Goal: Task Accomplishment & Management: Manage account settings

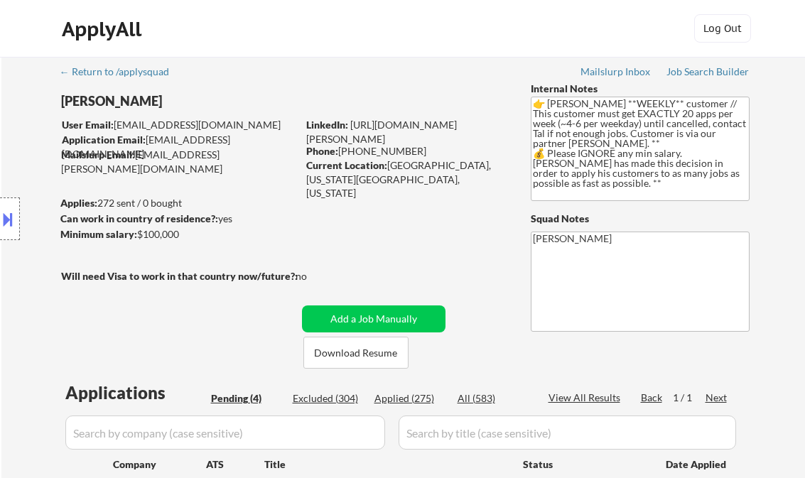
select select ""pending""
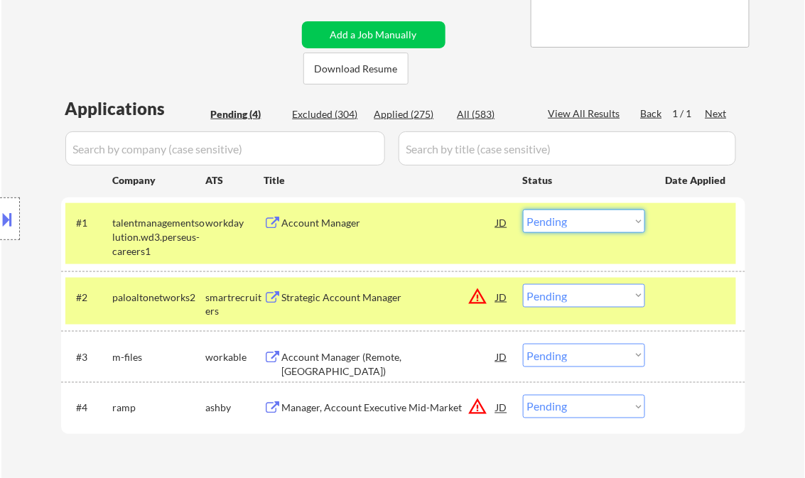
drag, startPoint x: 594, startPoint y: 224, endPoint x: 610, endPoint y: 227, distance: 16.0
click at [594, 224] on select "Choose an option... Pending Applied Excluded (Questions) Excluded (Expired) Exc…" at bounding box center [584, 221] width 122 height 23
click at [523, 210] on select "Choose an option... Pending Applied Excluded (Questions) Excluded (Expired) Exc…" at bounding box center [584, 221] width 122 height 23
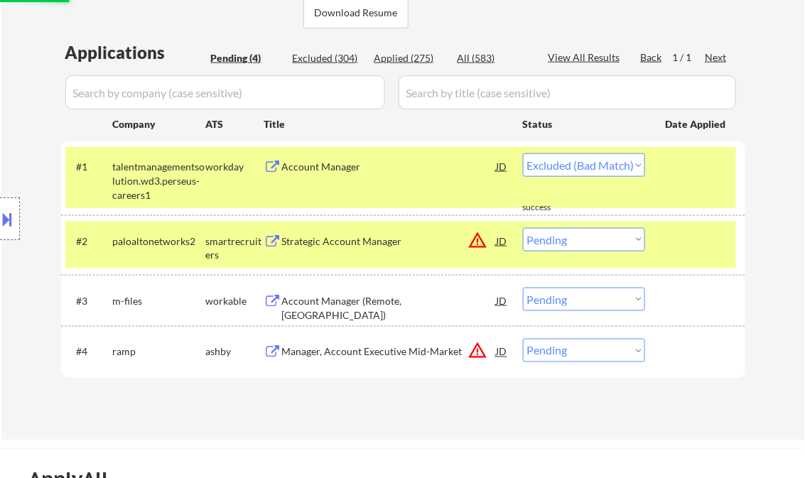
scroll to position [341, 0]
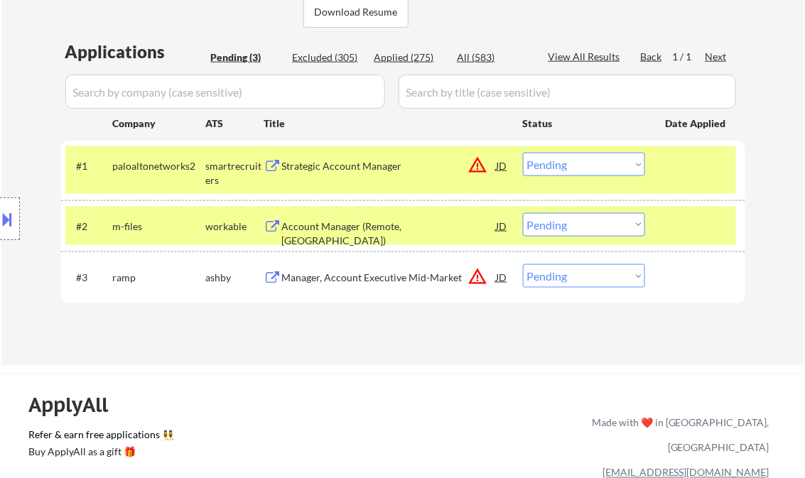
click at [366, 170] on div "Strategic Account Manager" at bounding box center [389, 166] width 214 height 14
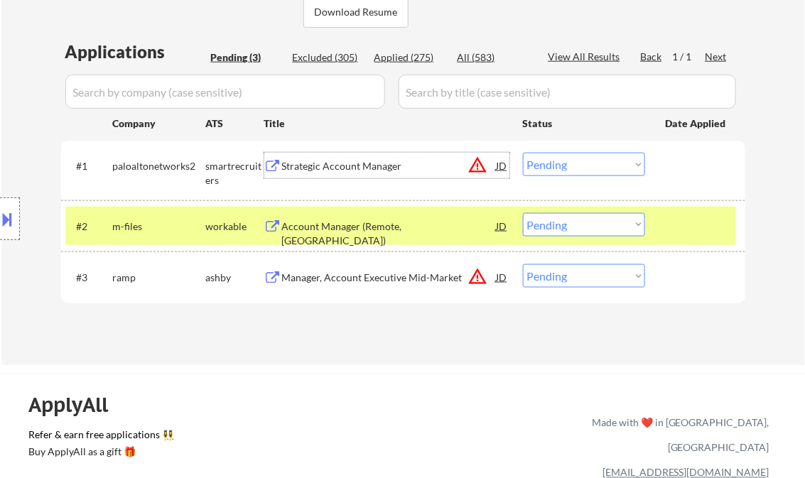
click at [587, 173] on select "Choose an option... Pending Applied Excluded (Questions) Excluded (Expired) Exc…" at bounding box center [584, 164] width 122 height 23
click at [523, 153] on select "Choose an option... Pending Applied Excluded (Questions) Excluded (Expired) Exc…" at bounding box center [584, 164] width 122 height 23
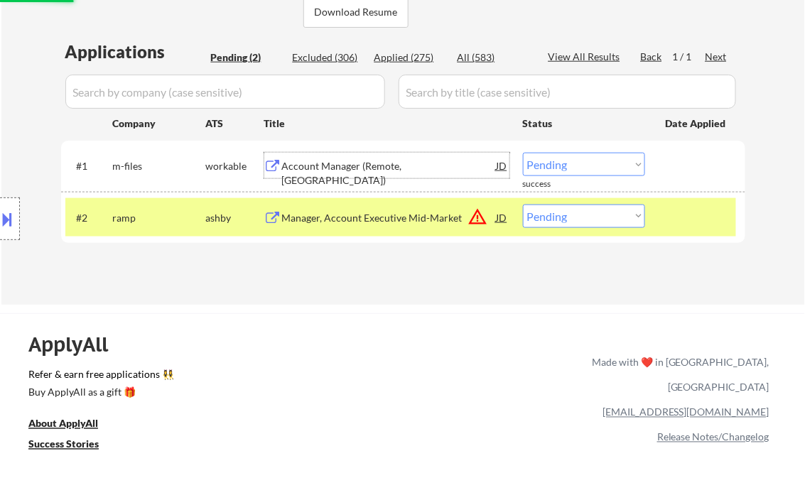
click at [391, 172] on div "Account Manager (Remote, United States)" at bounding box center [389, 173] width 214 height 28
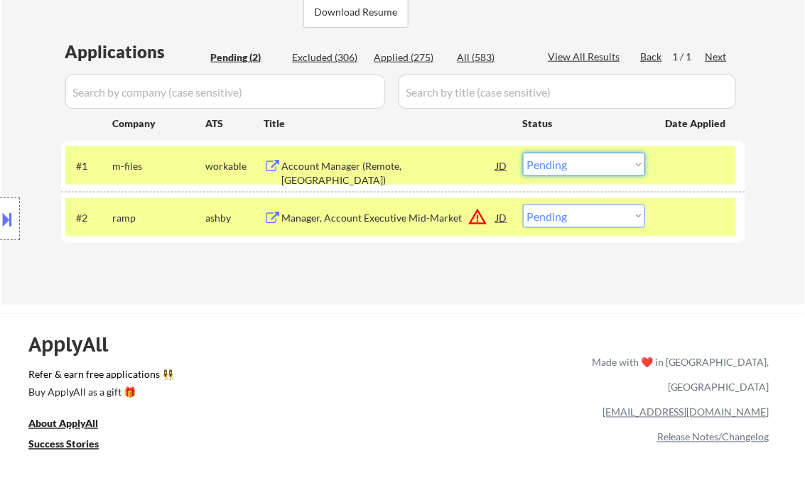
drag, startPoint x: 553, startPoint y: 167, endPoint x: 560, endPoint y: 169, distance: 8.1
click at [553, 167] on select "Choose an option... Pending Applied Excluded (Questions) Excluded (Expired) Exc…" at bounding box center [584, 164] width 122 height 23
click at [523, 153] on select "Choose an option... Pending Applied Excluded (Questions) Excluded (Expired) Exc…" at bounding box center [584, 164] width 122 height 23
click at [389, 220] on div "Manager, Account Executive Mid-Market" at bounding box center [389, 218] width 214 height 14
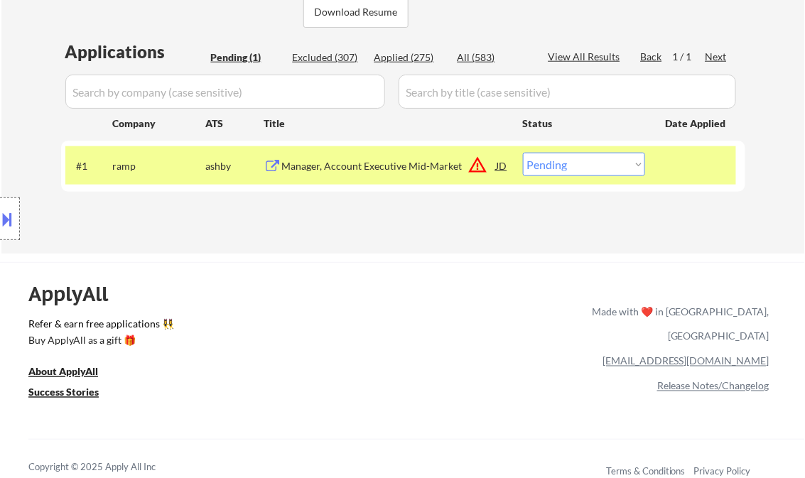
click at [621, 163] on select "Choose an option... Pending Applied Excluded (Questions) Excluded (Expired) Exc…" at bounding box center [584, 164] width 122 height 23
select select ""excluded__location_""
click at [523, 153] on select "Choose an option... Pending Applied Excluded (Questions) Excluded (Expired) Exc…" at bounding box center [584, 164] width 122 height 23
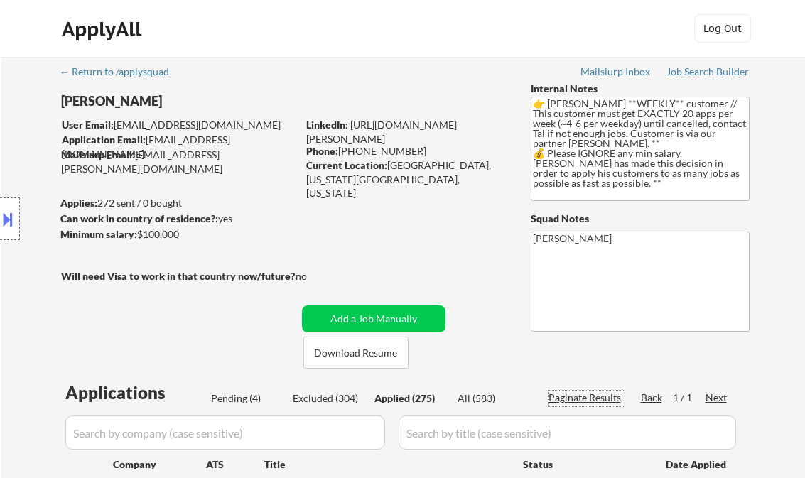
select select ""applied""
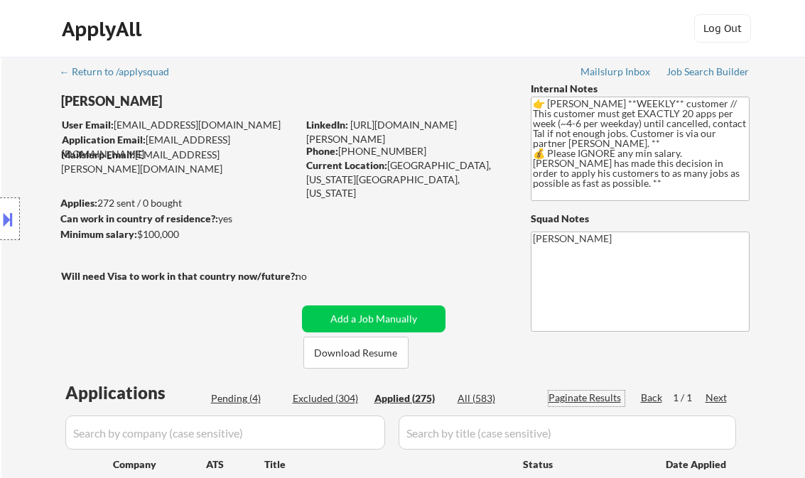
select select ""applied""
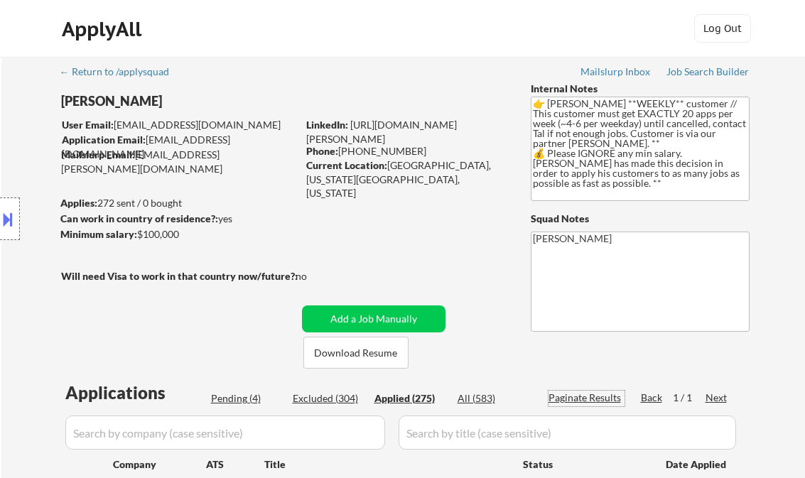
select select ""applied""
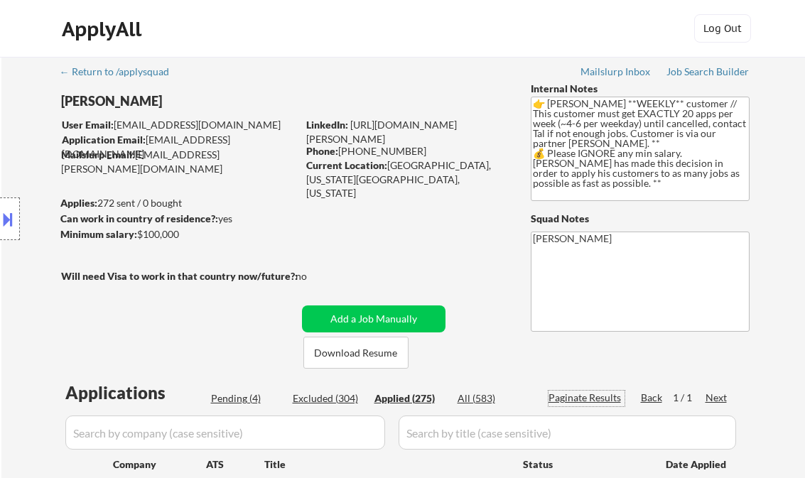
select select ""applied""
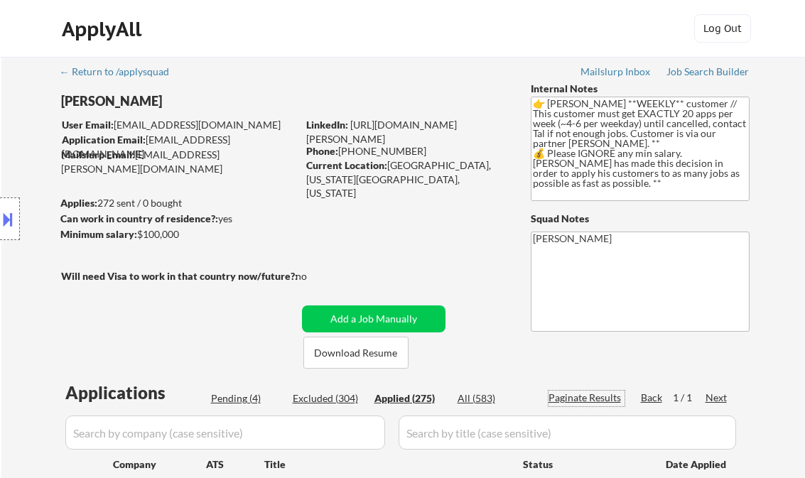
select select ""applied""
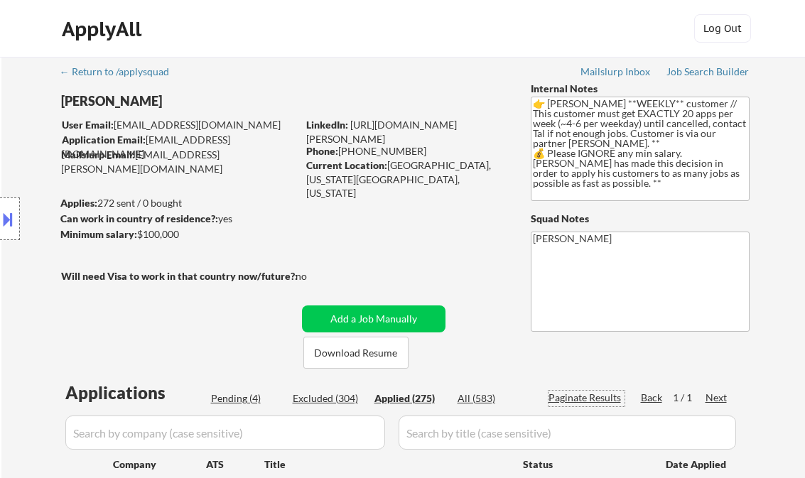
select select ""applied""
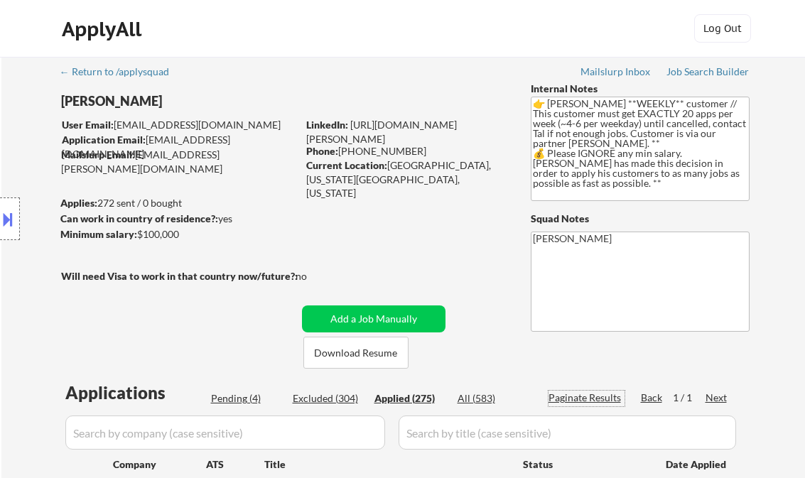
select select ""applied""
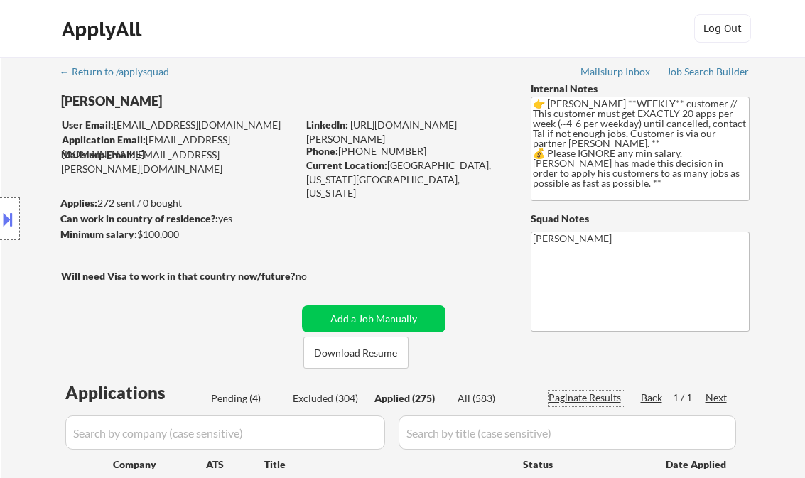
select select ""applied""
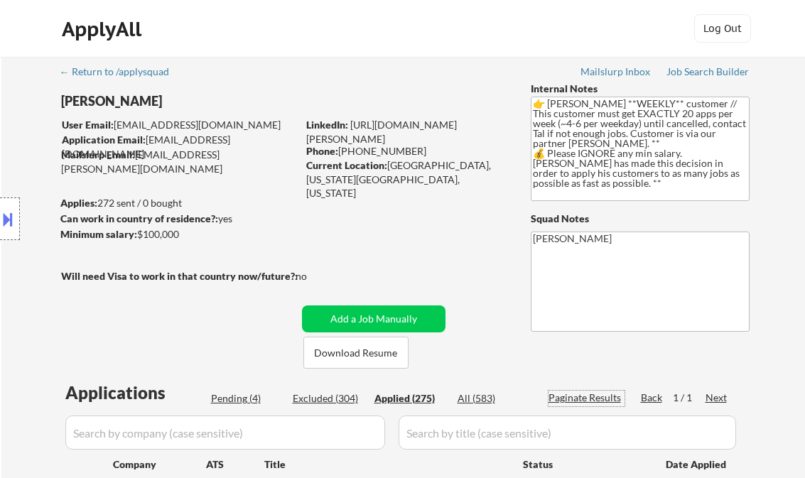
select select ""applied""
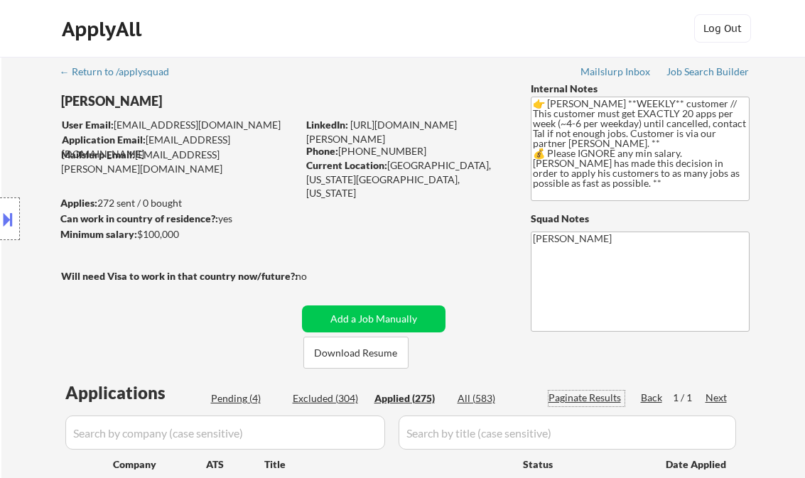
select select ""applied""
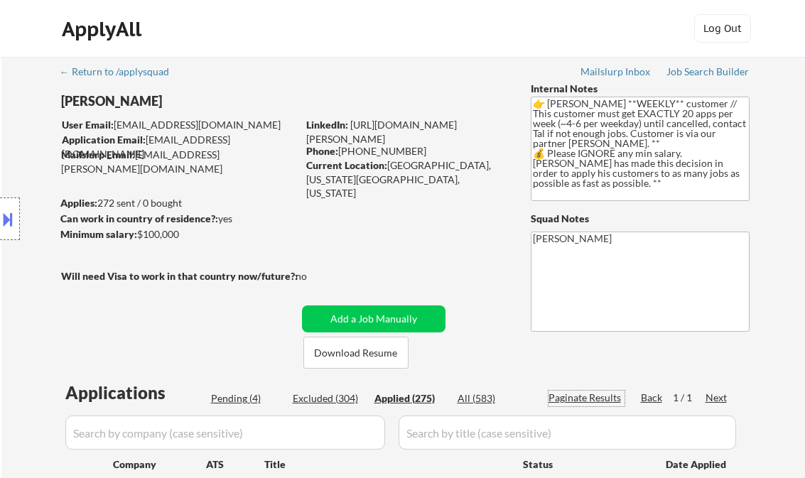
select select ""applied""
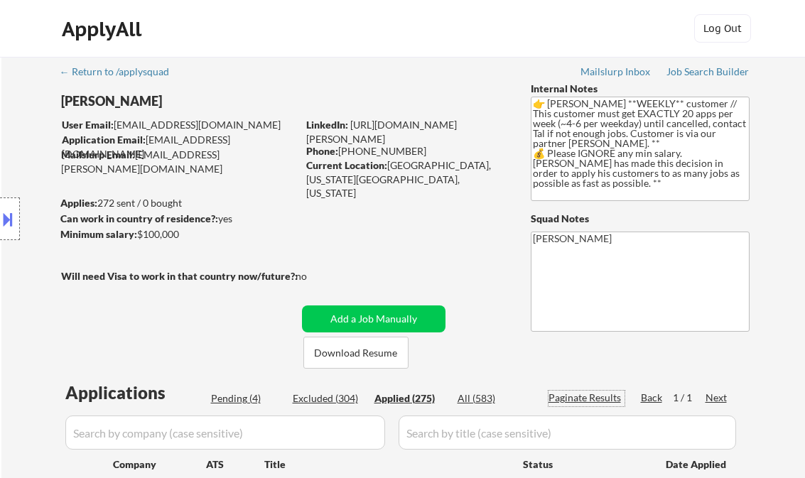
select select ""applied""
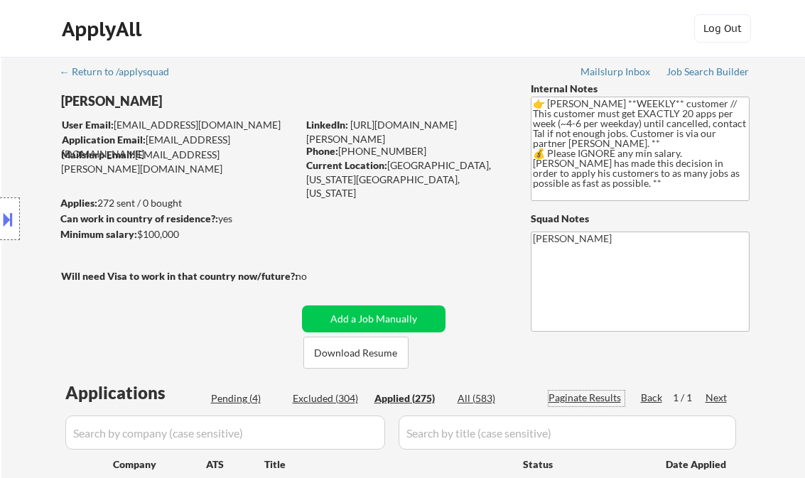
select select ""applied""
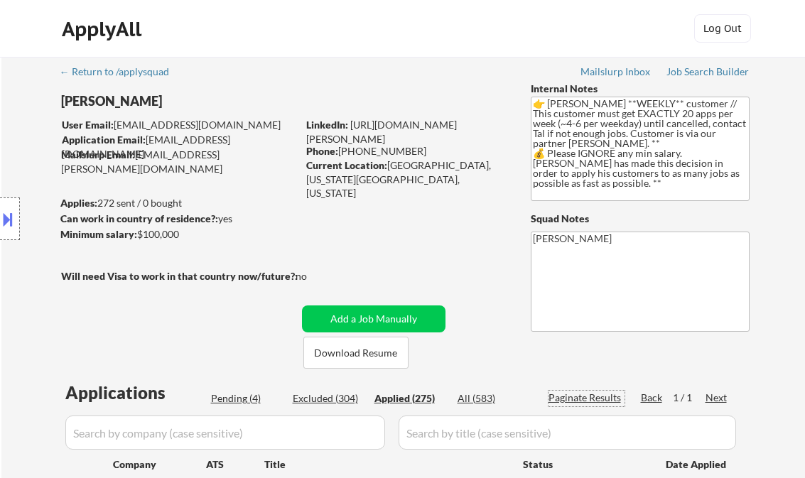
select select ""applied""
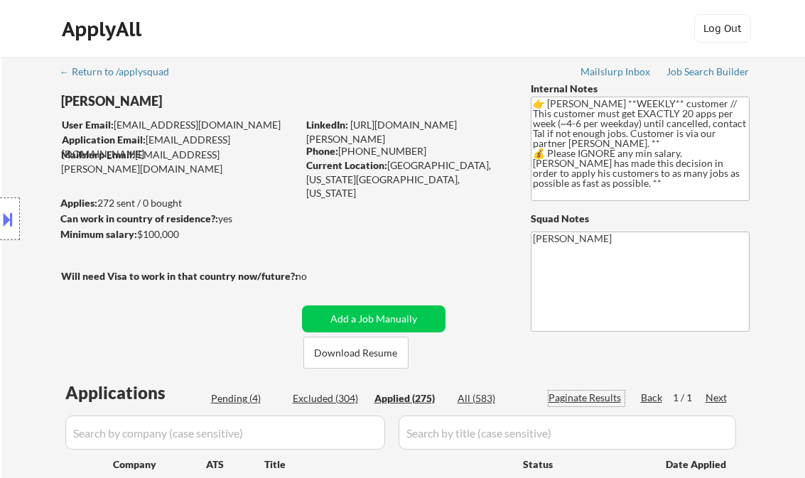
select select ""applied""
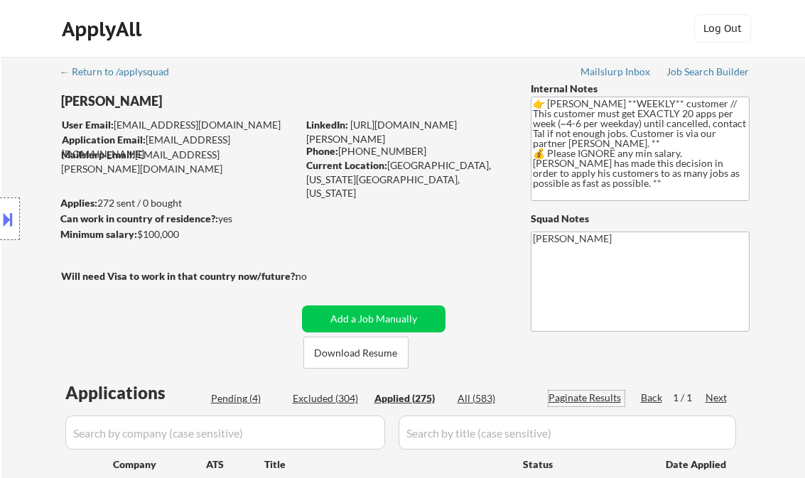
select select ""applied""
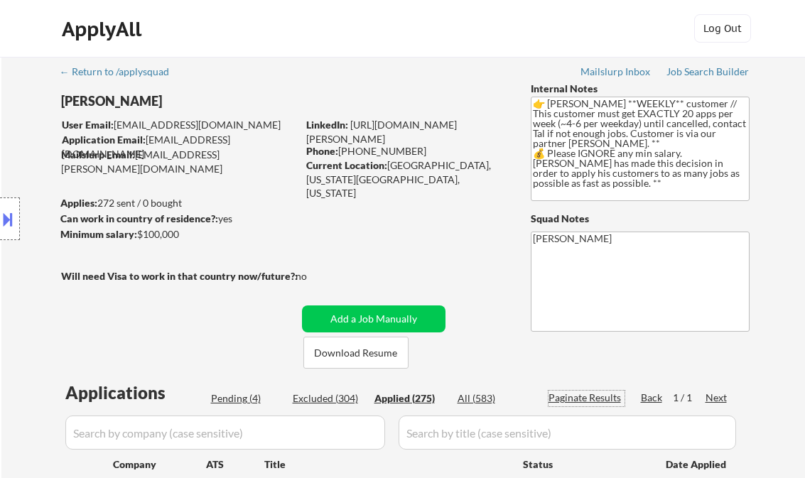
select select ""applied""
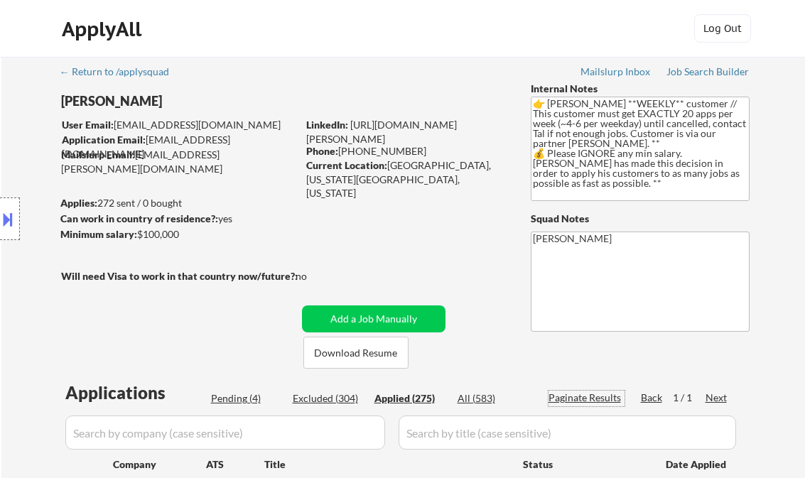
select select ""applied""
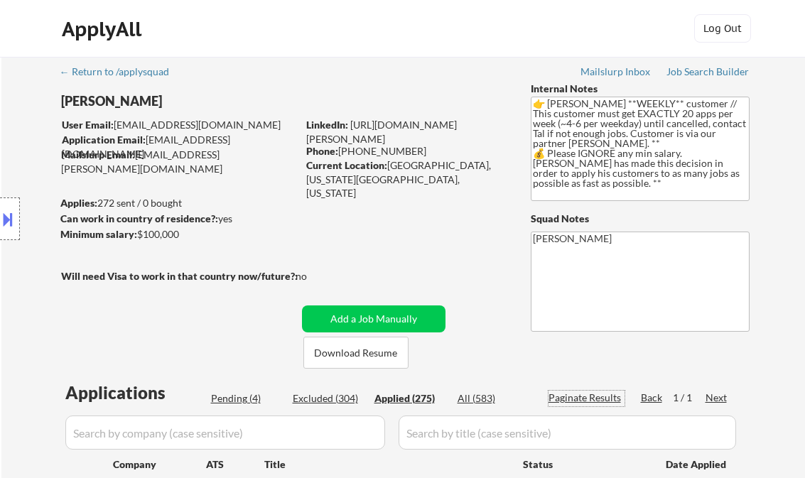
select select ""applied""
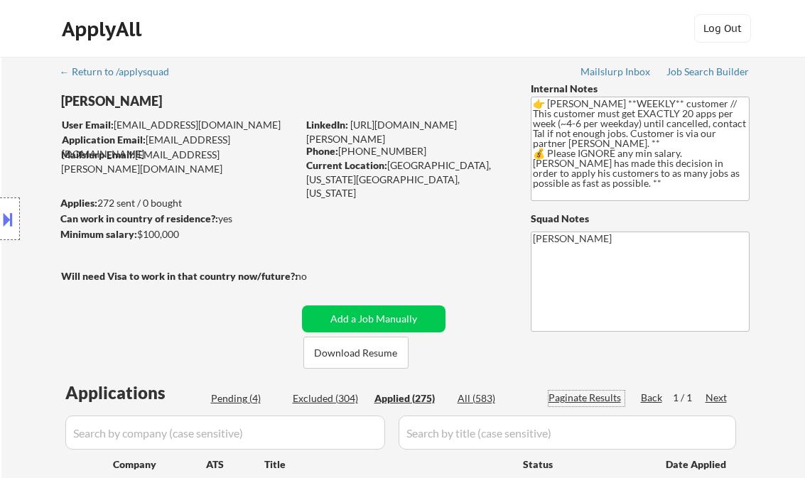
select select ""applied""
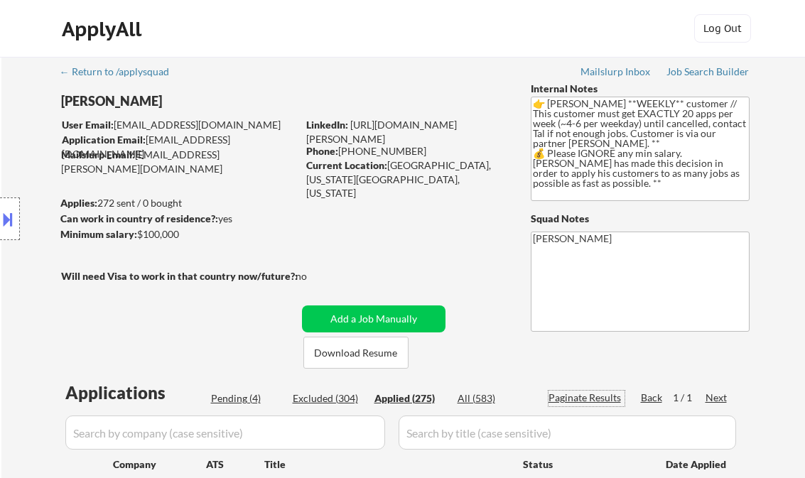
select select ""applied""
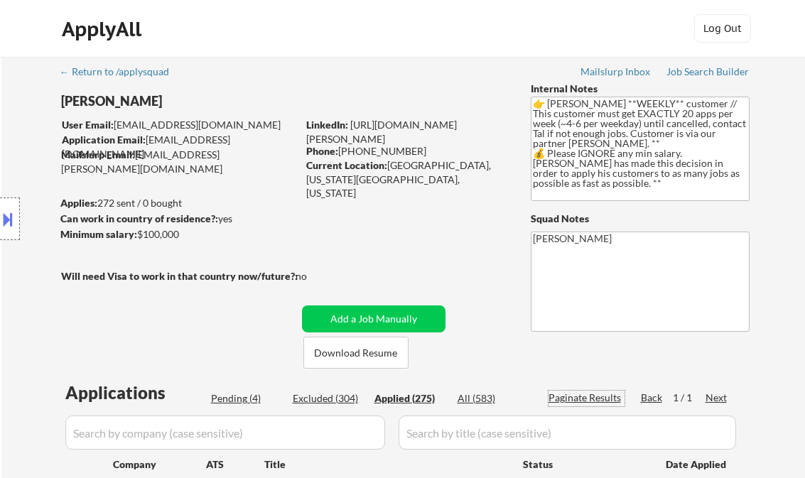
select select ""applied""
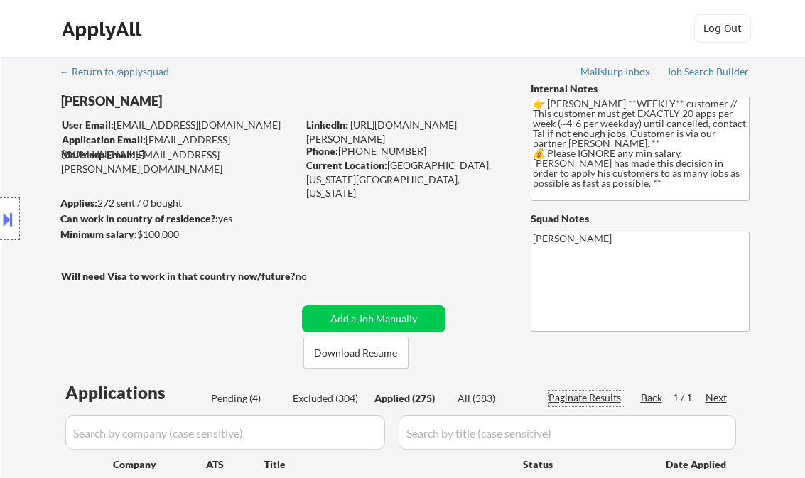
select select ""applied""
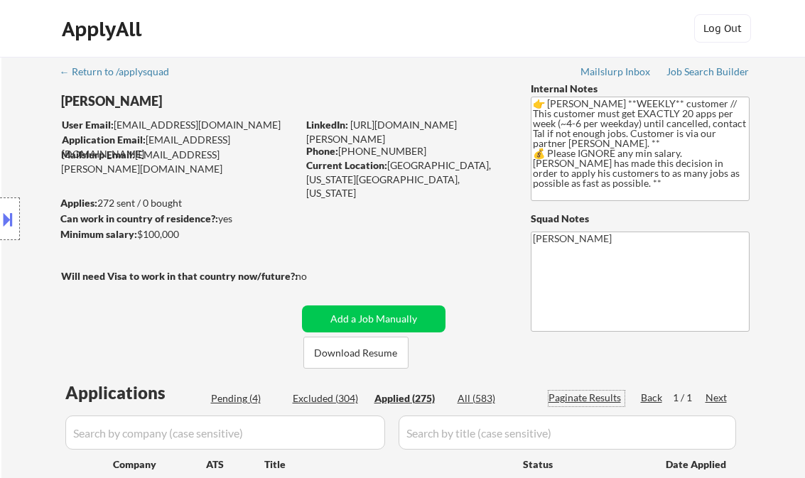
select select ""applied""
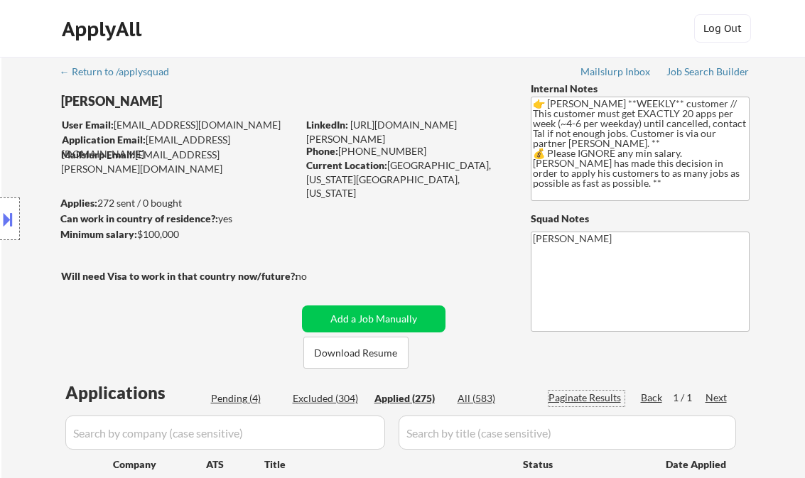
select select ""applied""
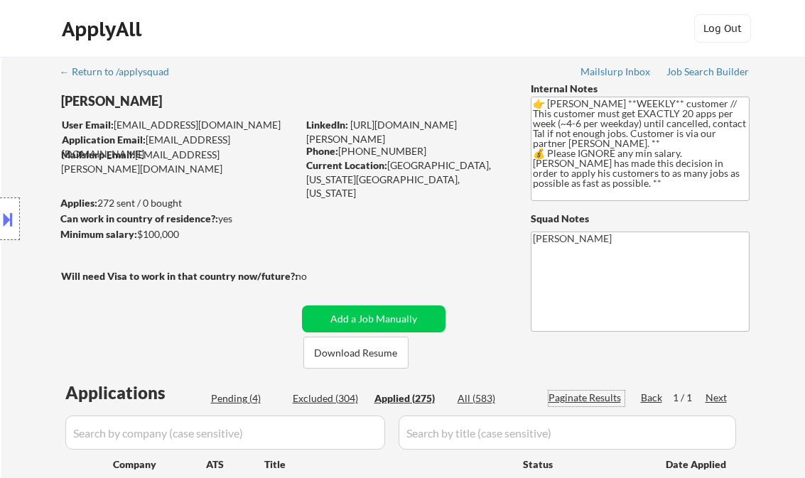
select select ""applied""
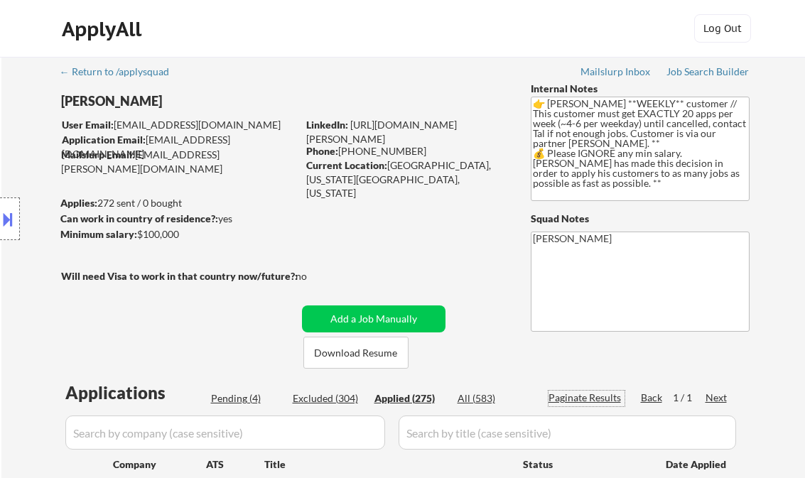
select select ""applied""
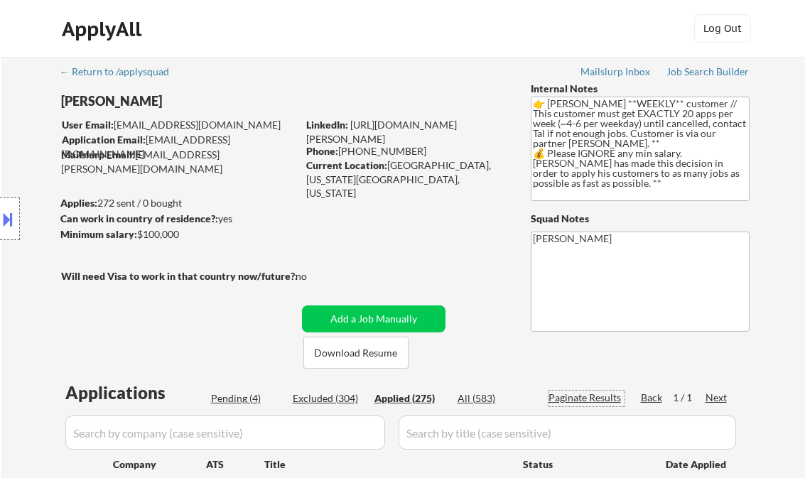
select select ""applied""
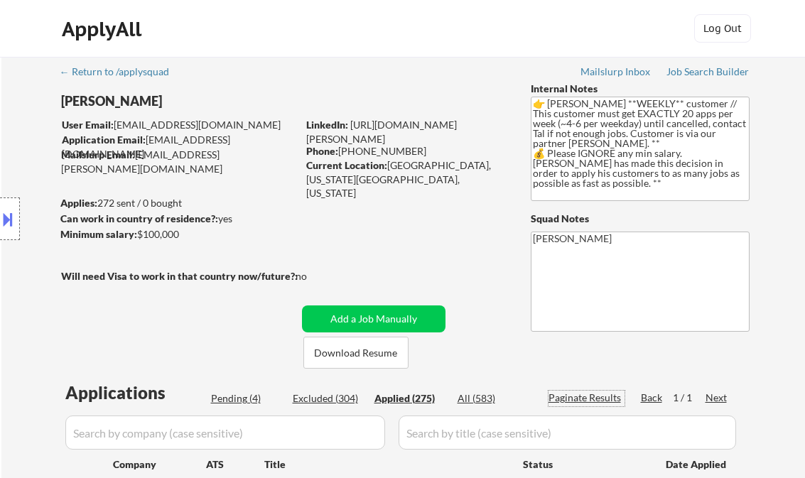
select select ""applied""
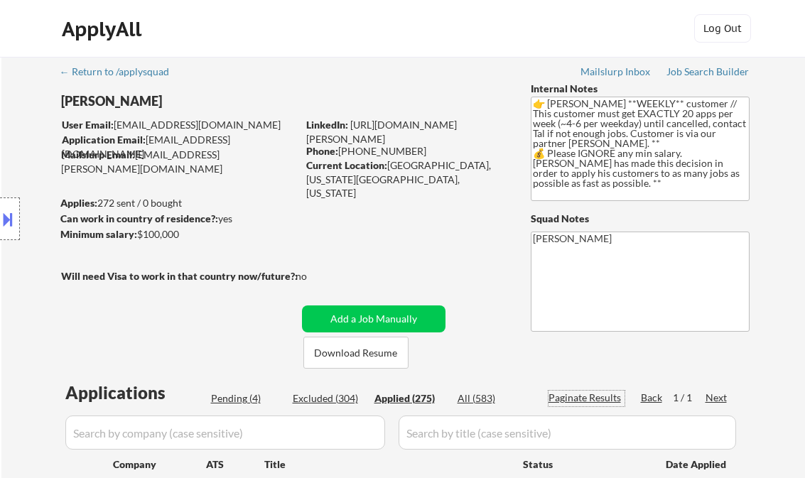
select select ""applied""
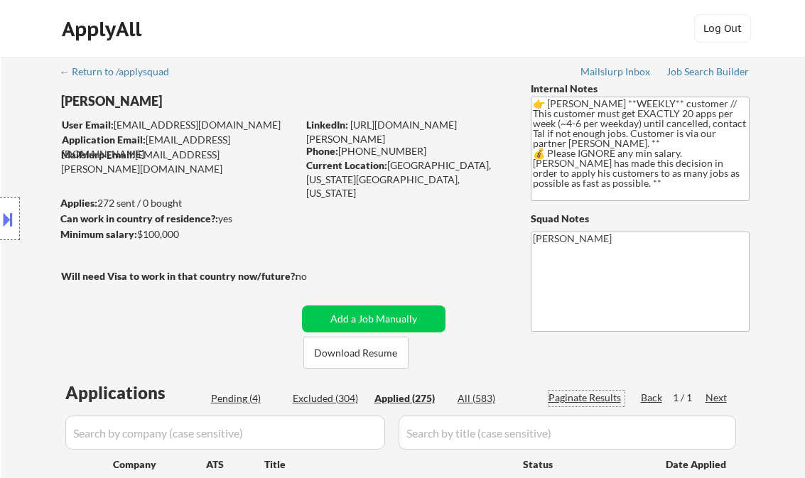
select select ""applied""
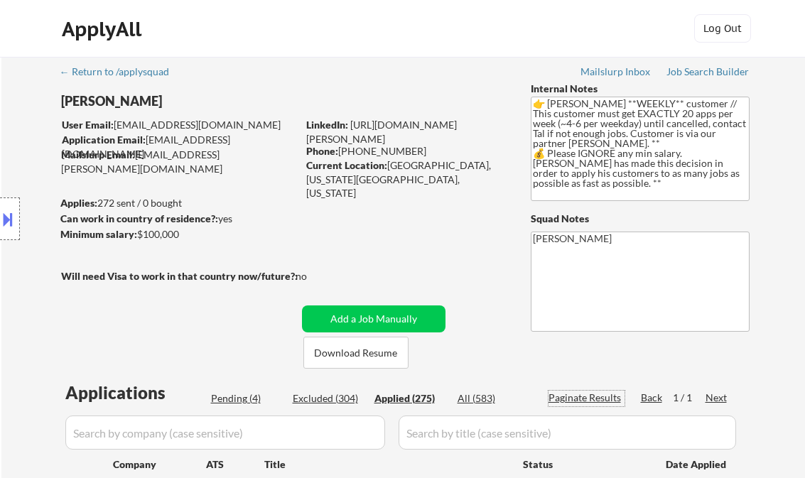
select select ""applied""
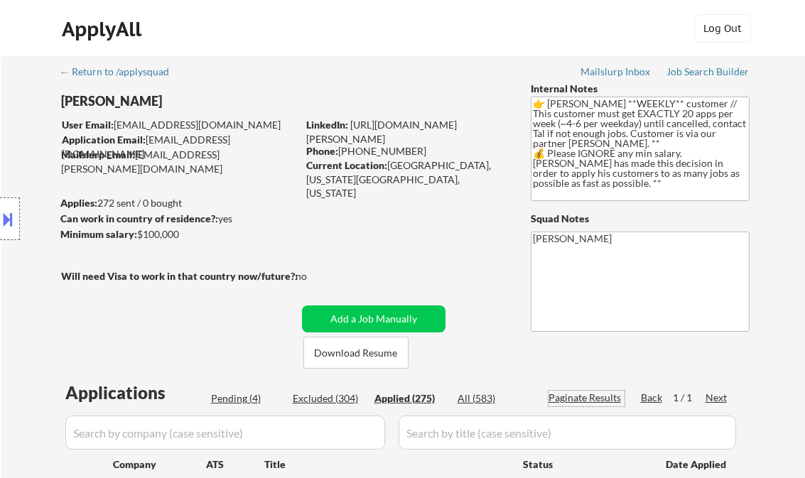
select select ""applied""
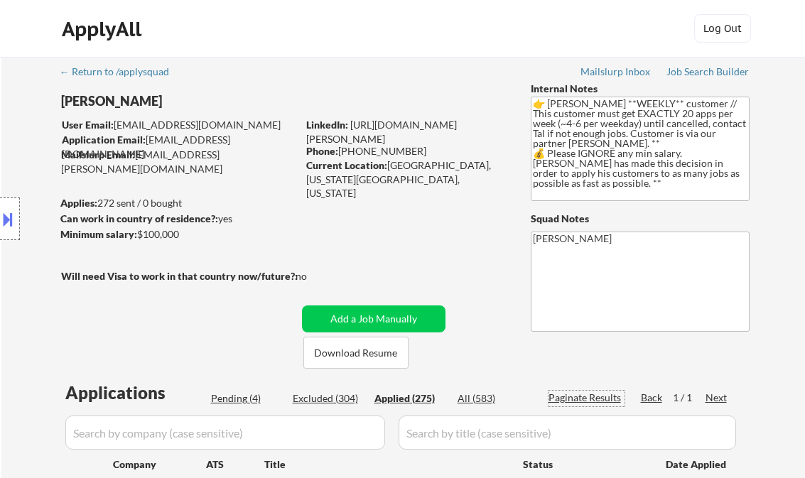
select select ""applied""
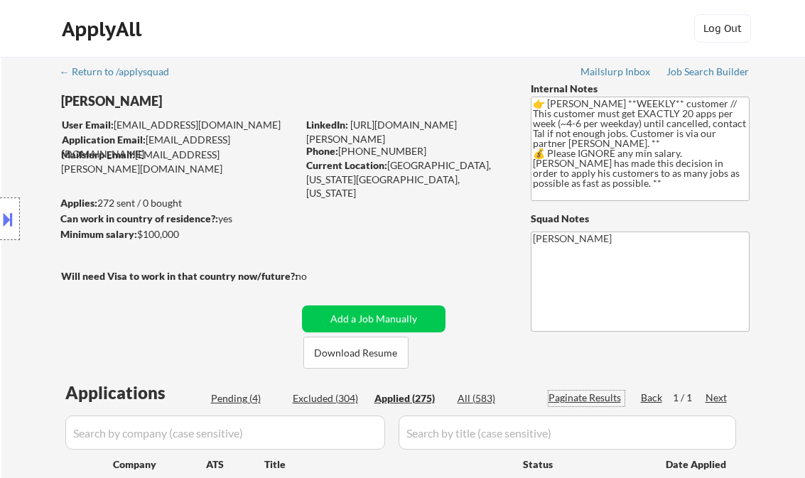
select select ""applied""
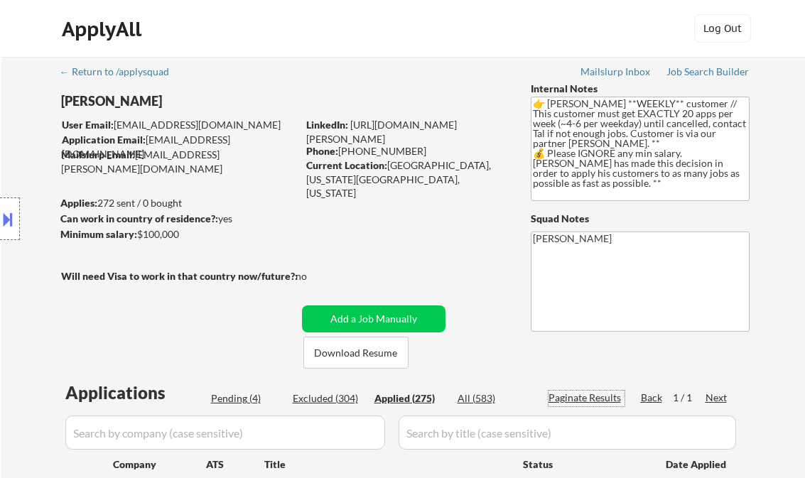
select select ""applied""
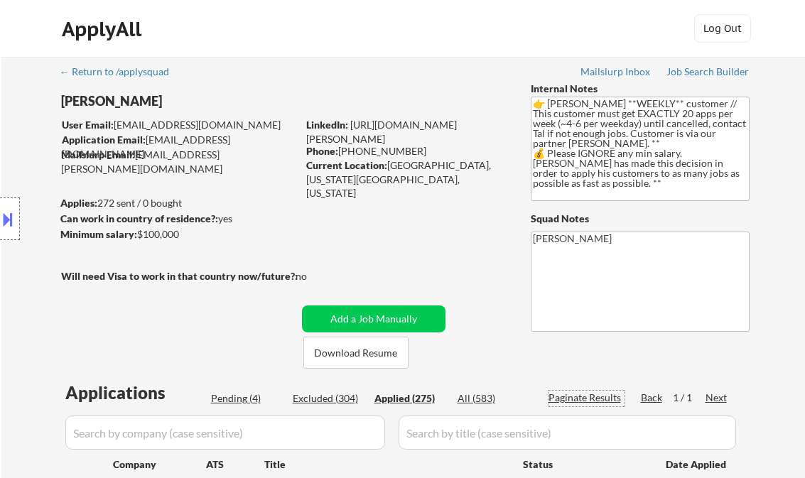
select select ""applied""
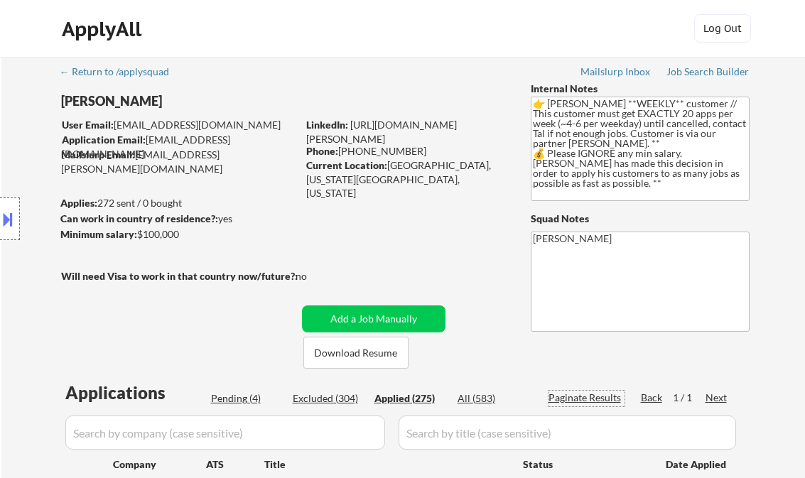
select select ""applied""
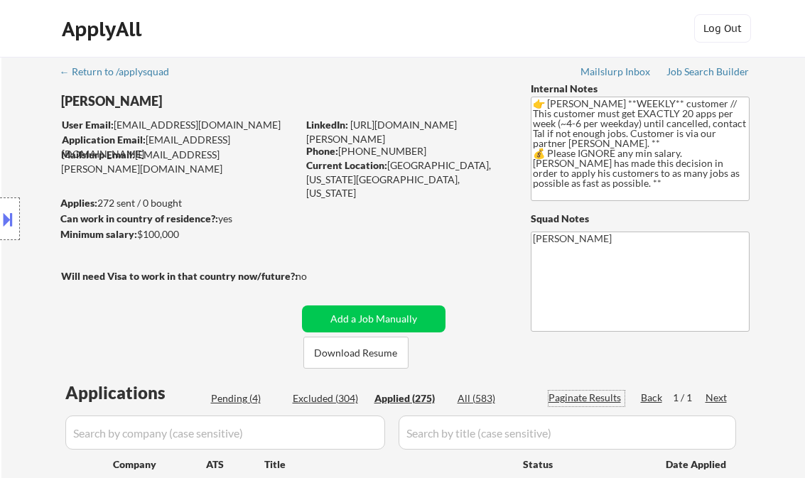
select select ""applied""
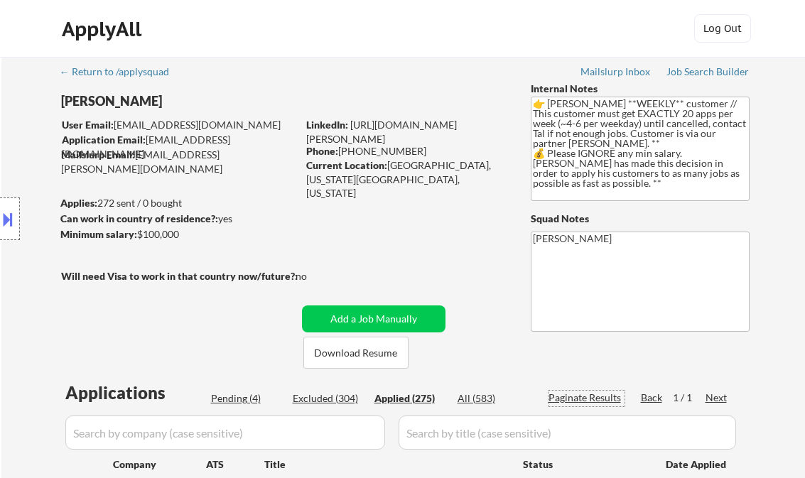
select select ""applied""
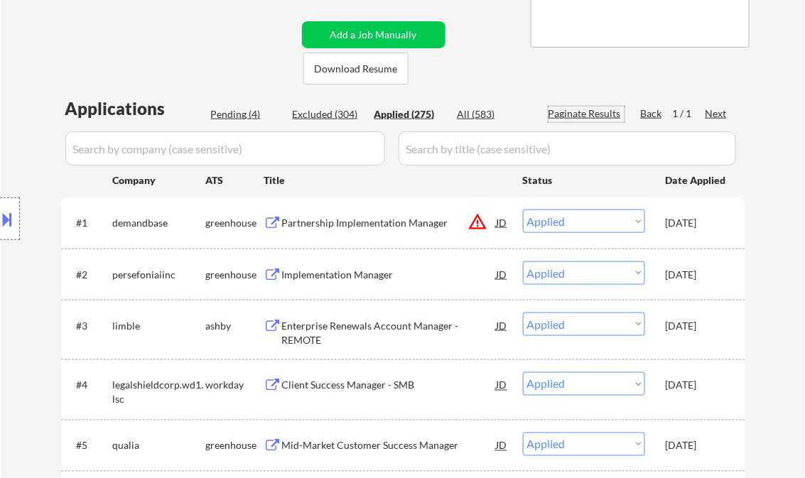
scroll to position [568, 0]
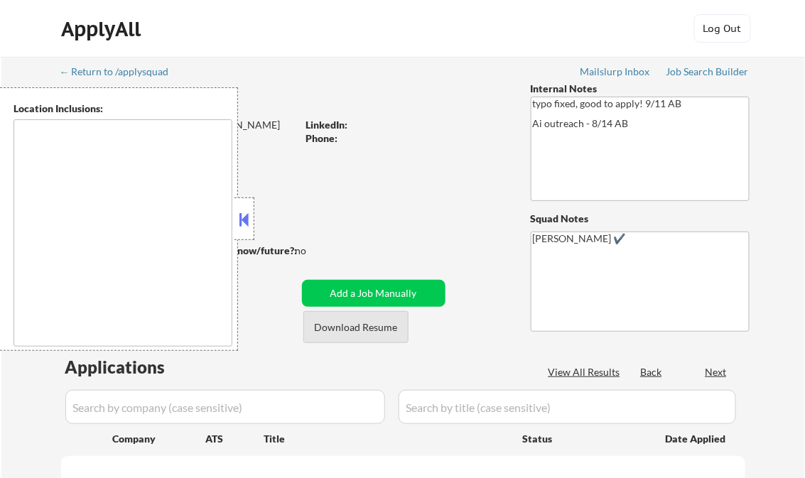
type textarea "[GEOGRAPHIC_DATA], [GEOGRAPHIC_DATA] [GEOGRAPHIC_DATA], [GEOGRAPHIC_DATA] [GEOG…"
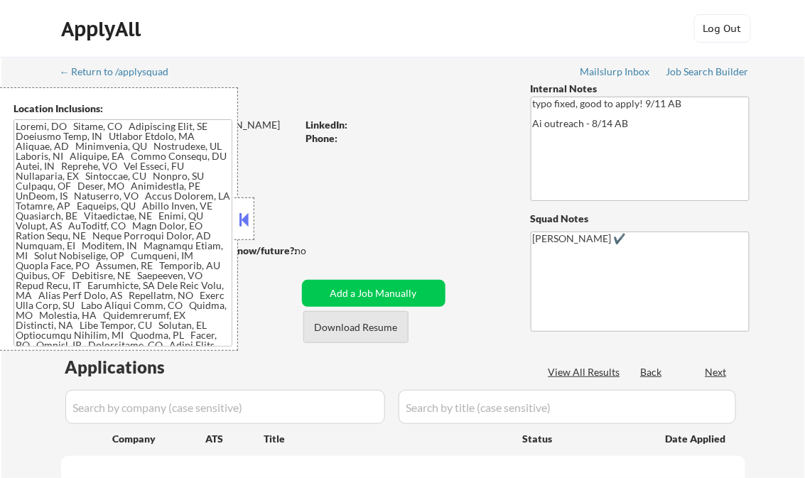
select select ""pending""
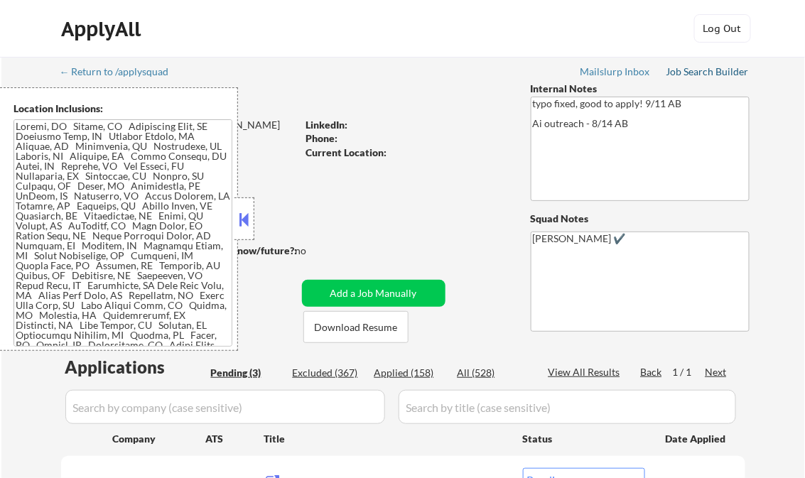
click at [672, 71] on div "Job Search Builder" at bounding box center [707, 72] width 83 height 10
click at [241, 207] on div at bounding box center [244, 218] width 20 height 43
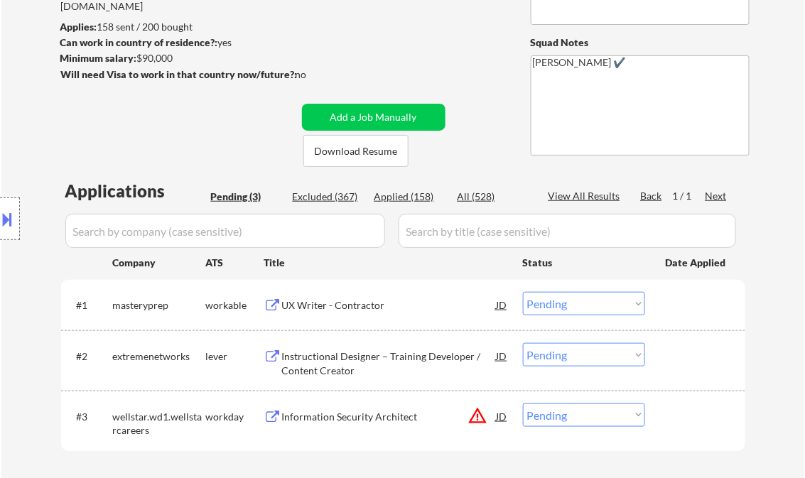
scroll to position [227, 0]
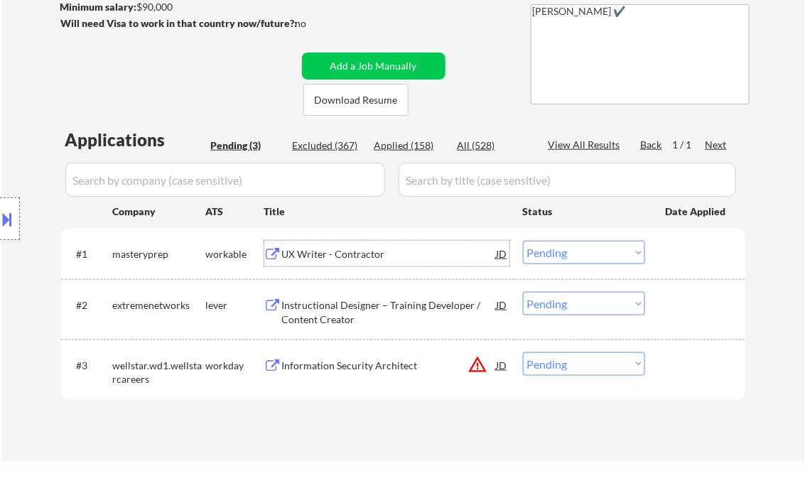
click at [325, 256] on div "UX Writer - Contractor" at bounding box center [389, 254] width 214 height 14
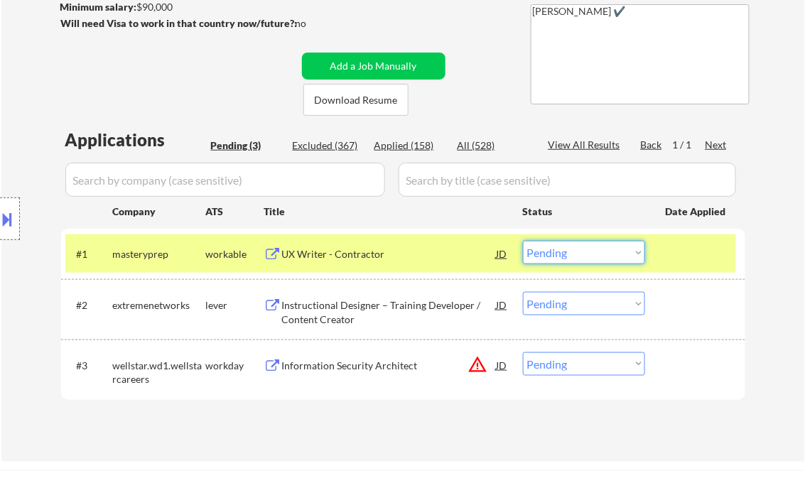
drag, startPoint x: 579, startPoint y: 250, endPoint x: 583, endPoint y: 261, distance: 12.1
click at [579, 250] on select "Choose an option... Pending Applied Excluded (Questions) Excluded (Expired) Exc…" at bounding box center [584, 252] width 122 height 23
click at [523, 241] on select "Choose an option... Pending Applied Excluded (Questions) Excluded (Expired) Exc…" at bounding box center [584, 252] width 122 height 23
select select ""pending""
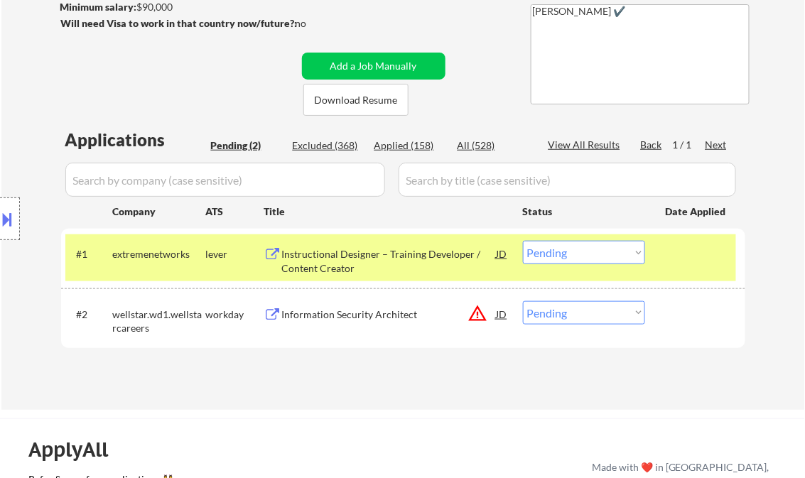
click at [356, 263] on div "Instructional Designer – Training Developer / Content Creator" at bounding box center [389, 261] width 214 height 28
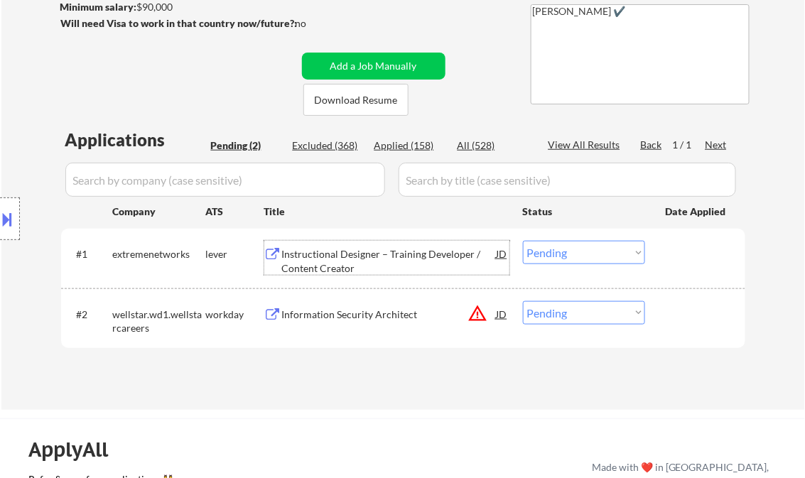
click at [374, 317] on div "Information Security Architect" at bounding box center [389, 315] width 214 height 14
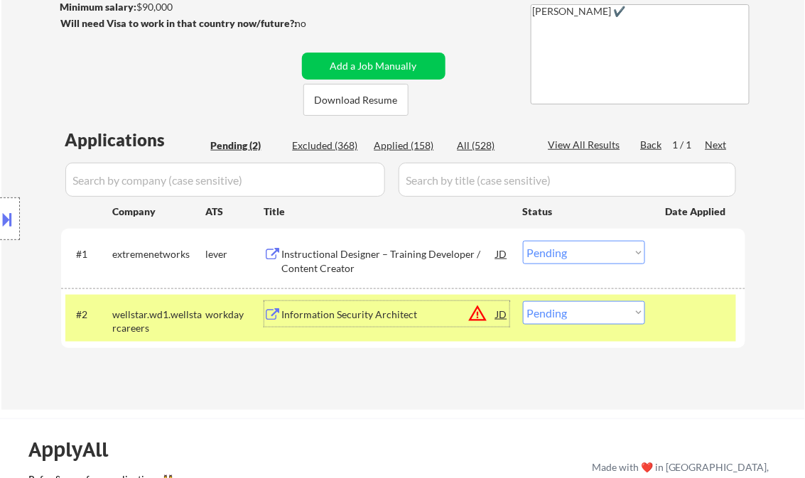
drag, startPoint x: 580, startPoint y: 322, endPoint x: 590, endPoint y: 331, distance: 14.1
click at [580, 322] on select "Choose an option... Pending Applied Excluded (Questions) Excluded (Expired) Exc…" at bounding box center [584, 312] width 122 height 23
select select ""excluded__bad_match_""
click at [523, 301] on select "Choose an option... Pending Applied Excluded (Questions) Excluded (Expired) Exc…" at bounding box center [584, 312] width 122 height 23
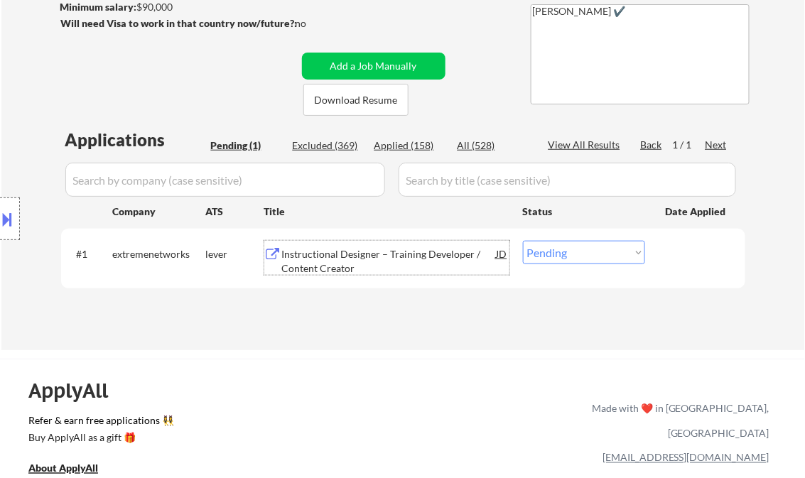
click at [349, 267] on div "Instructional Designer – Training Developer / Content Creator" at bounding box center [389, 261] width 214 height 28
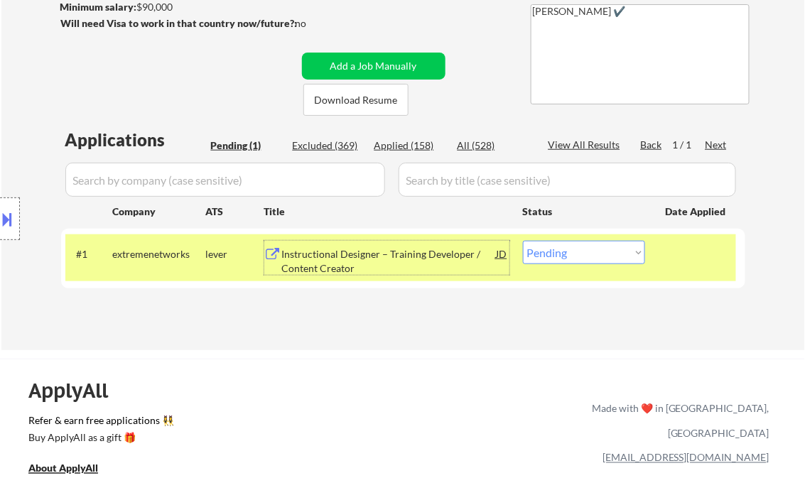
drag, startPoint x: 560, startPoint y: 246, endPoint x: 567, endPoint y: 247, distance: 7.1
click at [560, 246] on select "Choose an option... Pending Applied Excluded (Questions) Excluded (Expired) Exc…" at bounding box center [584, 252] width 122 height 23
select select ""excluded__other_""
click at [523, 241] on select "Choose an option... Pending Applied Excluded (Questions) Excluded (Expired) Exc…" at bounding box center [584, 252] width 122 height 23
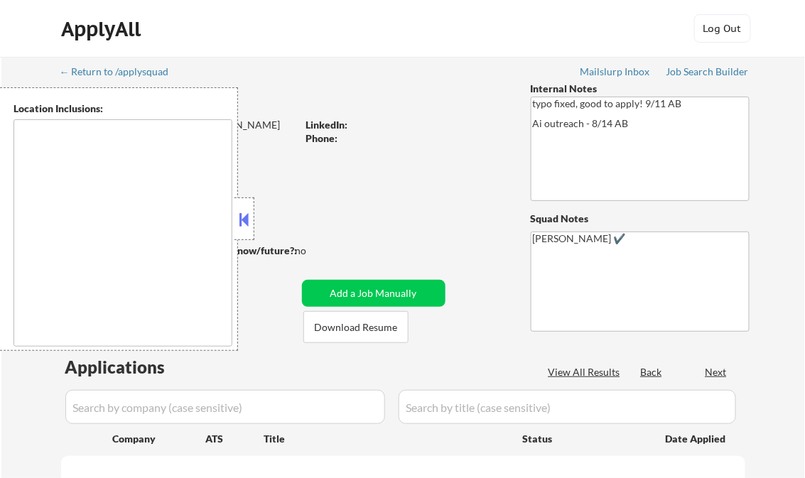
type textarea "[GEOGRAPHIC_DATA], [GEOGRAPHIC_DATA] [GEOGRAPHIC_DATA], [GEOGRAPHIC_DATA] [GEOG…"
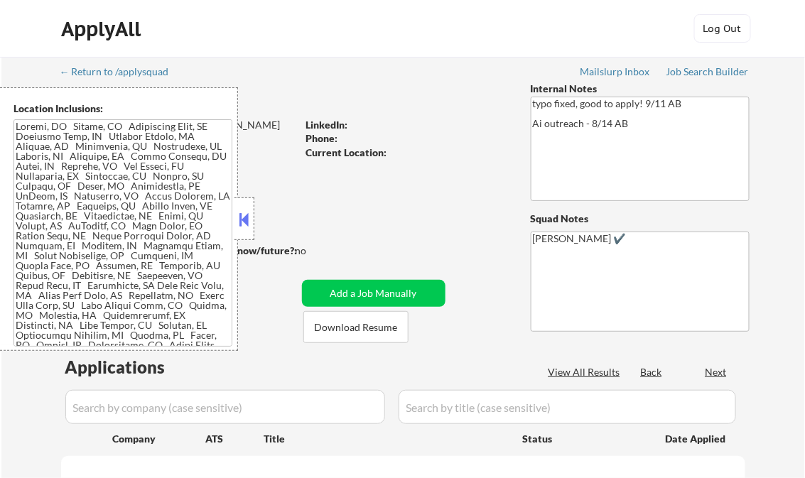
select select ""pending""
click at [242, 215] on button at bounding box center [244, 219] width 16 height 21
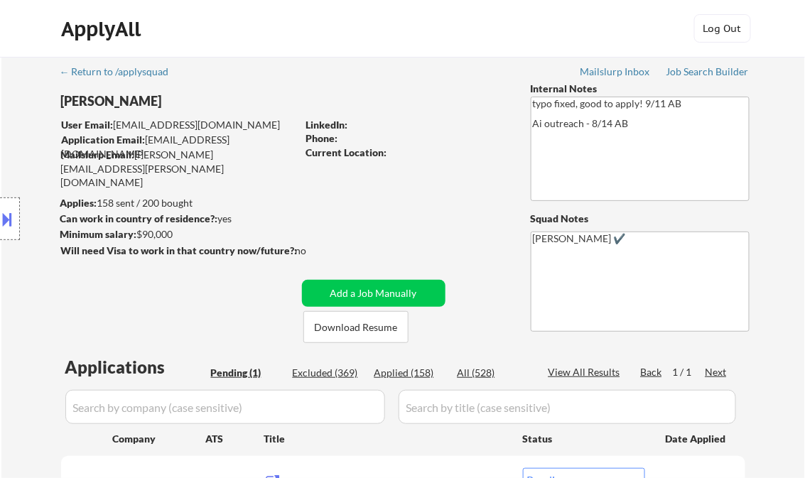
click at [408, 374] on div "Applied (158)" at bounding box center [409, 373] width 71 height 14
click at [594, 374] on div "View All Results" at bounding box center [586, 372] width 76 height 14
select select ""applied""
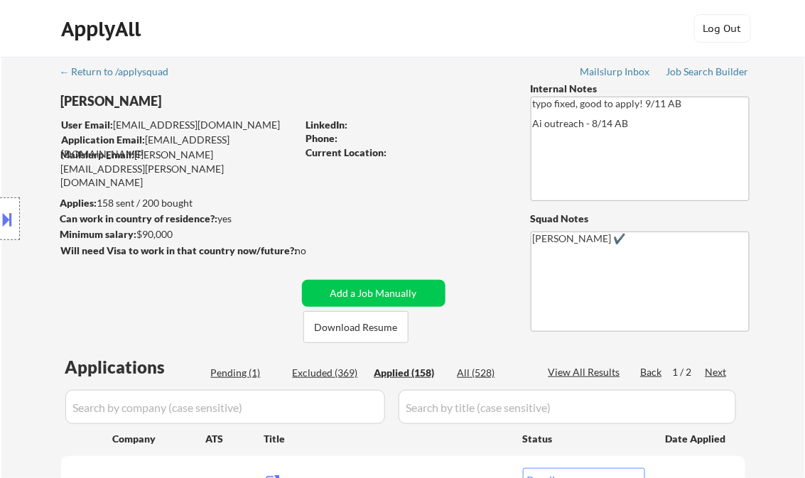
select select ""applied""
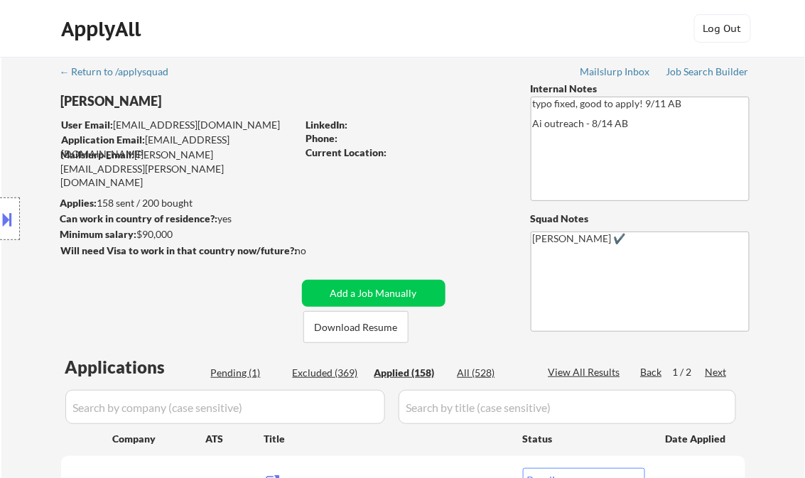
select select ""applied""
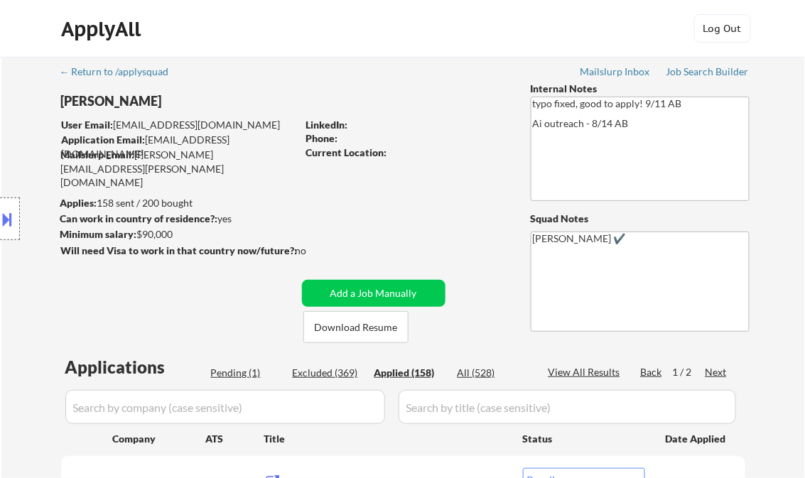
select select ""applied""
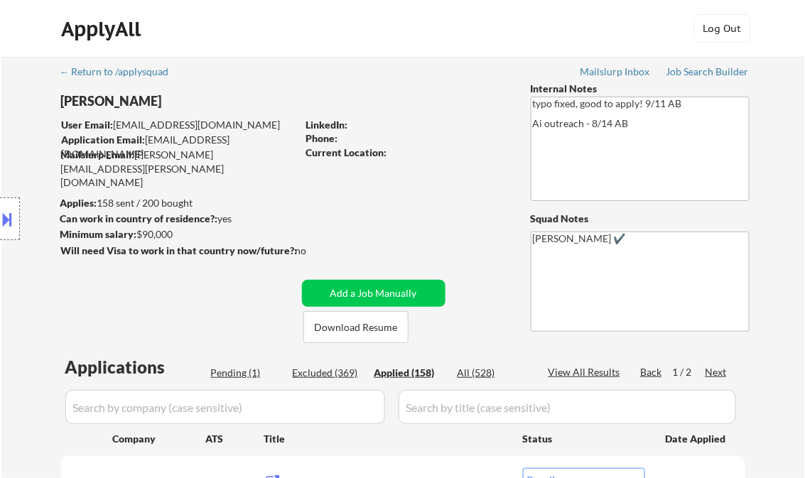
select select ""applied""
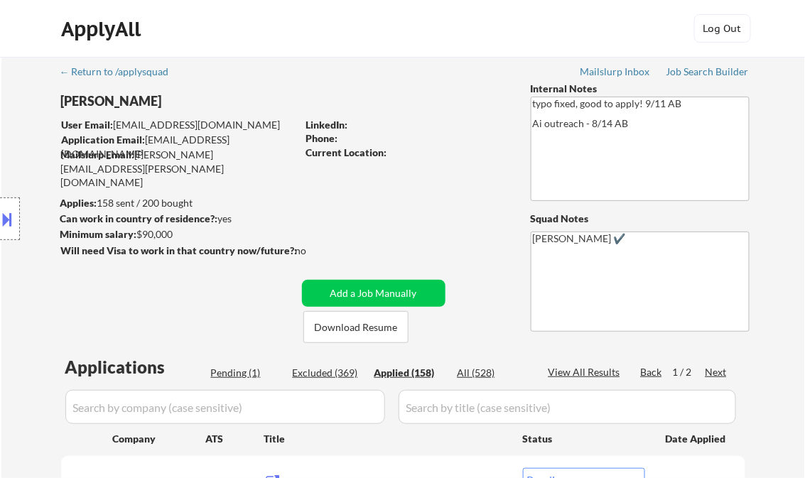
select select ""applied""
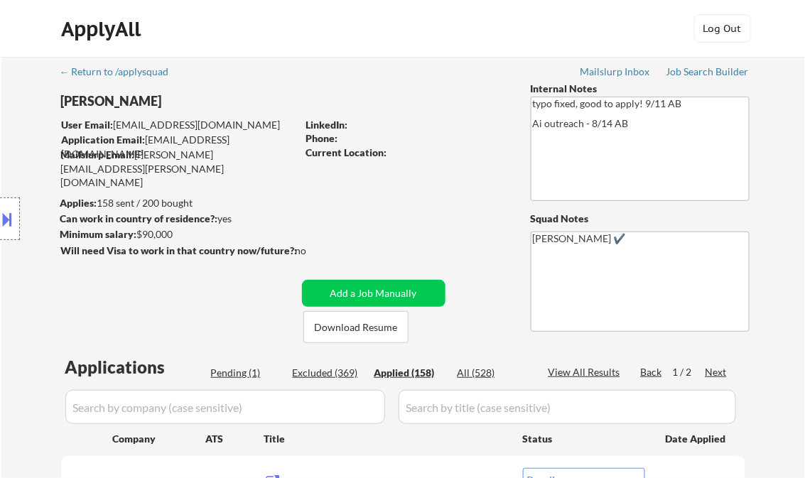
select select ""applied""
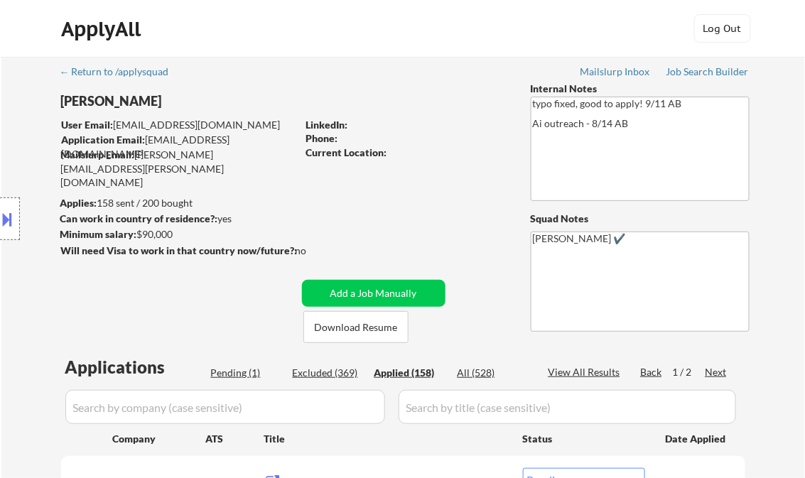
select select ""applied""
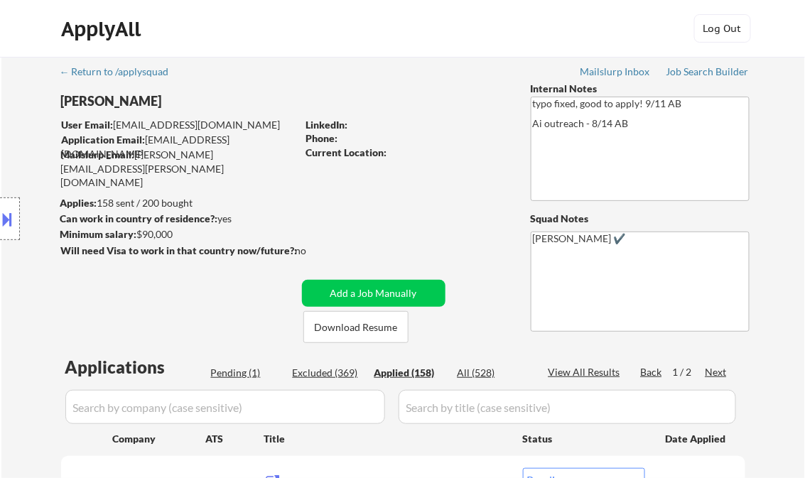
select select ""applied""
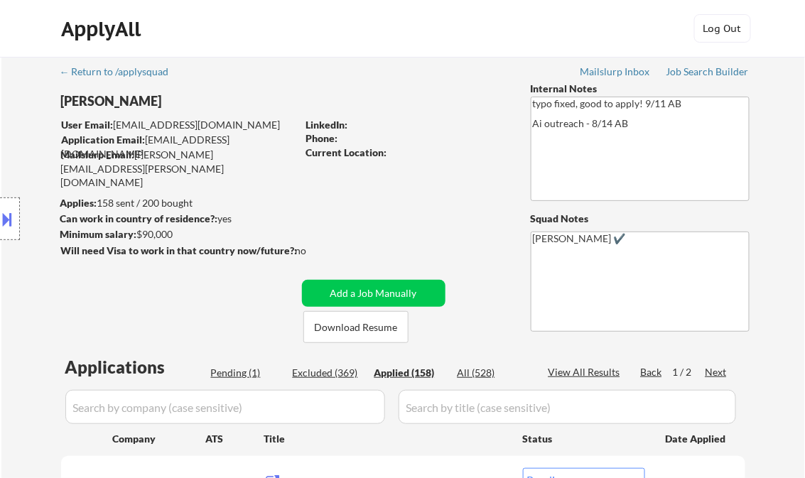
select select ""applied""
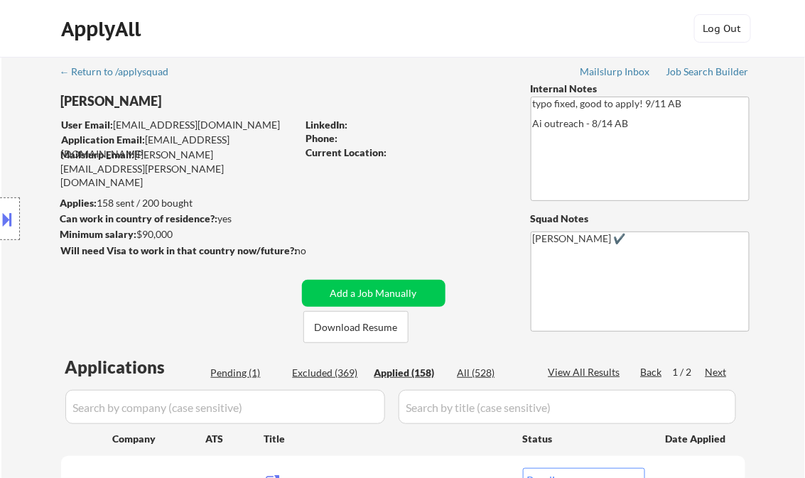
select select ""applied""
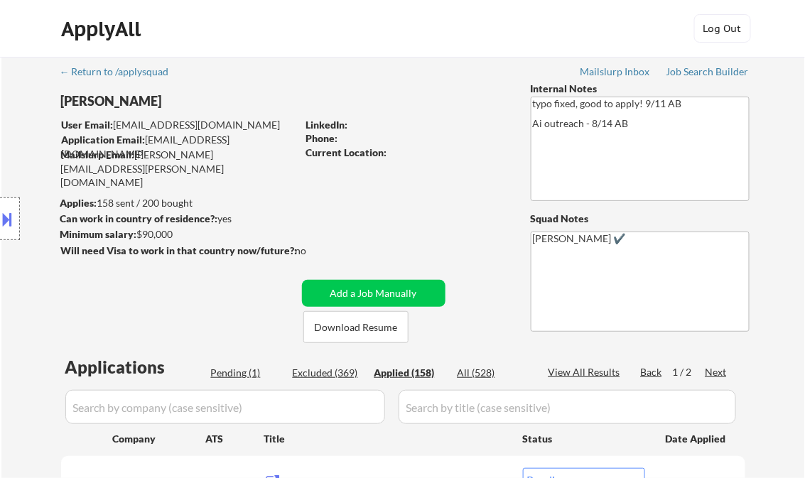
select select ""applied""
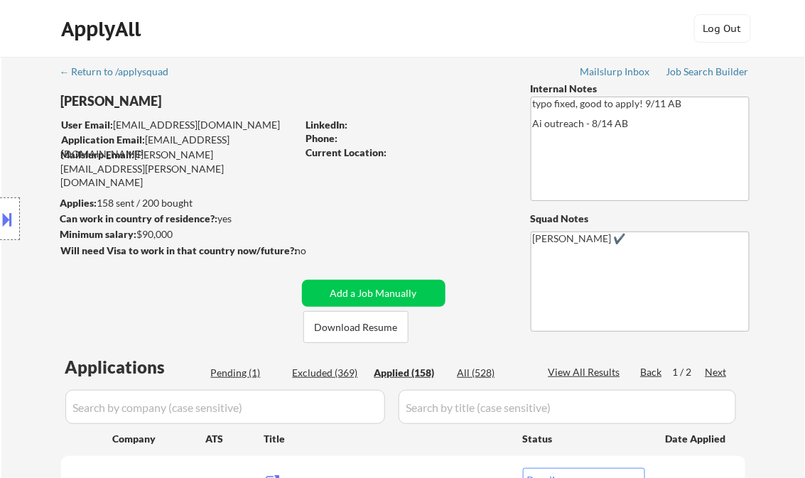
select select ""applied""
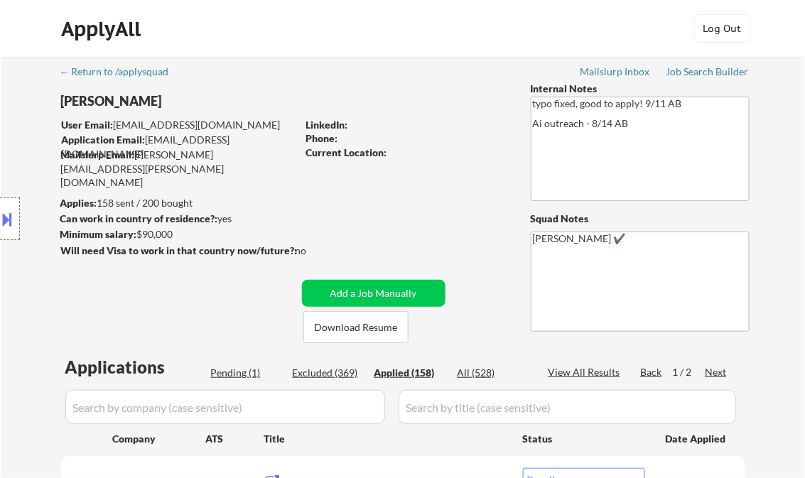
select select ""applied""
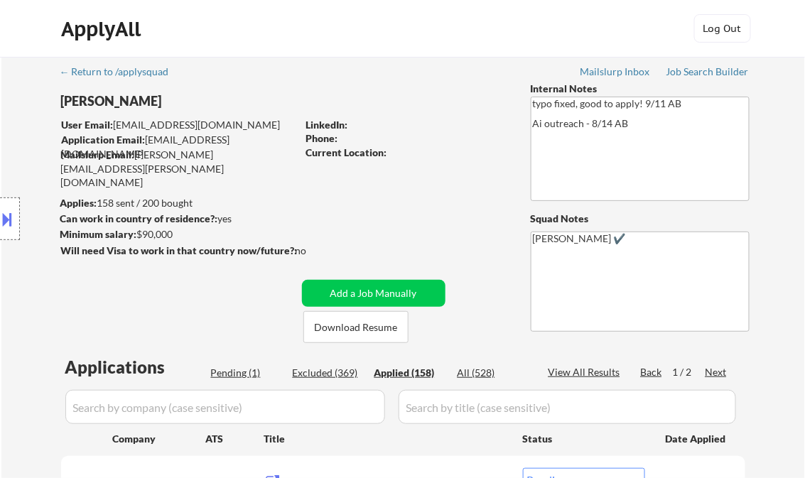
select select ""applied""
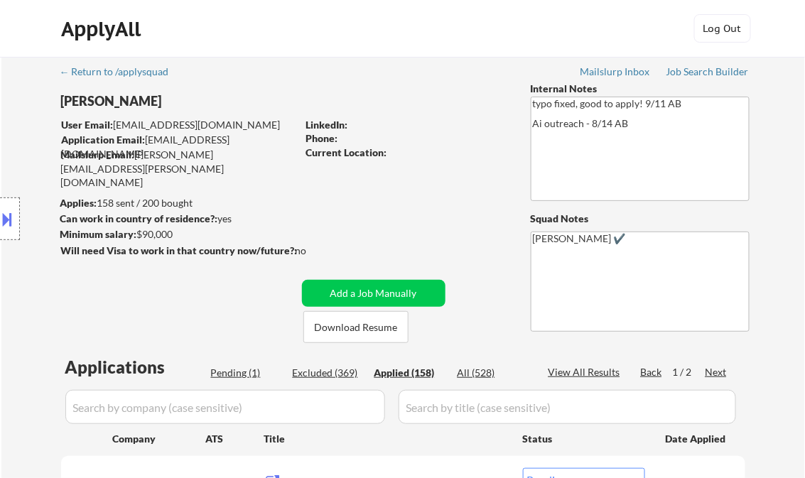
select select ""applied""
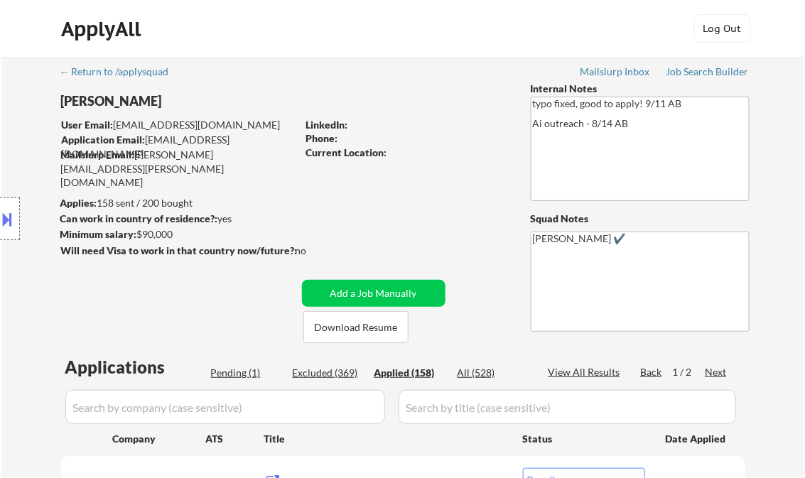
select select ""applied""
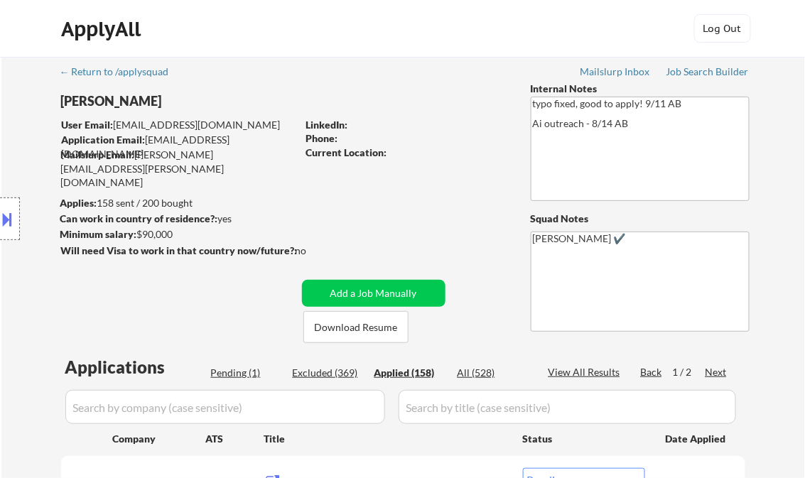
select select ""applied""
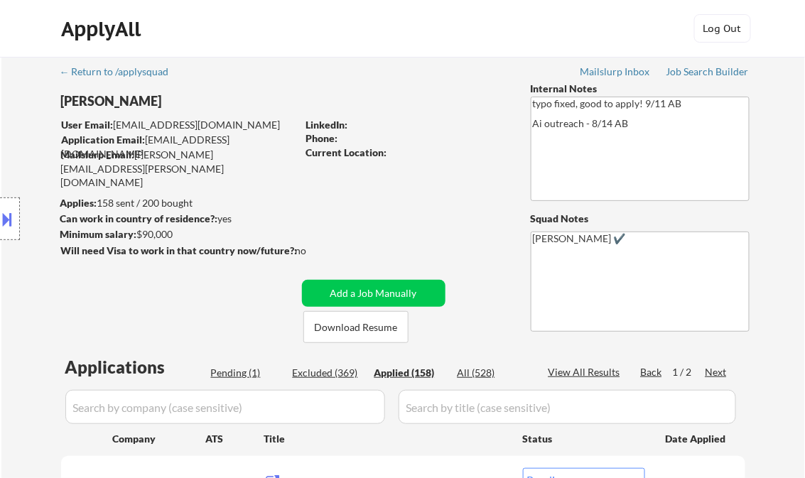
select select ""applied""
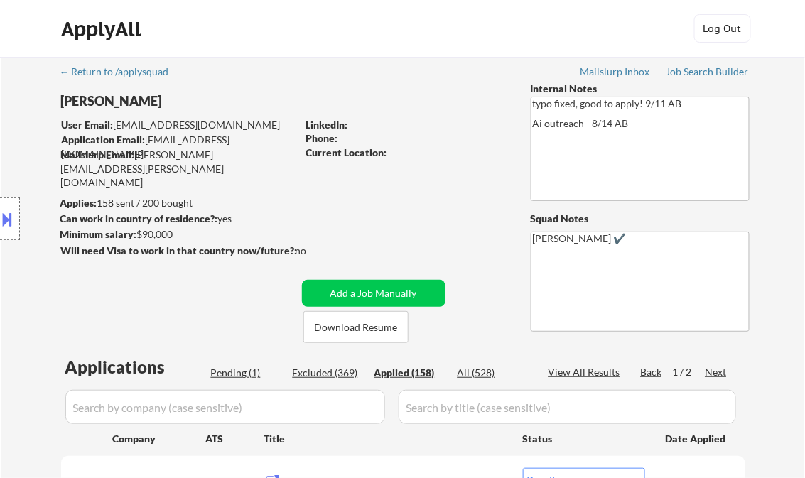
select select ""applied""
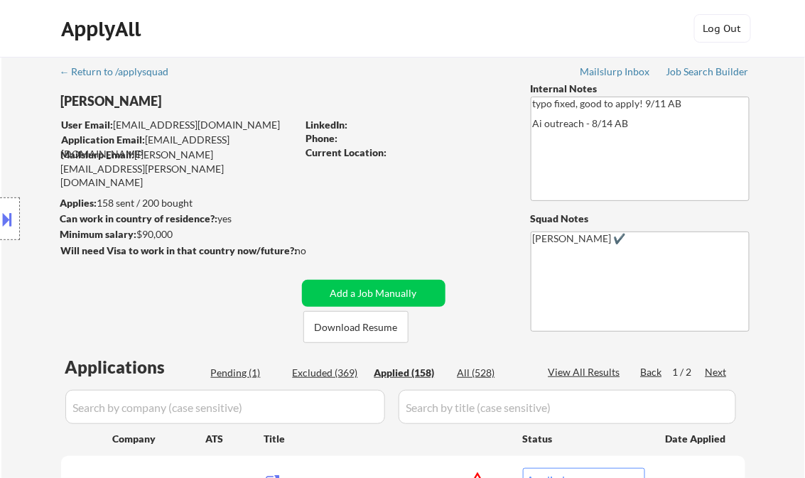
select select ""applied""
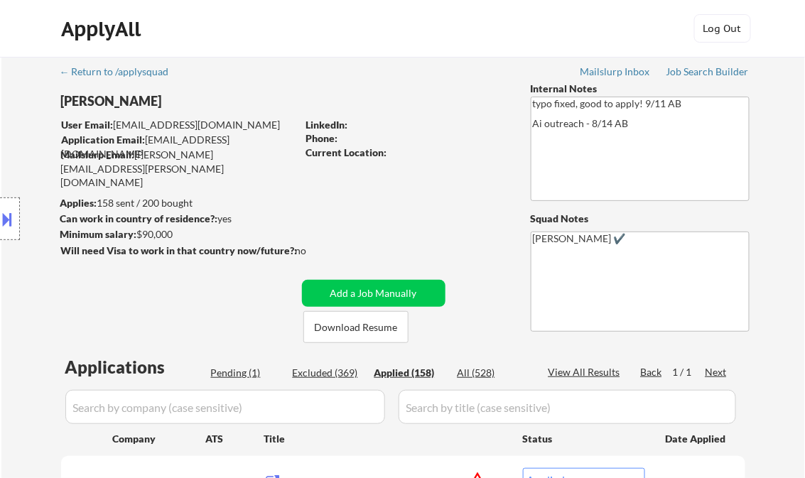
select select ""applied""
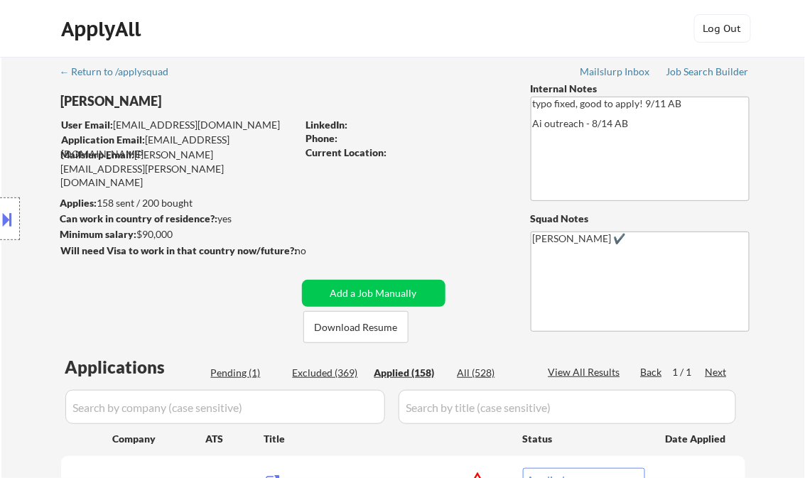
select select ""applied""
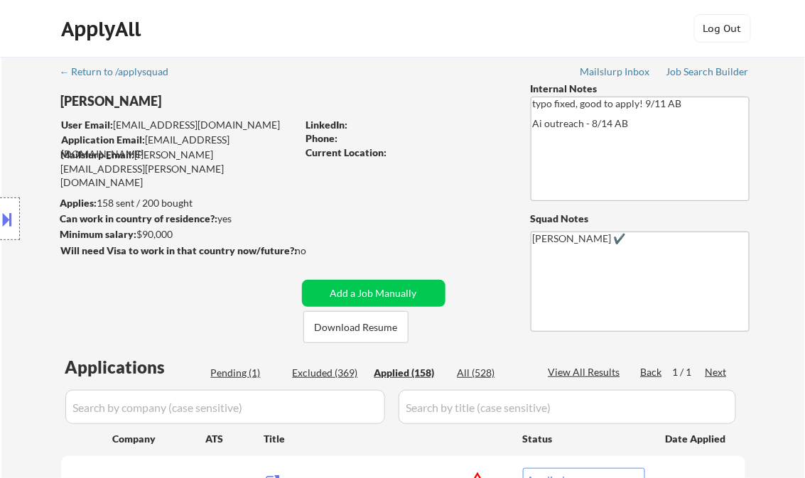
select select ""applied""
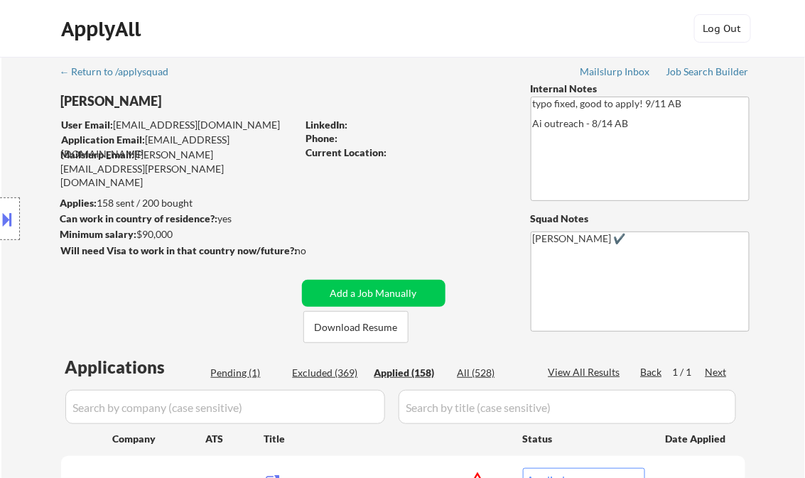
select select ""applied""
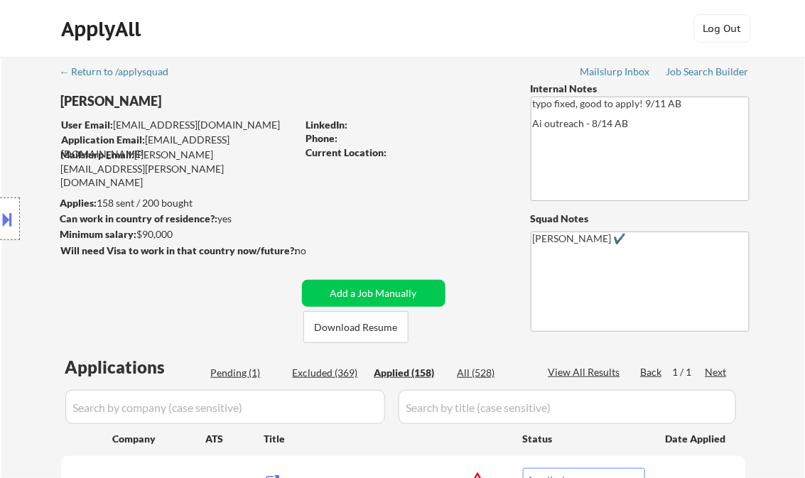
select select ""applied""
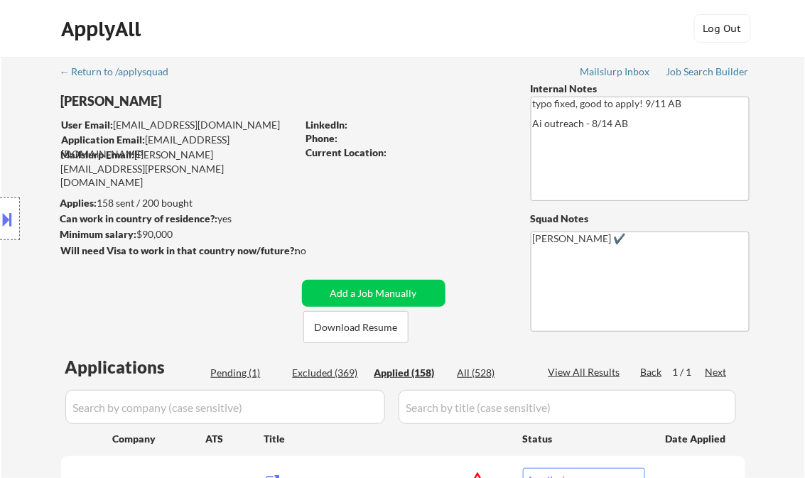
select select ""applied""
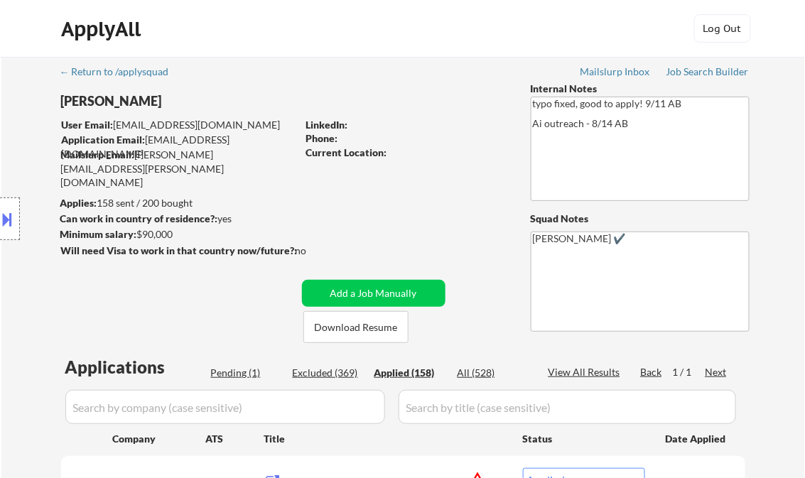
select select ""applied""
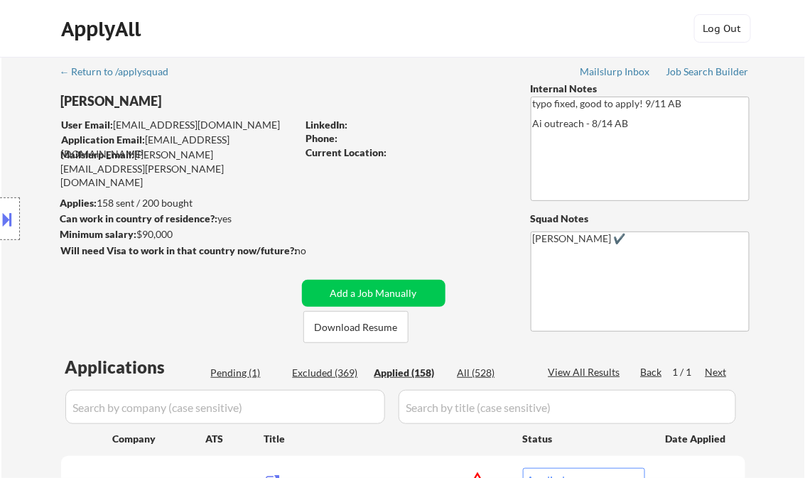
select select ""applied""
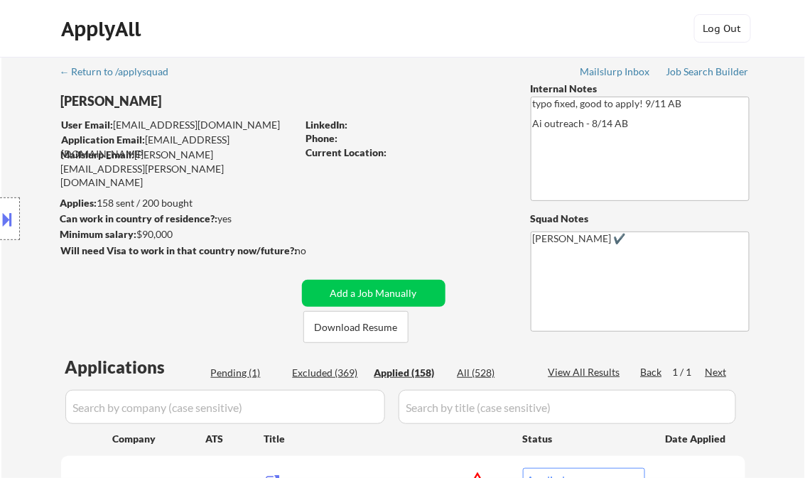
select select ""applied""
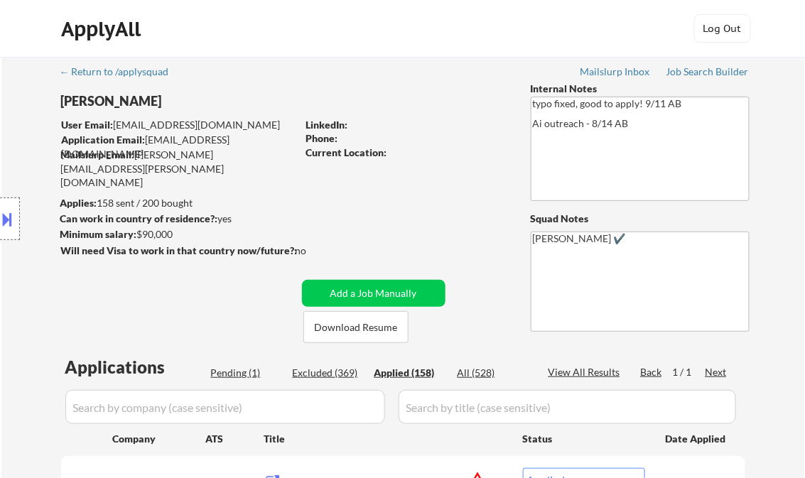
select select ""applied""
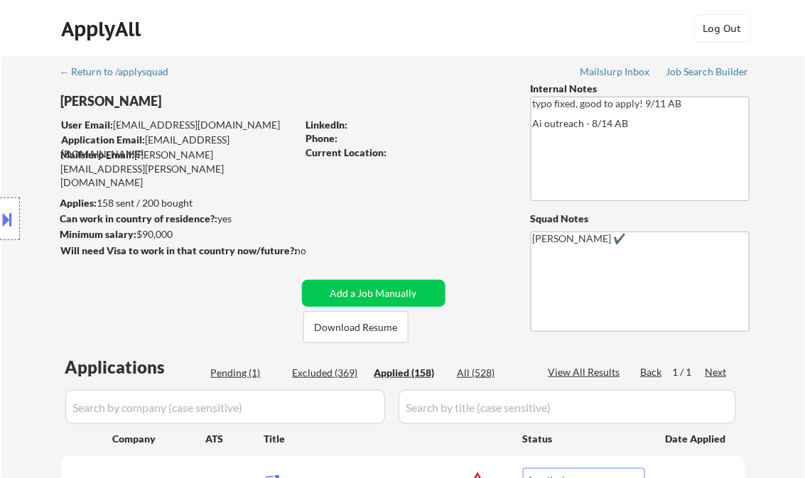
select select ""applied""
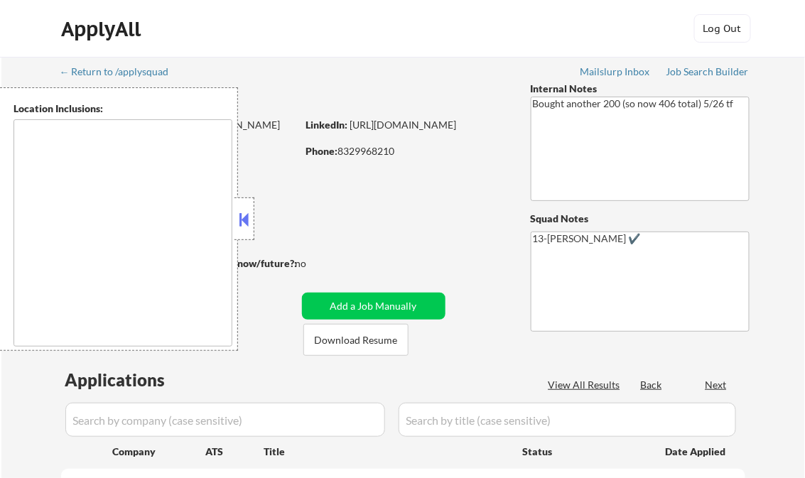
select select ""pending""
type textarea "remote"
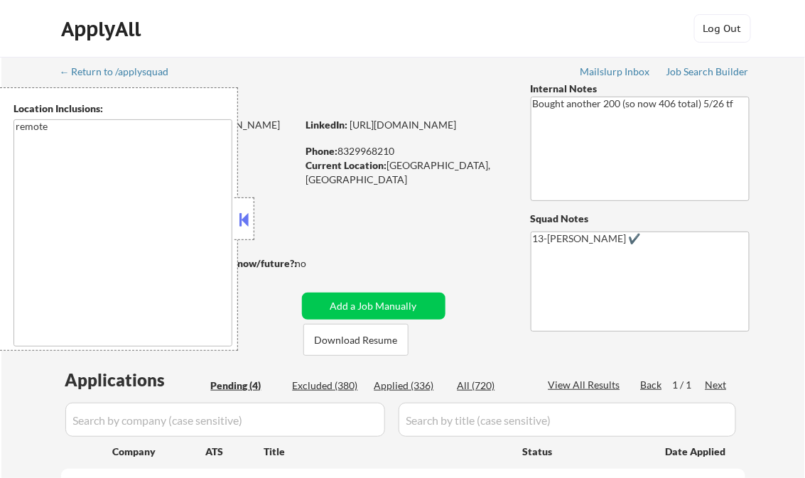
click at [241, 209] on button at bounding box center [244, 219] width 16 height 21
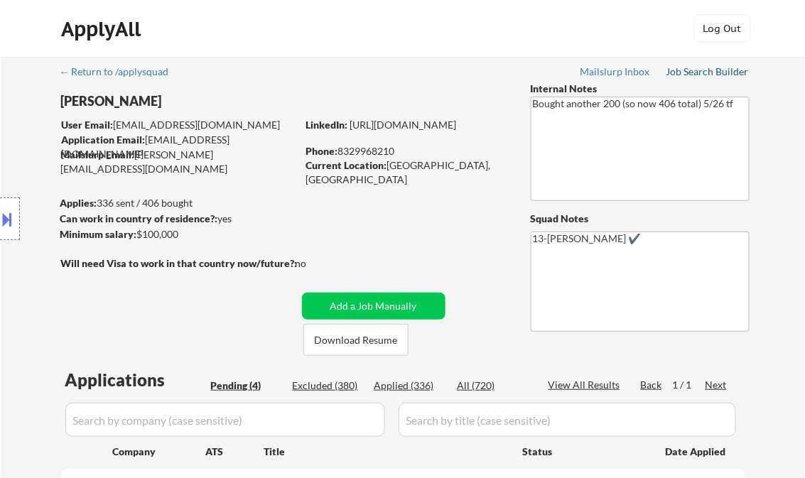
click at [695, 71] on div "Job Search Builder" at bounding box center [707, 72] width 83 height 10
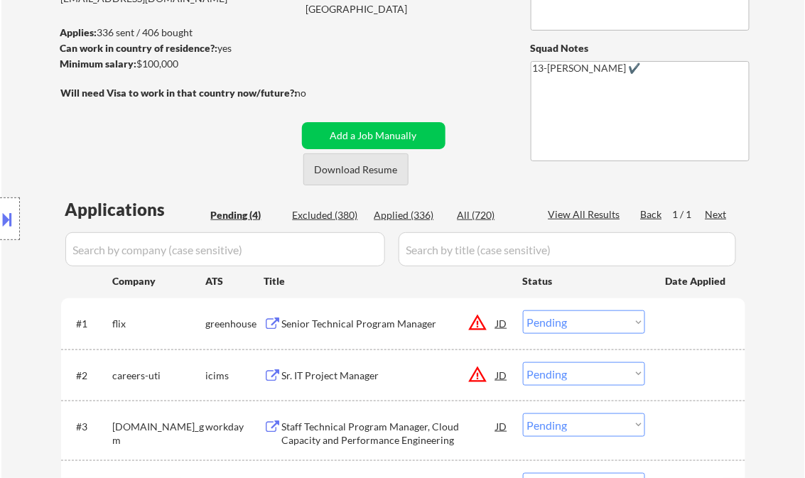
scroll to position [341, 0]
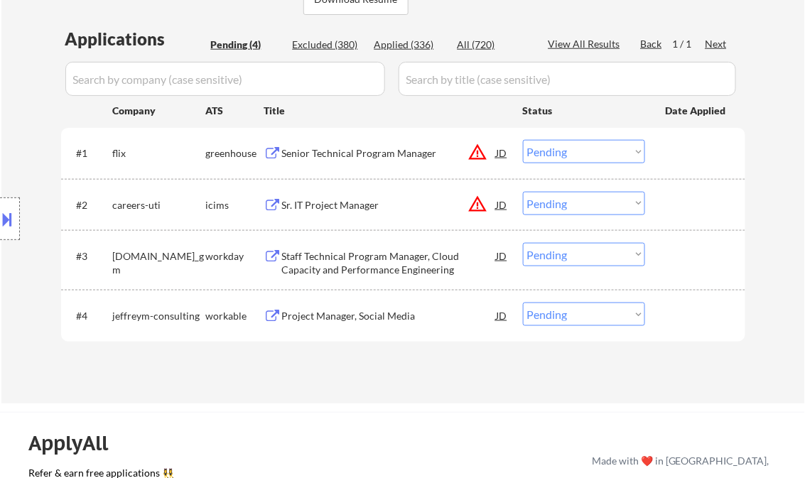
click at [360, 158] on div "Senior Technical Program Manager" at bounding box center [389, 153] width 214 height 14
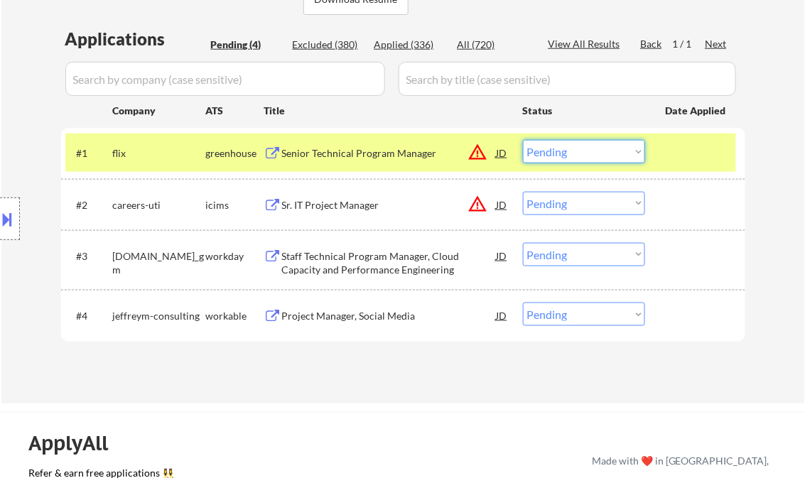
drag, startPoint x: 575, startPoint y: 151, endPoint x: 602, endPoint y: 161, distance: 28.4
click at [577, 151] on select "Choose an option... Pending Applied Excluded (Questions) Excluded (Expired) Exc…" at bounding box center [584, 151] width 122 height 23
click at [523, 140] on select "Choose an option... Pending Applied Excluded (Questions) Excluded (Expired) Exc…" at bounding box center [584, 151] width 122 height 23
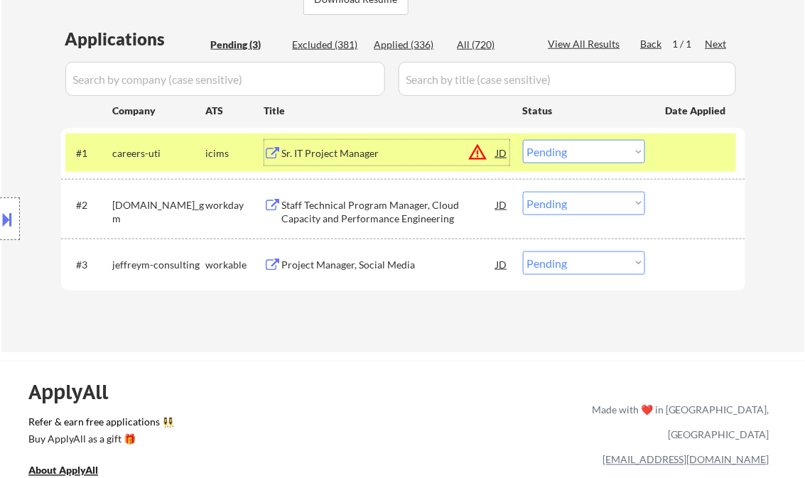
click at [359, 146] on div "Sr. IT Project Manager" at bounding box center [389, 153] width 214 height 26
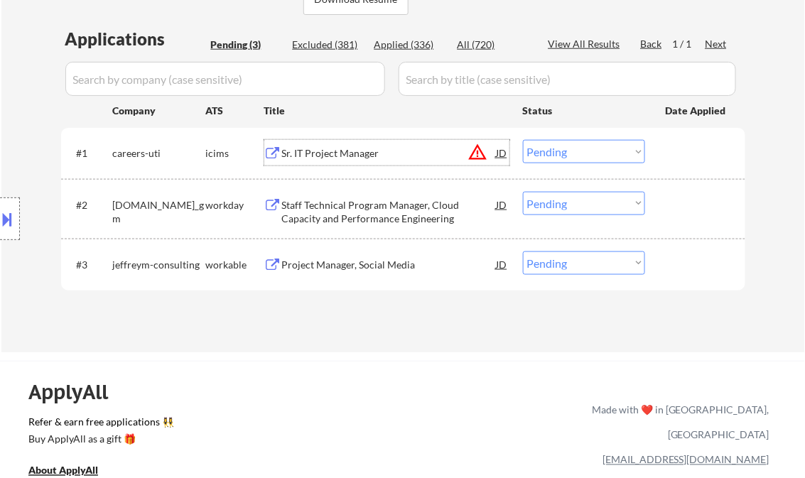
drag, startPoint x: 585, startPoint y: 148, endPoint x: 600, endPoint y: 165, distance: 22.6
click at [585, 148] on select "Choose an option... Pending Applied Excluded (Questions) Excluded (Expired) Exc…" at bounding box center [584, 151] width 122 height 23
click at [523, 140] on select "Choose an option... Pending Applied Excluded (Questions) Excluded (Expired) Exc…" at bounding box center [584, 151] width 122 height 23
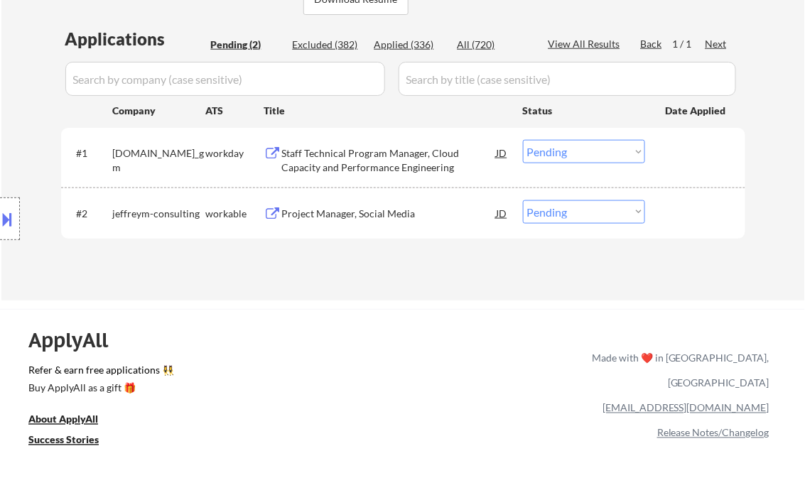
click at [406, 161] on div "Staff Technical Program Manager, Cloud Capacity and Performance Engineering" at bounding box center [389, 160] width 214 height 28
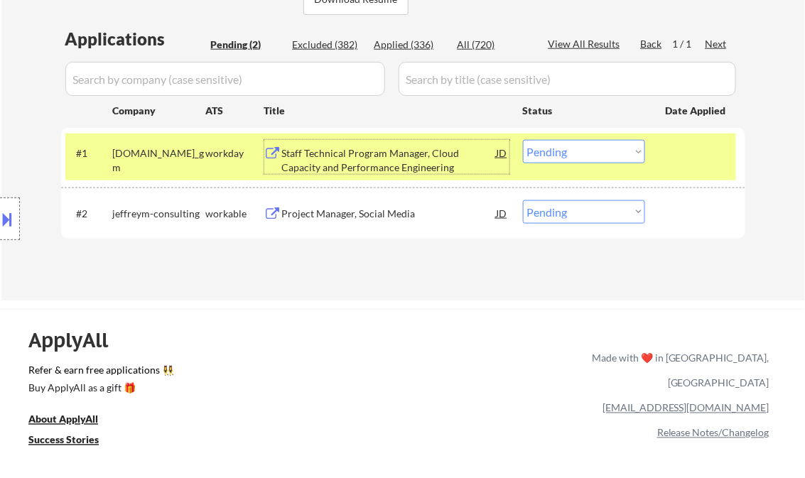
drag, startPoint x: 584, startPoint y: 153, endPoint x: 584, endPoint y: 165, distance: 12.1
click at [584, 153] on select "Choose an option... Pending Applied Excluded (Questions) Excluded (Expired) Exc…" at bounding box center [584, 151] width 122 height 23
click at [523, 140] on select "Choose an option... Pending Applied Excluded (Questions) Excluded (Expired) Exc…" at bounding box center [584, 151] width 122 height 23
click at [367, 217] on div "Project Manager, Social Media" at bounding box center [389, 214] width 214 height 14
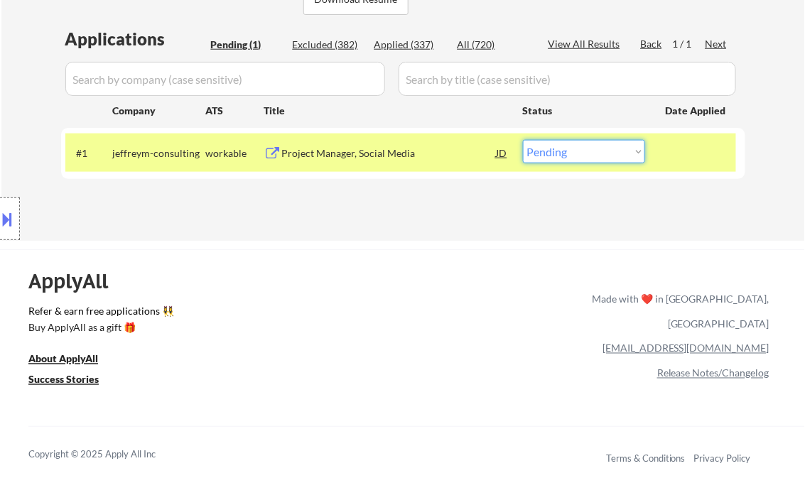
click at [578, 161] on select "Choose an option... Pending Applied Excluded (Questions) Excluded (Expired) Exc…" at bounding box center [584, 151] width 122 height 23
select select ""excluded__salary_""
click at [523, 140] on select "Choose an option... Pending Applied Excluded (Questions) Excluded (Expired) Exc…" at bounding box center [584, 151] width 122 height 23
click at [398, 212] on div "Applications Pending (1) Excluded (382) Applied (337) All (720) View All Result…" at bounding box center [403, 120] width 684 height 186
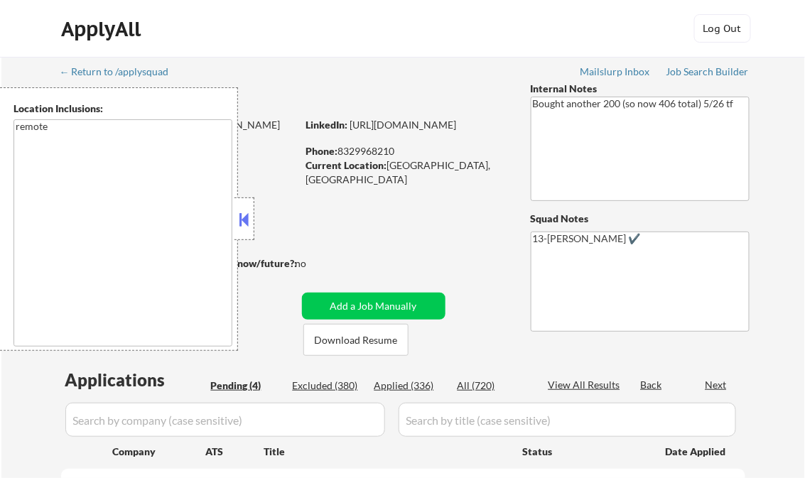
select select ""pending""
click at [239, 217] on button at bounding box center [244, 219] width 16 height 21
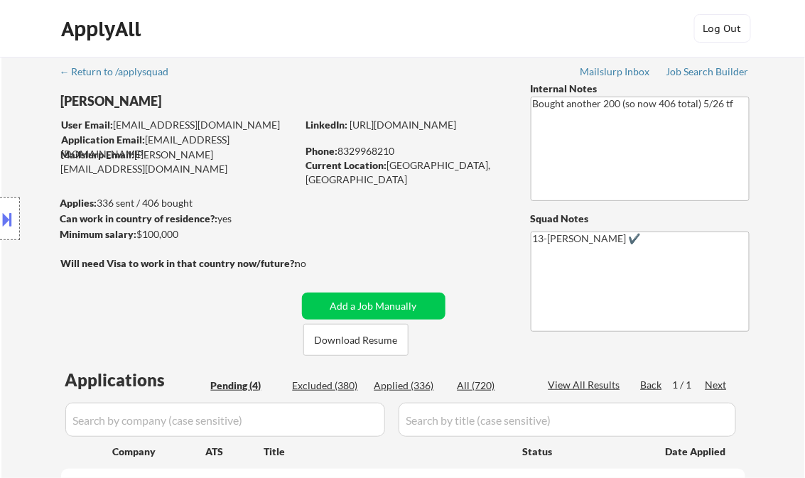
click at [419, 382] on div "Applied (336)" at bounding box center [409, 386] width 71 height 14
select select ""applied""
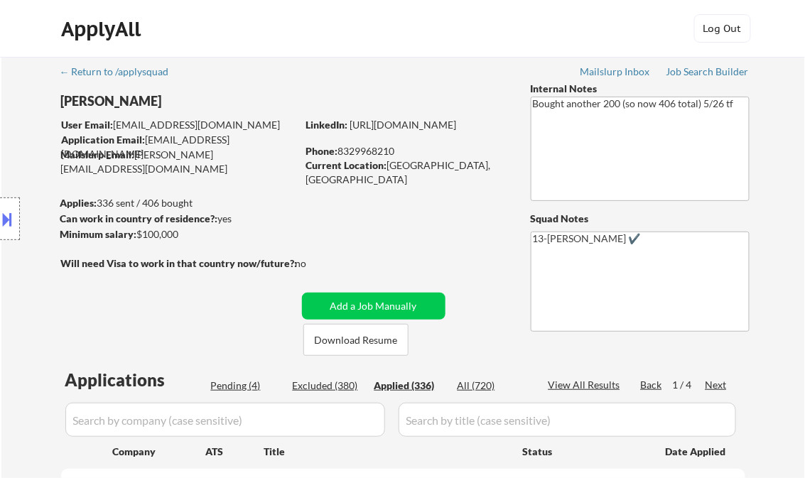
select select ""applied""
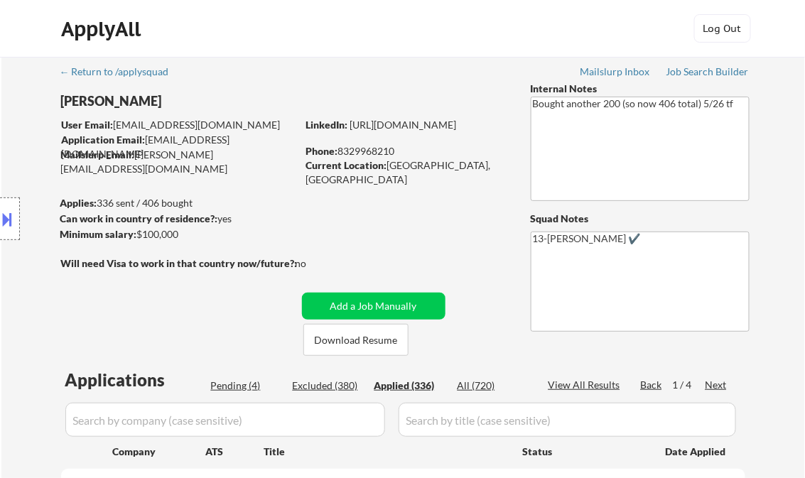
select select ""applied""
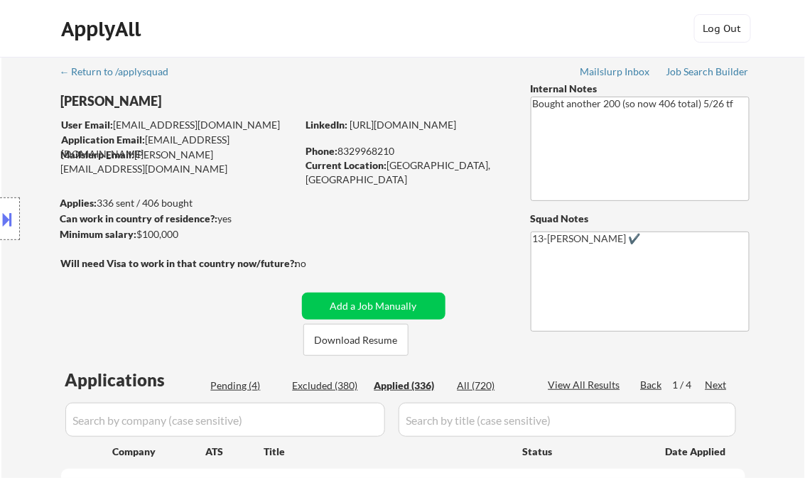
select select ""applied""
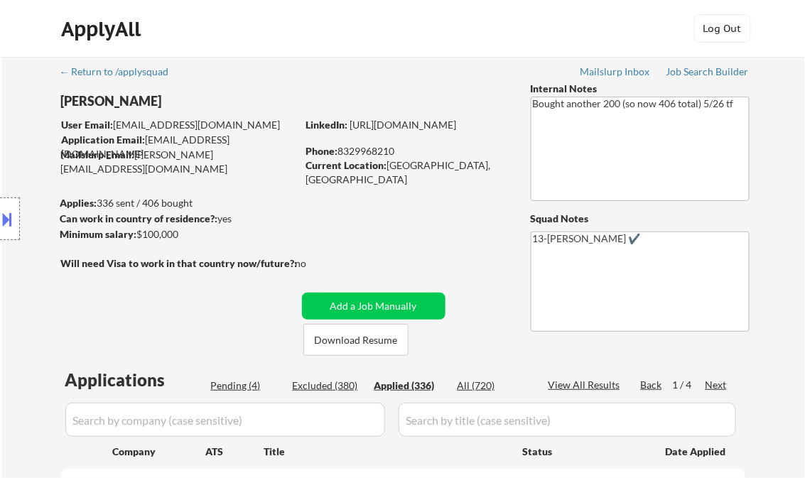
select select ""applied""
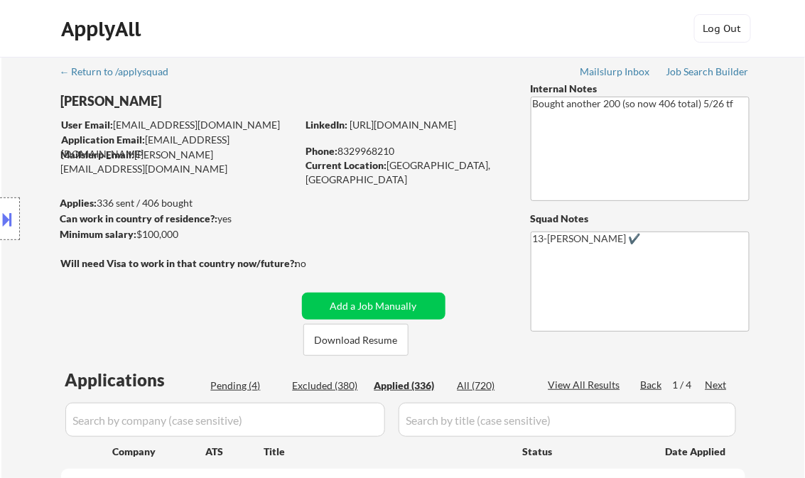
select select ""applied""
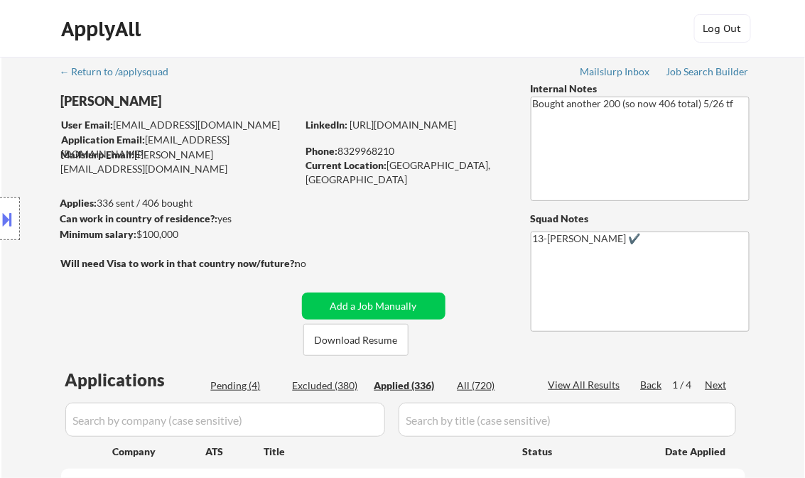
select select ""applied""
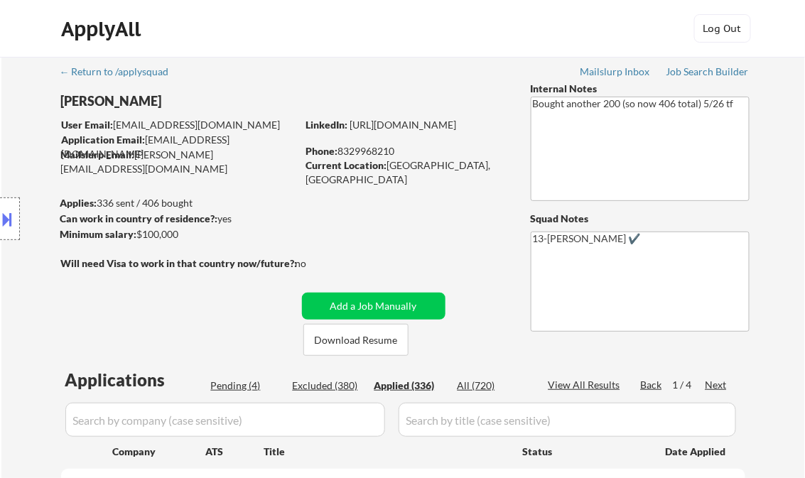
select select ""applied""
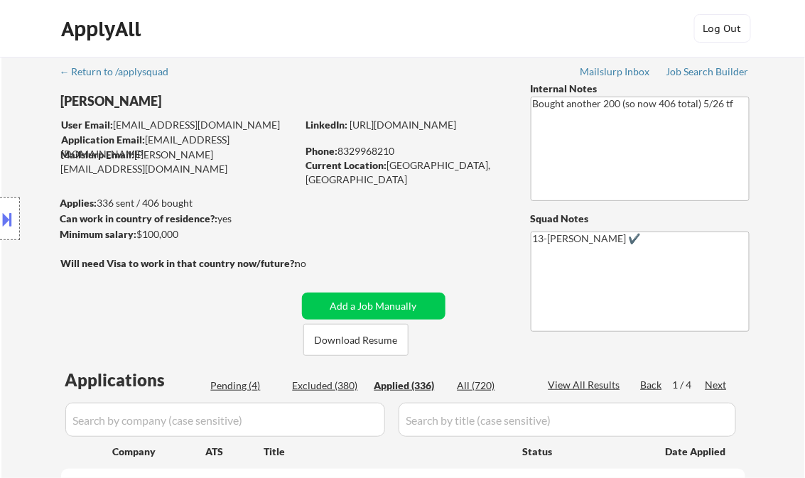
select select ""applied""
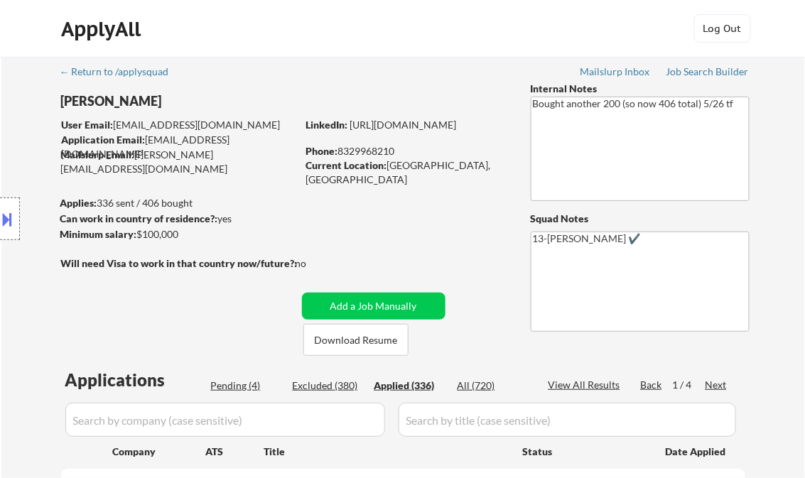
select select ""applied""
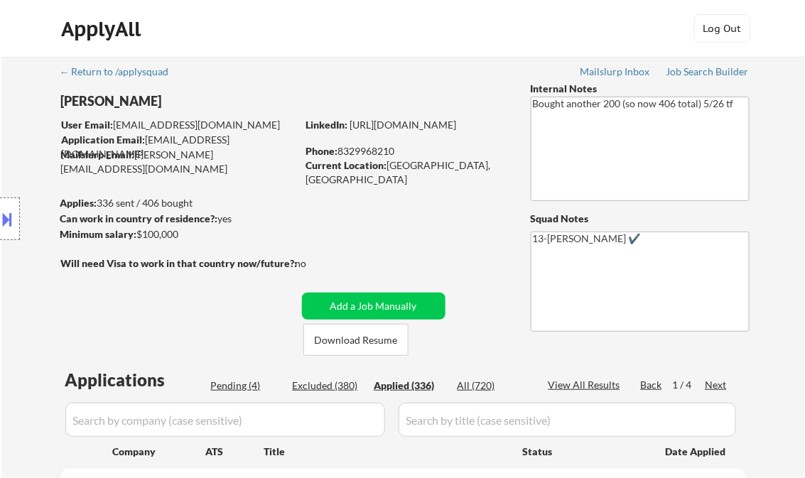
select select ""applied""
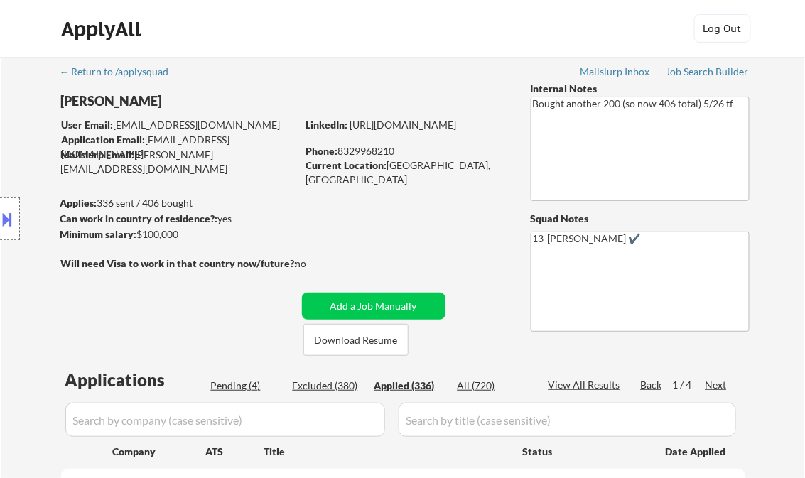
select select ""applied""
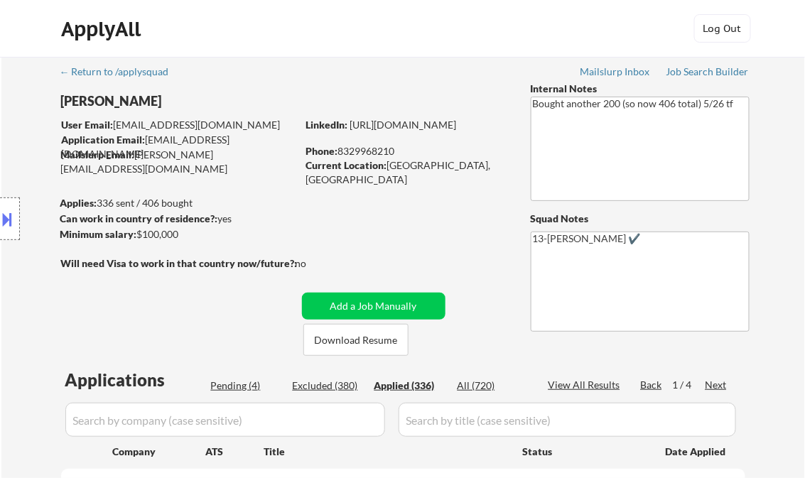
select select ""applied""
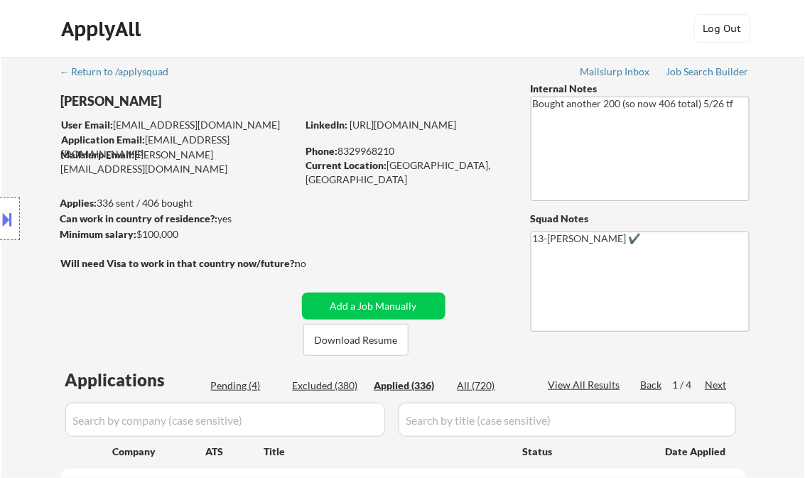
select select ""applied""
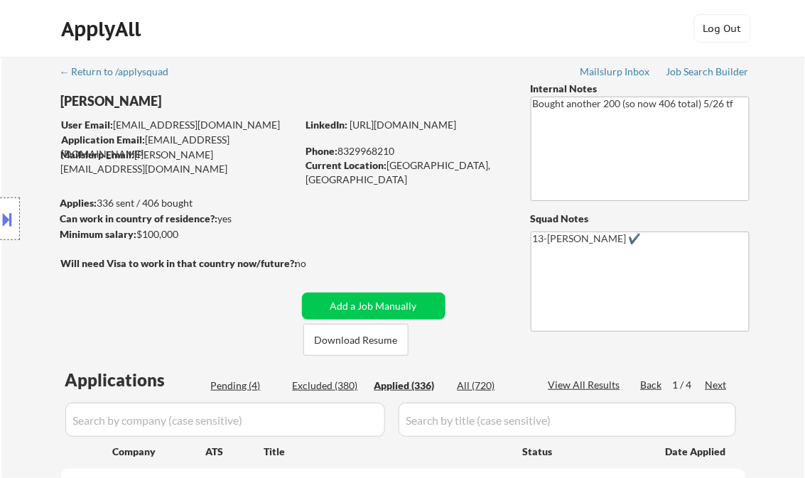
select select ""applied""
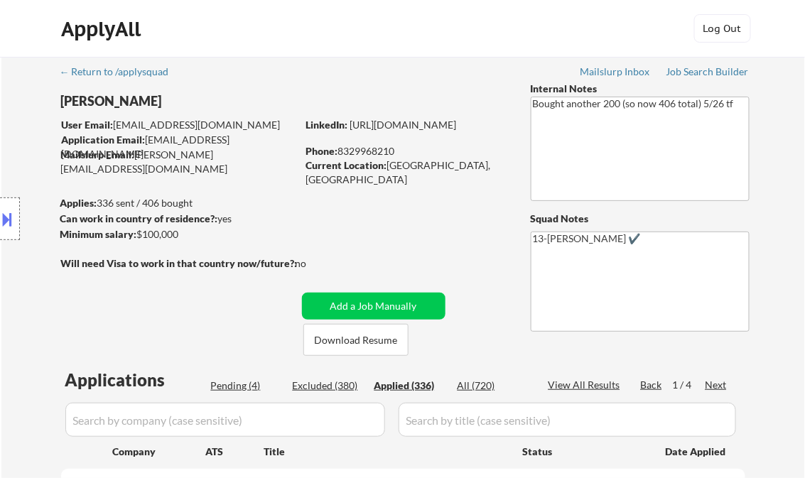
select select ""applied""
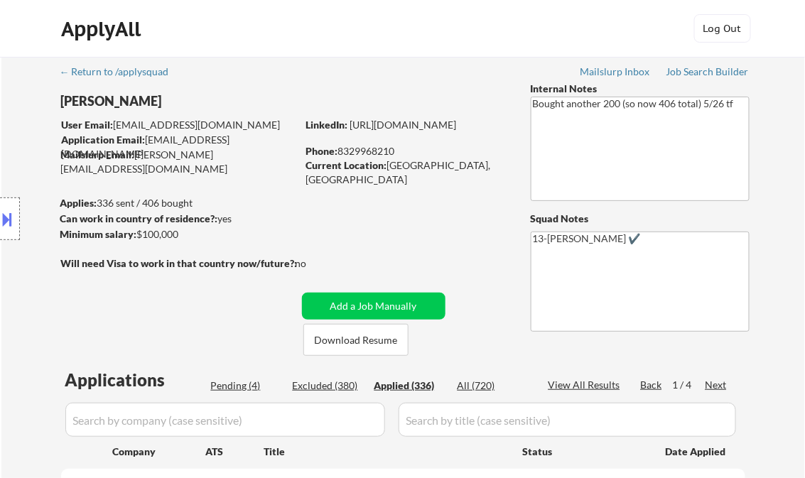
select select ""applied""
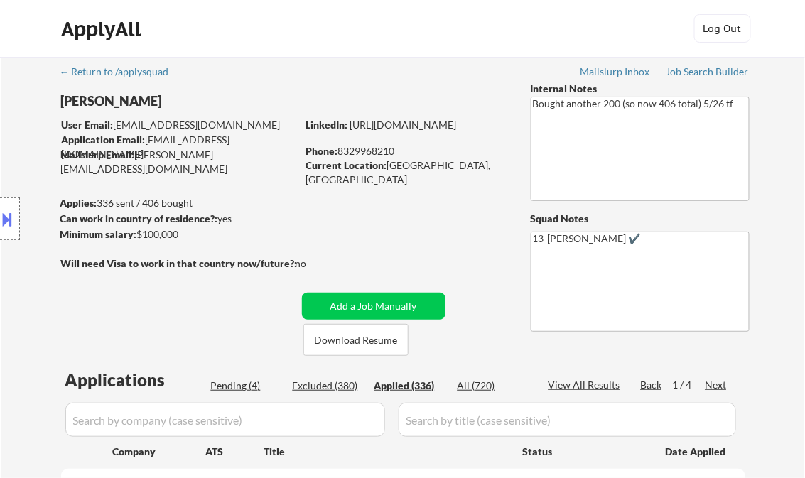
select select ""applied""
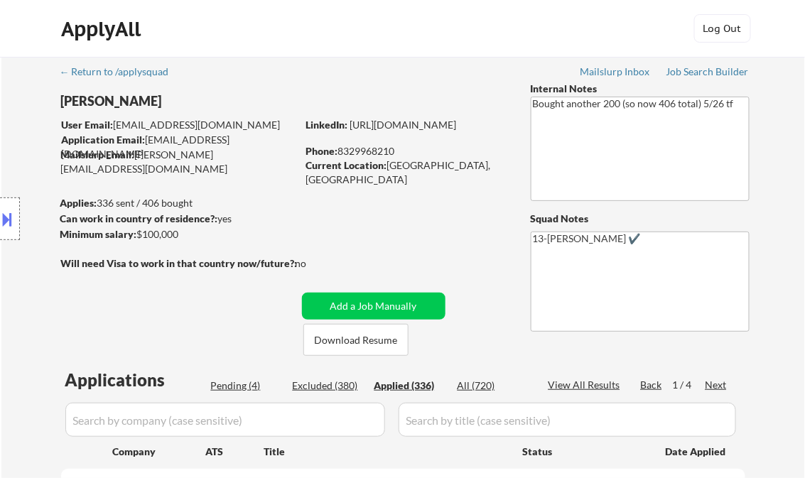
select select ""applied""
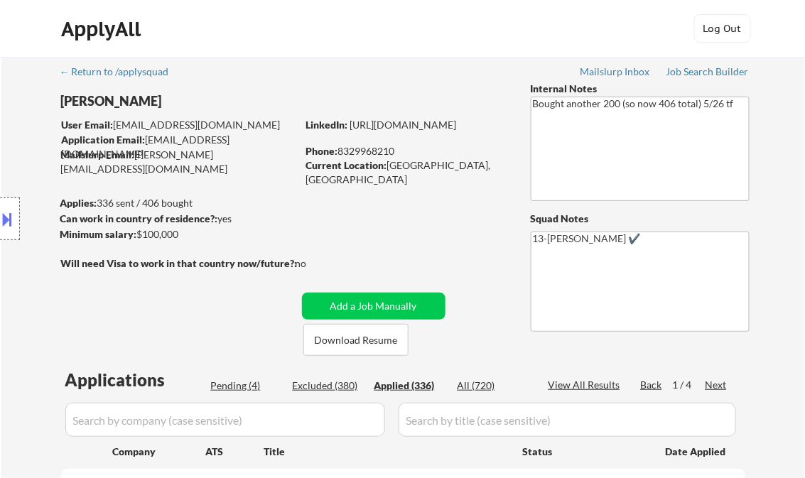
select select ""applied""
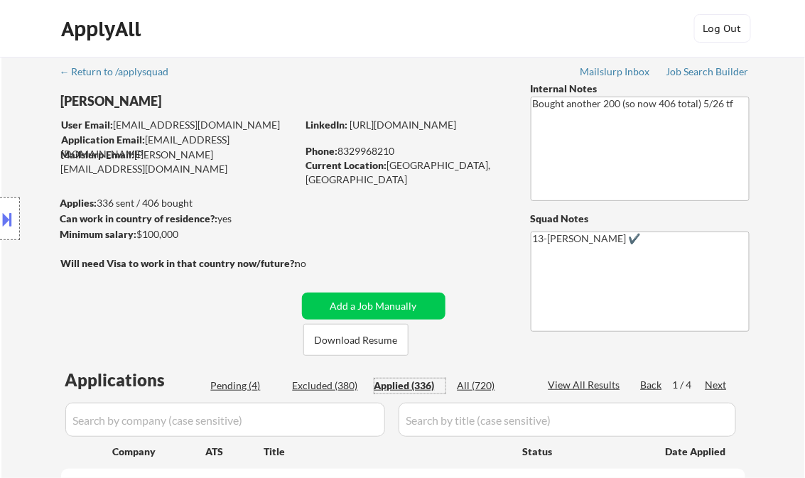
select select ""applied""
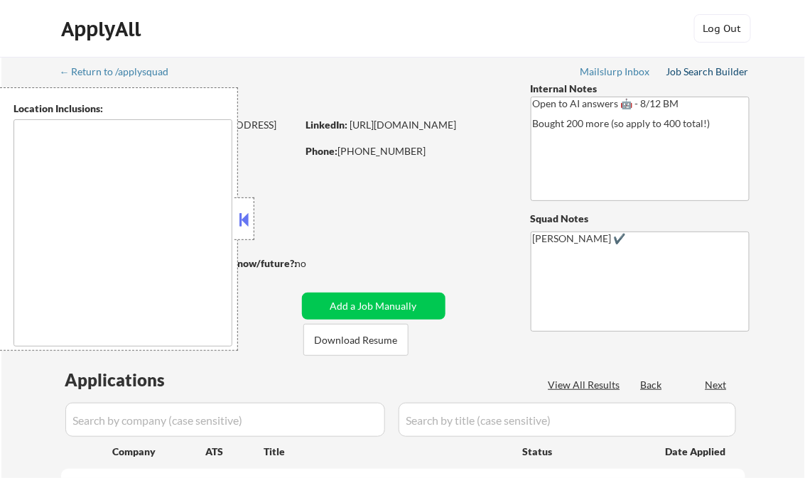
click at [682, 75] on div "Job Search Builder" at bounding box center [707, 72] width 83 height 10
click at [690, 72] on div "Job Search Builder" at bounding box center [707, 72] width 83 height 10
click at [692, 72] on div "Job Search Builder" at bounding box center [707, 72] width 83 height 10
select select ""pending""
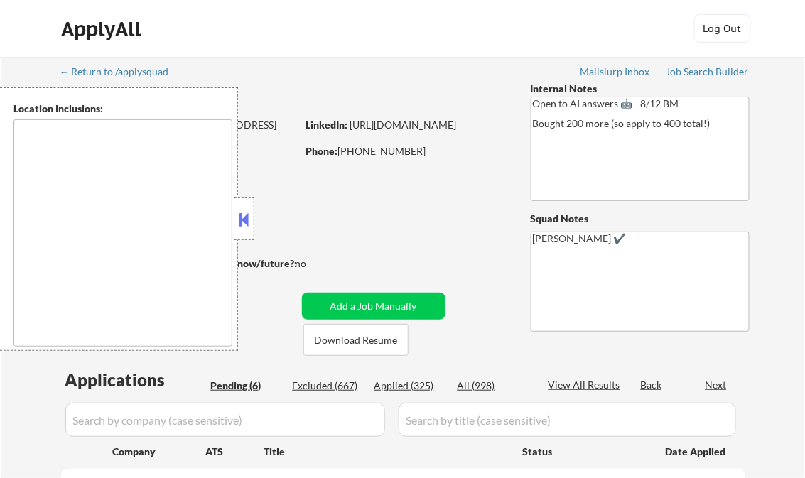
select select ""pending""
click at [695, 72] on div "Job Search Builder" at bounding box center [707, 72] width 83 height 10
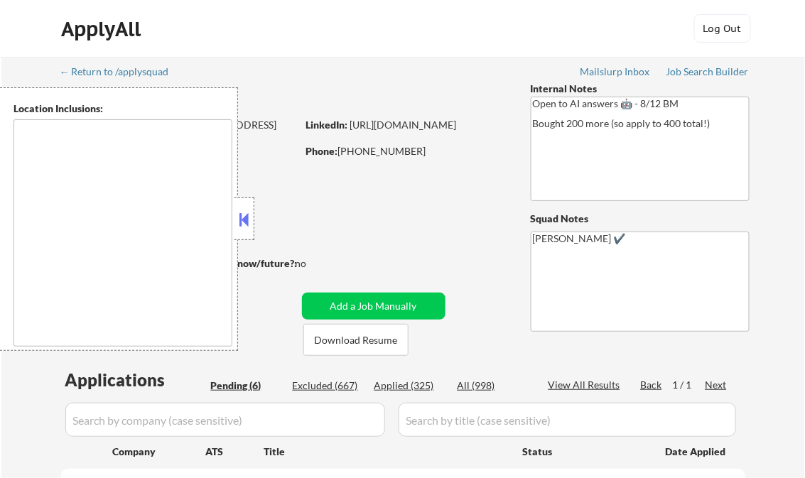
drag, startPoint x: 248, startPoint y: 214, endPoint x: 272, endPoint y: 219, distance: 24.7
click at [249, 214] on button at bounding box center [244, 219] width 16 height 21
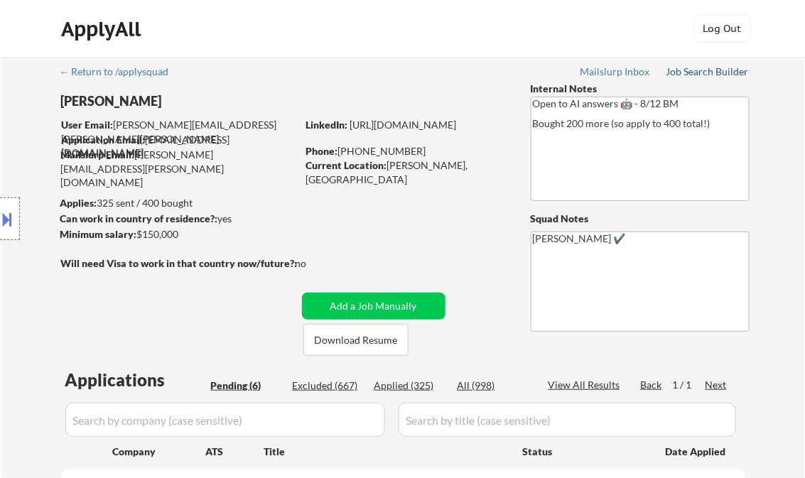
click at [682, 67] on div "Job Search Builder" at bounding box center [707, 72] width 83 height 10
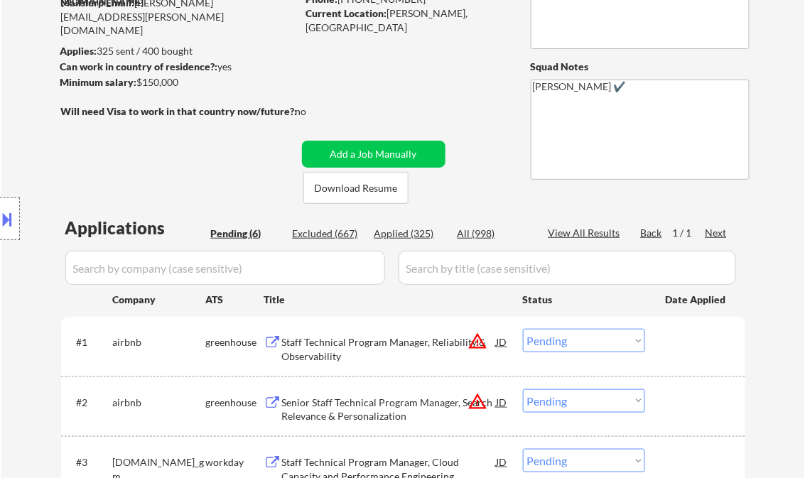
scroll to position [170, 0]
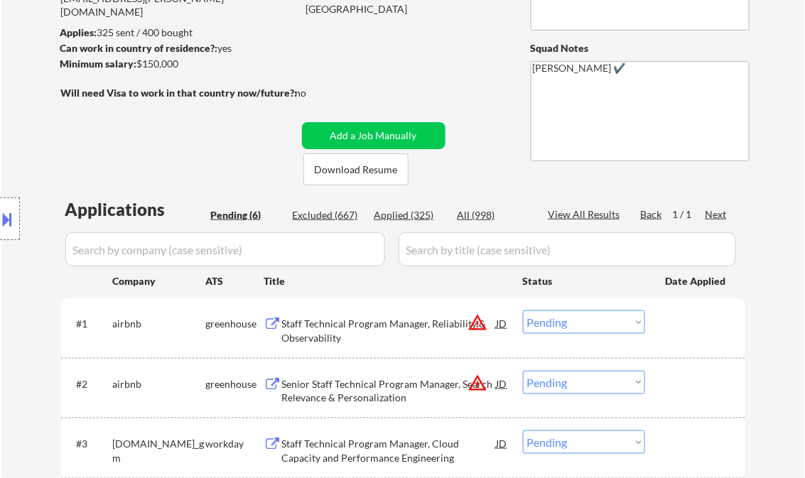
click at [359, 327] on div "Staff Technical Program Manager, Reliability & Observability" at bounding box center [389, 331] width 214 height 28
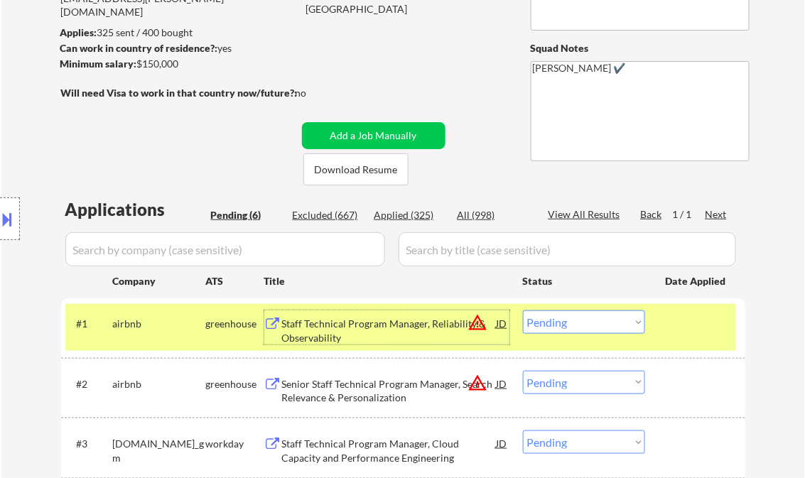
click at [555, 330] on select "Choose an option... Pending Applied Excluded (Questions) Excluded (Expired) Exc…" at bounding box center [584, 321] width 122 height 23
select select ""excluded__location_""
click at [523, 310] on select "Choose an option... Pending Applied Excluded (Questions) Excluded (Expired) Exc…" at bounding box center [584, 321] width 122 height 23
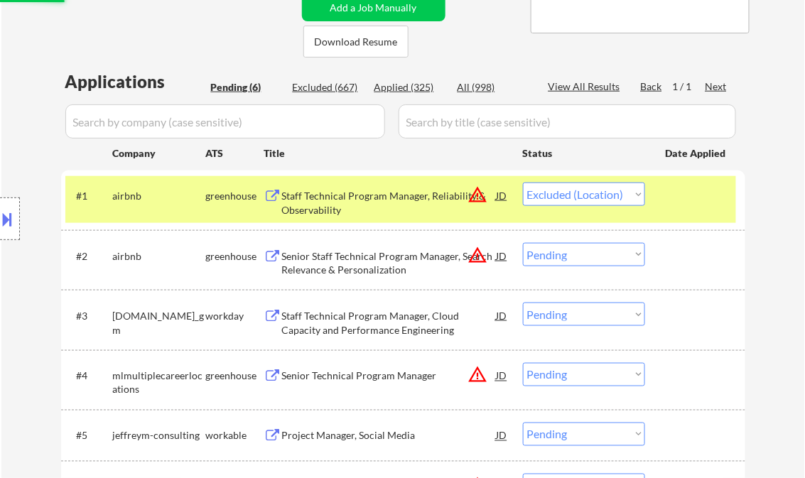
scroll to position [341, 0]
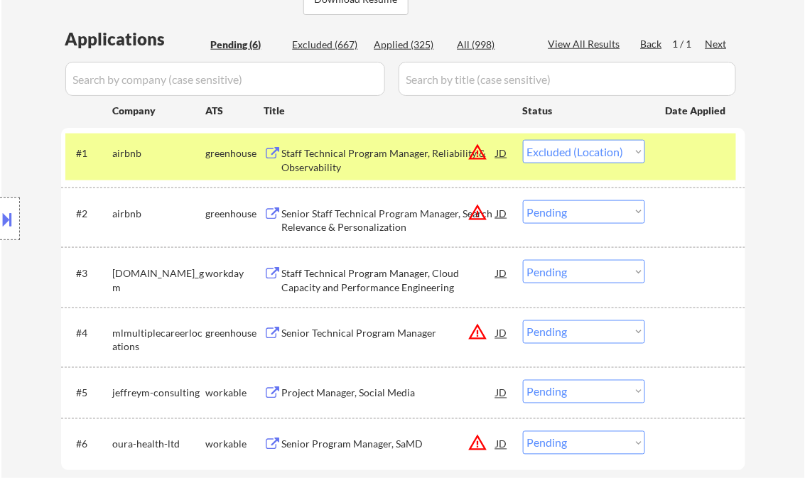
click at [576, 214] on select "Choose an option... Pending Applied Excluded (Questions) Excluded (Expired) Exc…" at bounding box center [584, 211] width 122 height 23
select select ""excluded__location_""
click at [523, 200] on select "Choose an option... Pending Applied Excluded (Questions) Excluded (Expired) Exc…" at bounding box center [584, 211] width 122 height 23
click at [388, 281] on div "Staff Technical Program Manager, Cloud Capacity and Performance Engineering" at bounding box center [389, 280] width 214 height 28
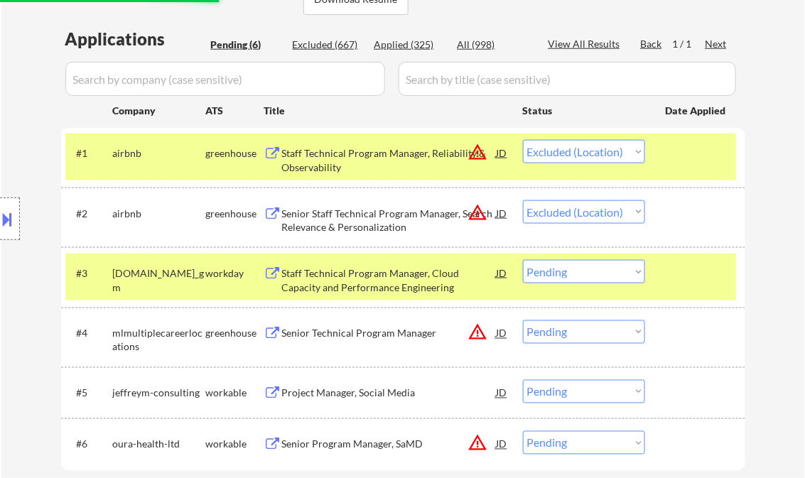
select select ""pending""
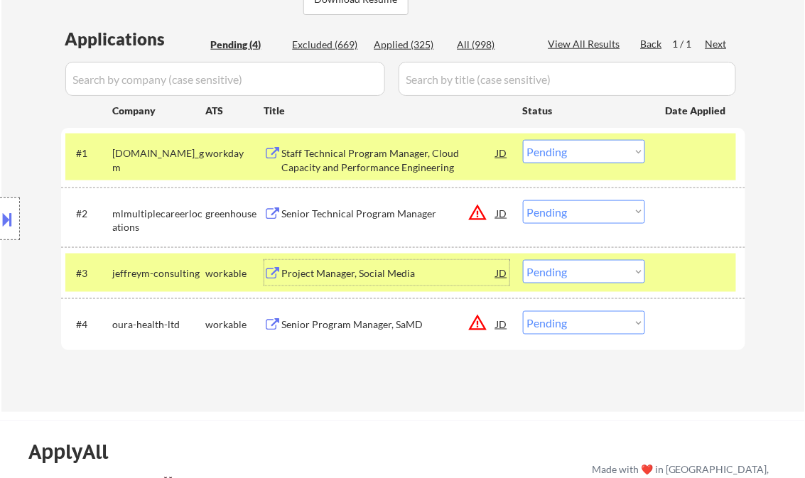
click at [704, 263] on div at bounding box center [696, 273] width 62 height 26
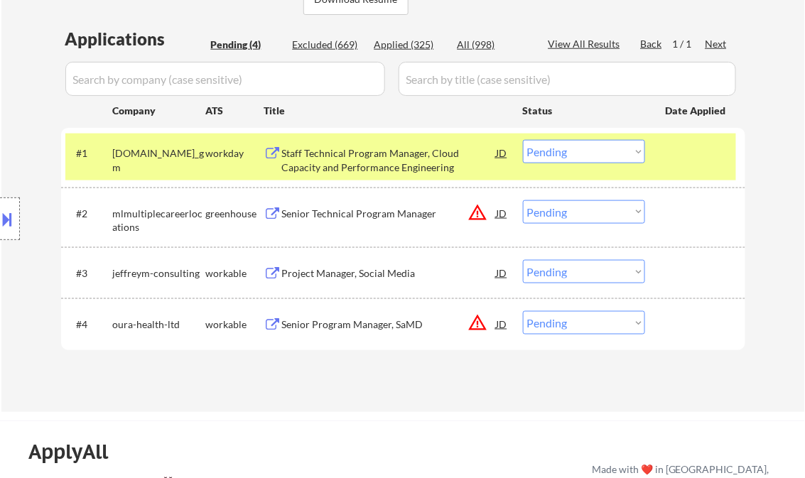
click at [696, 160] on div at bounding box center [696, 153] width 62 height 26
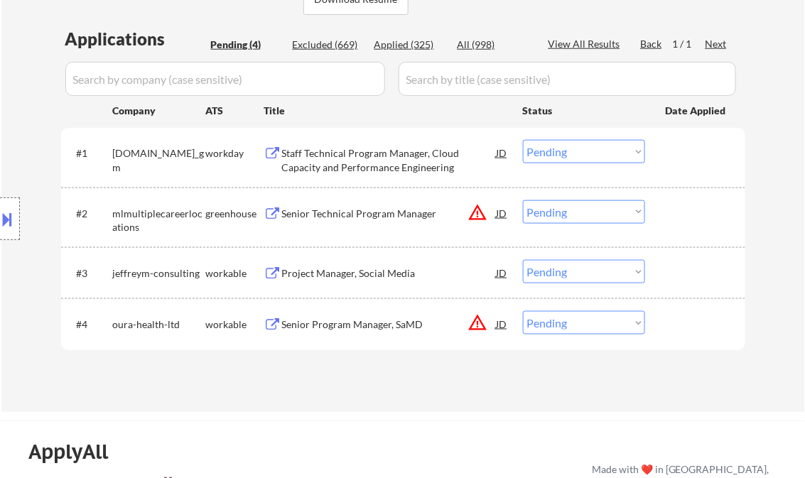
click at [360, 150] on div "Staff Technical Program Manager, Cloud Capacity and Performance Engineering" at bounding box center [389, 160] width 214 height 28
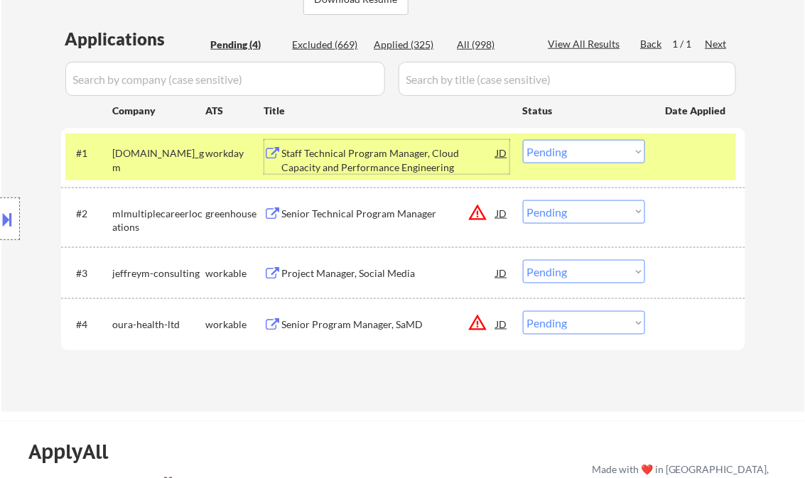
click at [378, 161] on div "Staff Technical Program Manager, Cloud Capacity and Performance Engineering" at bounding box center [389, 160] width 214 height 28
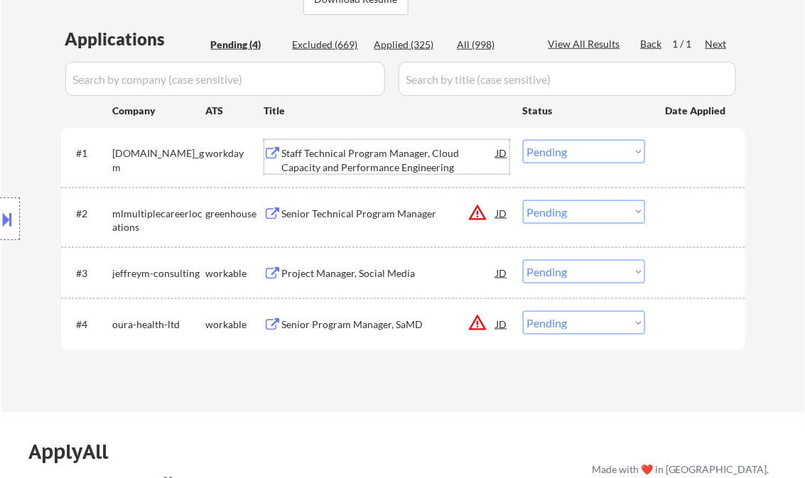
click at [563, 156] on select "Choose an option... Pending Applied Excluded (Questions) Excluded (Expired) Exc…" at bounding box center [584, 151] width 122 height 23
click at [523, 140] on select "Choose an option... Pending Applied Excluded (Questions) Excluded (Expired) Exc…" at bounding box center [584, 151] width 122 height 23
select select ""pending""
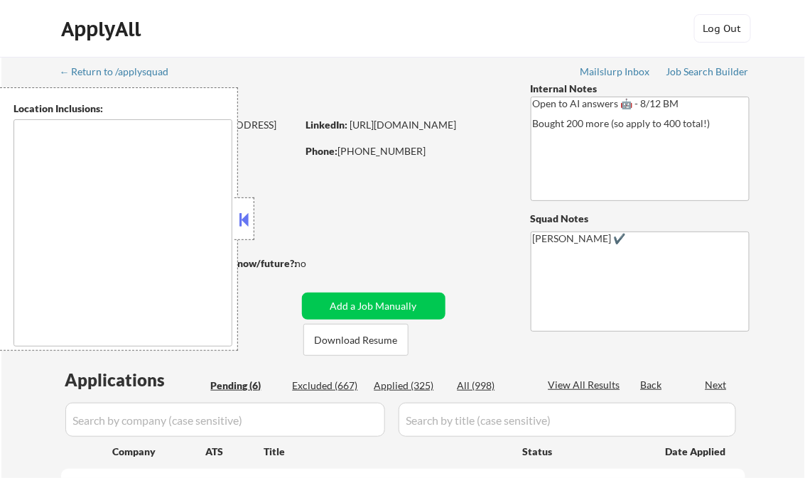
select select ""pending""
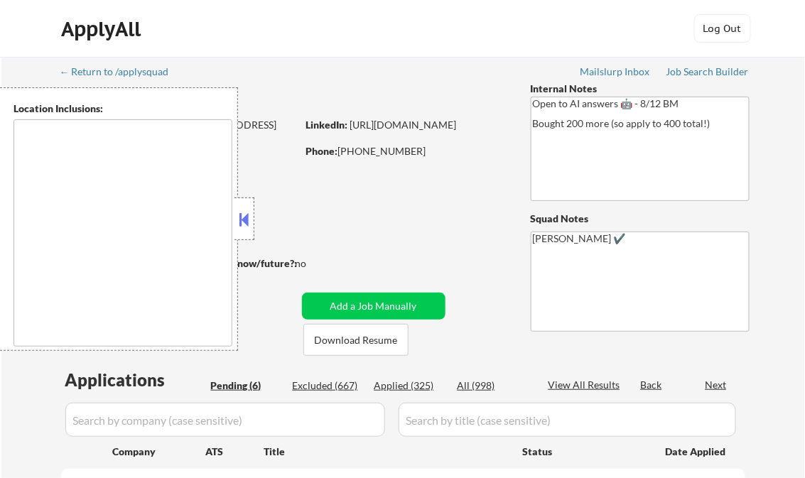
select select ""pending""
type textarea "remote"
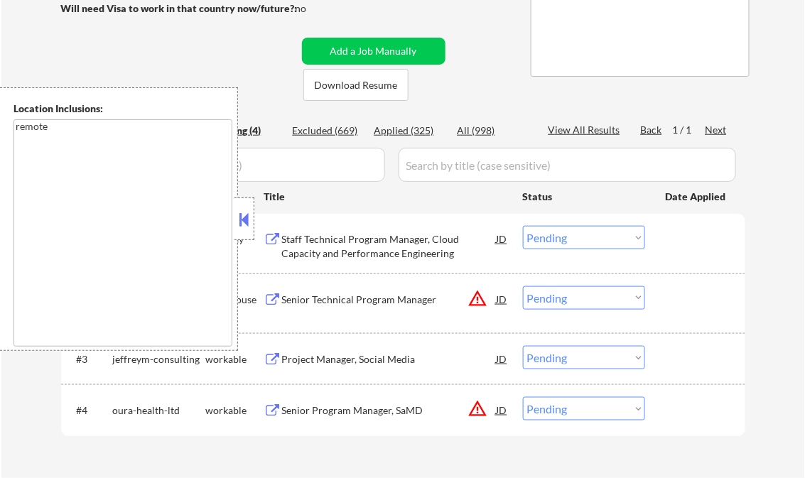
click at [244, 217] on button at bounding box center [244, 219] width 16 height 21
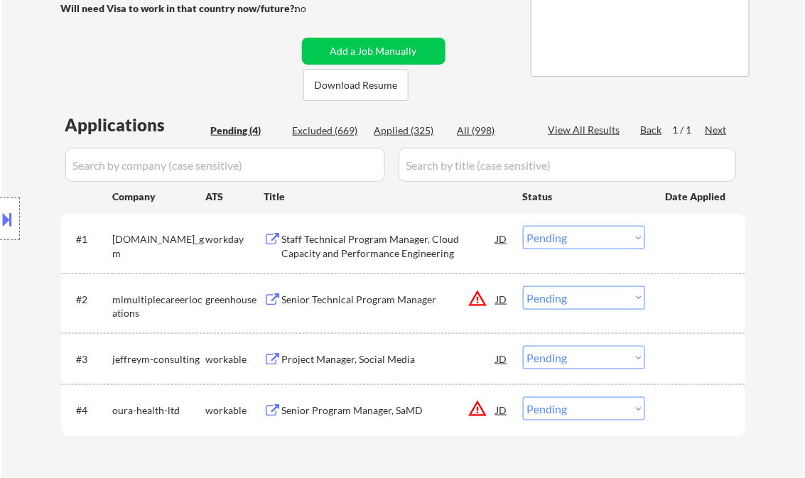
click at [415, 134] on div "Applied (325)" at bounding box center [409, 131] width 71 height 14
click at [581, 133] on div "View All Results" at bounding box center [586, 130] width 76 height 14
select select ""applied""
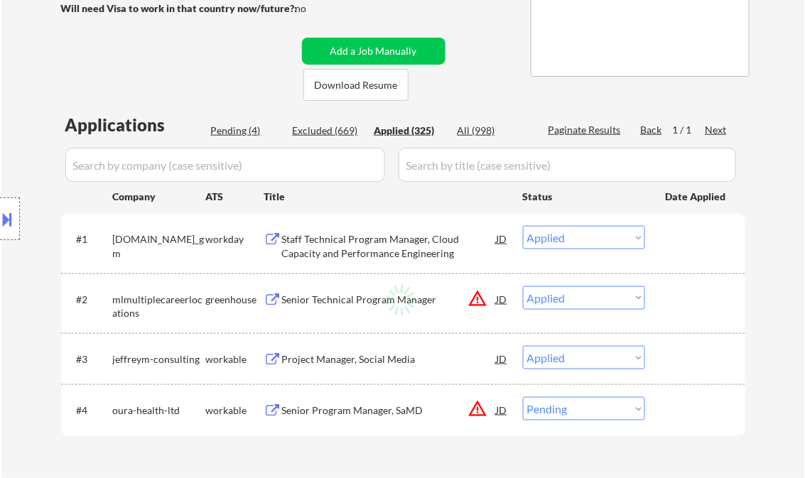
select select ""applied""
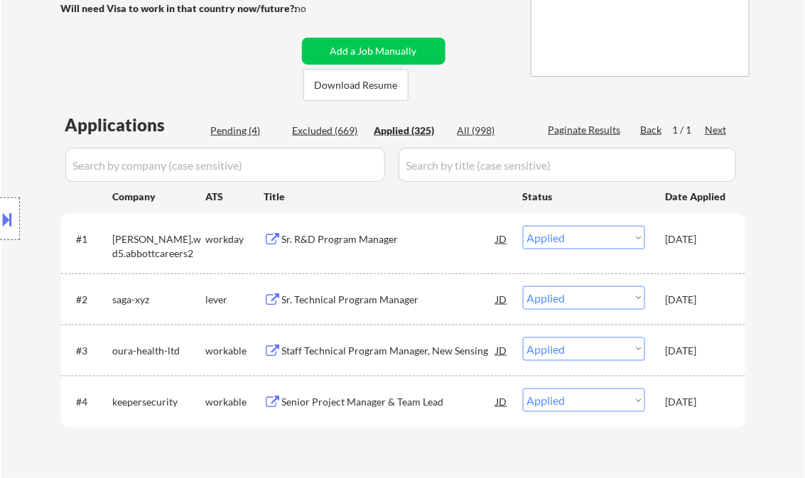
select select ""applied""
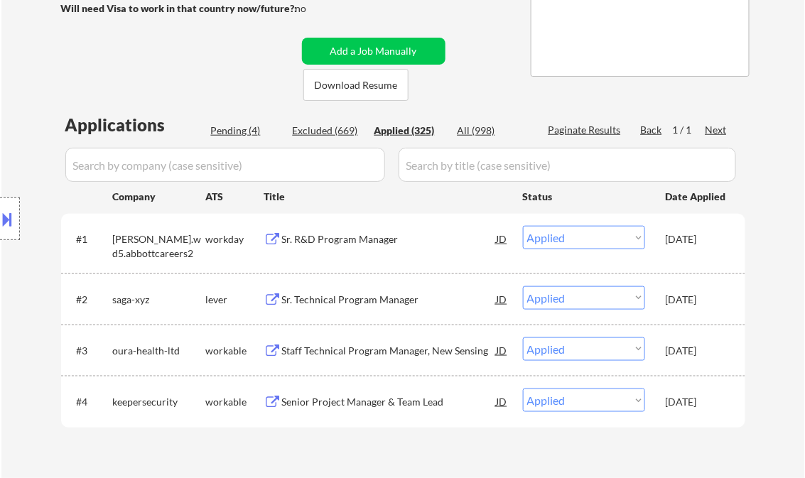
select select ""applied""
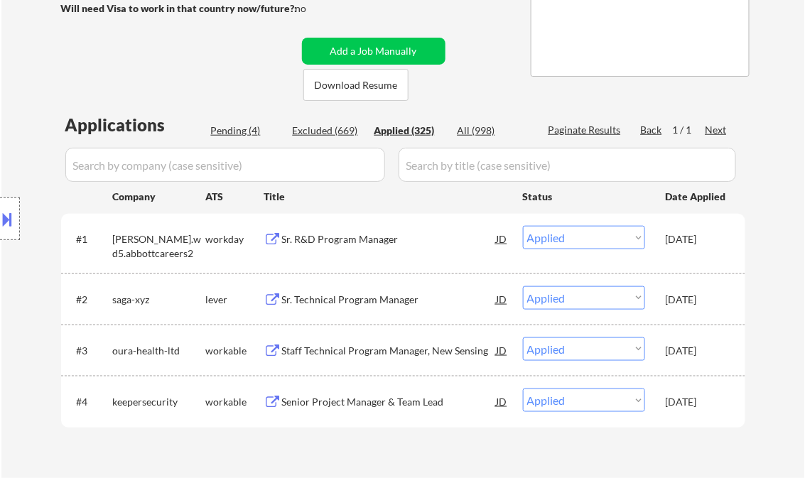
select select ""applied""
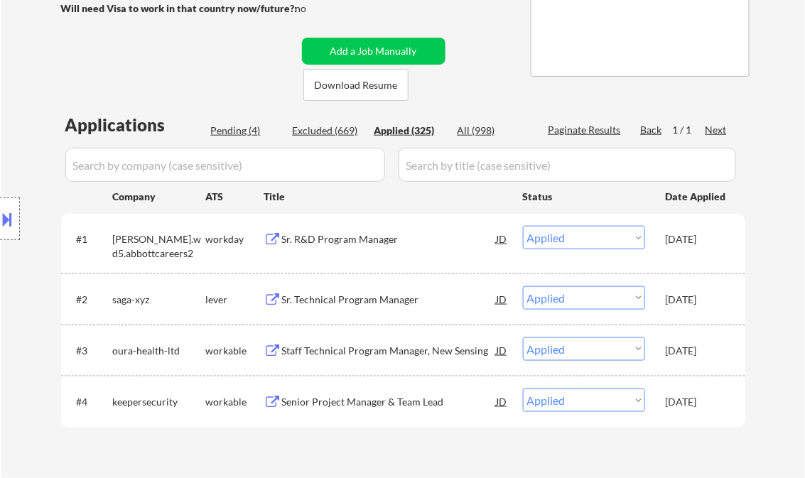
select select ""applied""
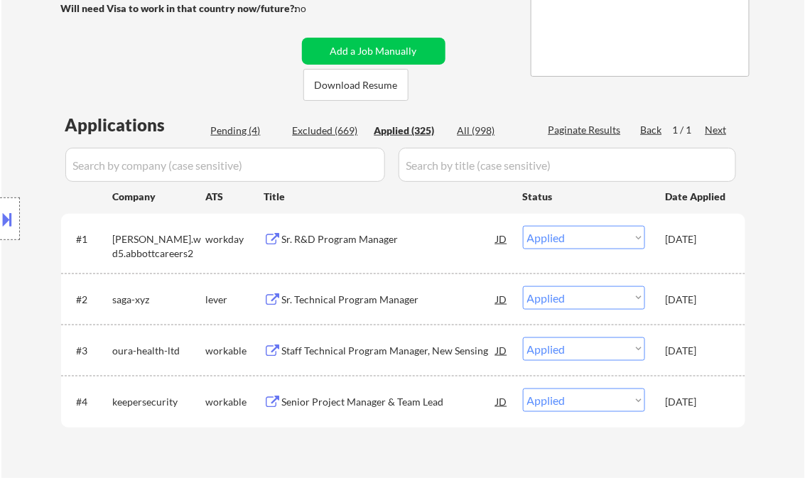
select select ""applied""
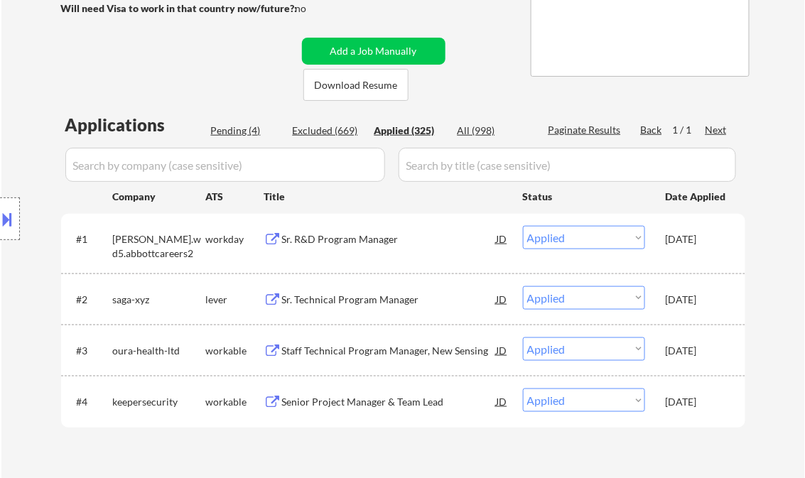
select select ""applied""
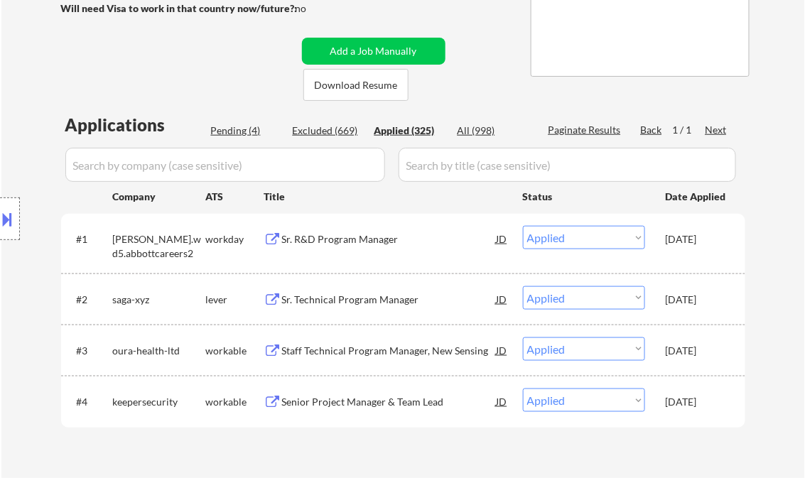
select select ""applied""
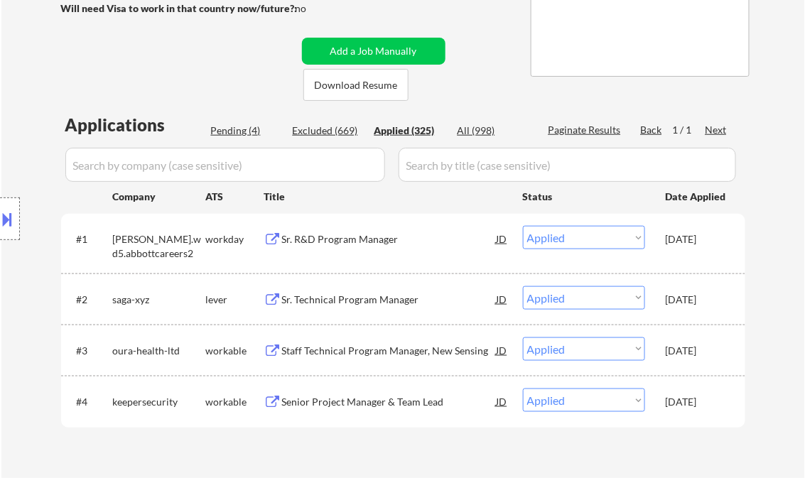
select select ""applied""
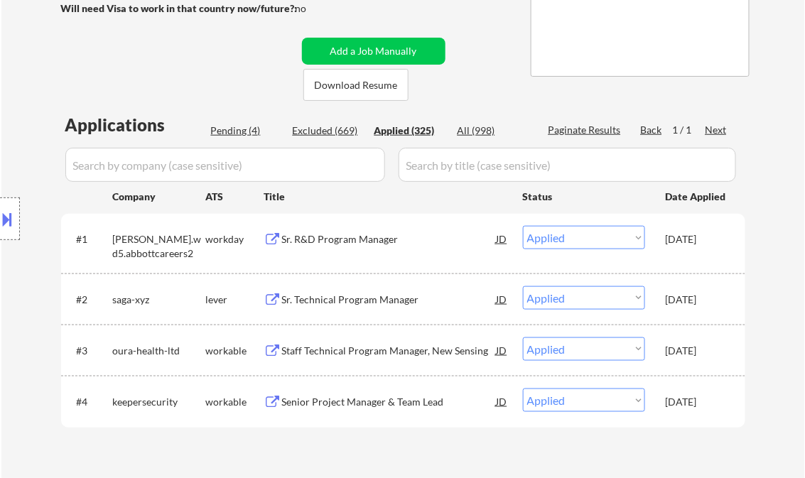
select select ""applied""
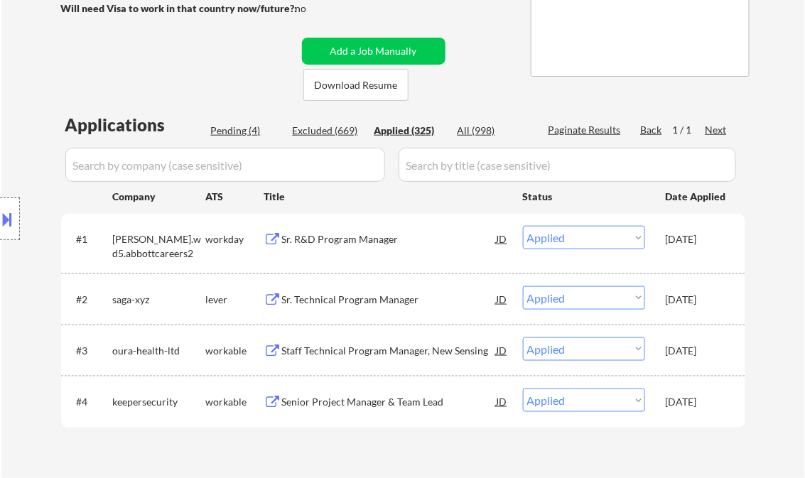
select select ""applied""
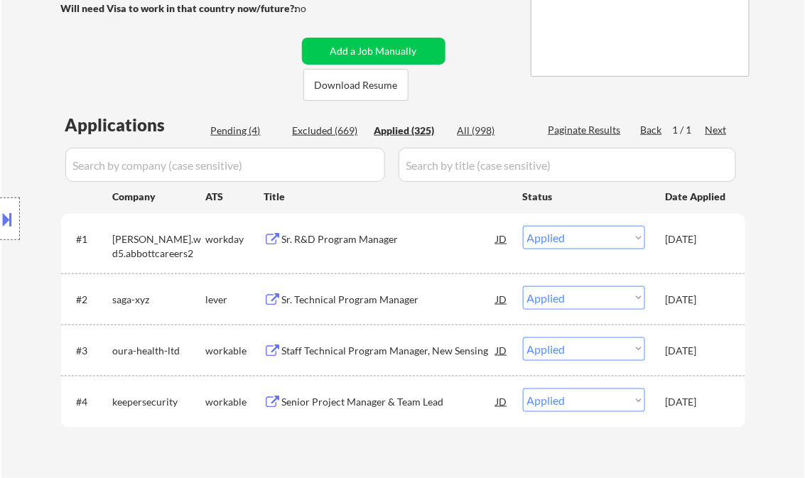
select select ""applied""
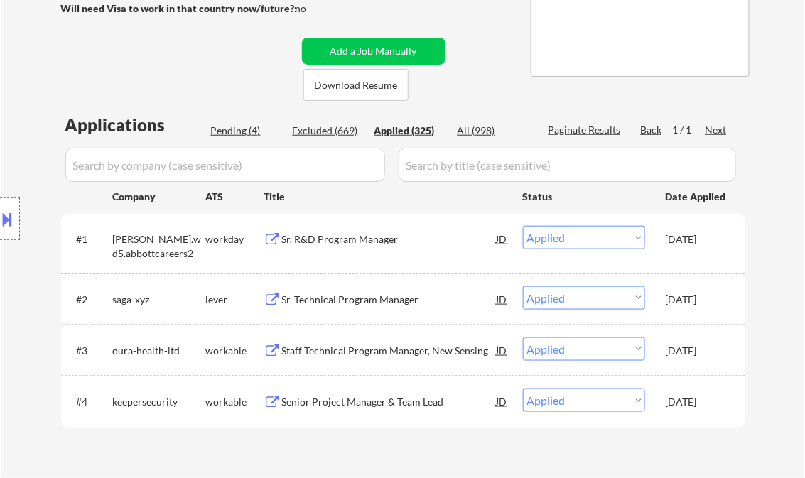
select select ""applied""
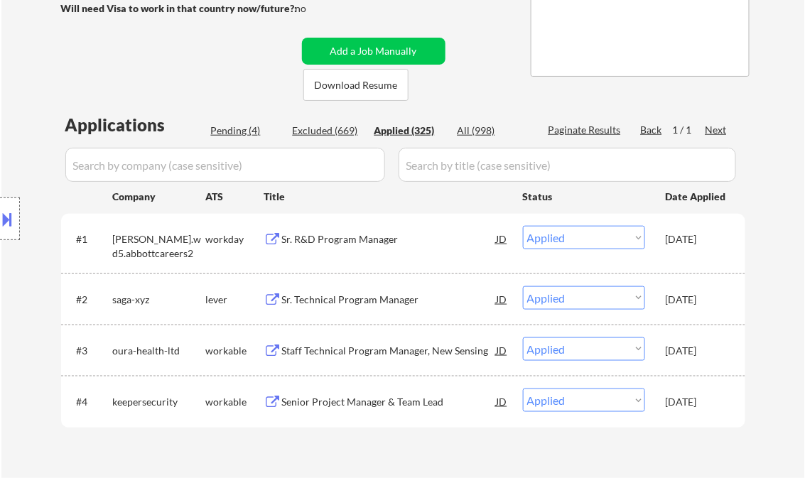
select select ""applied""
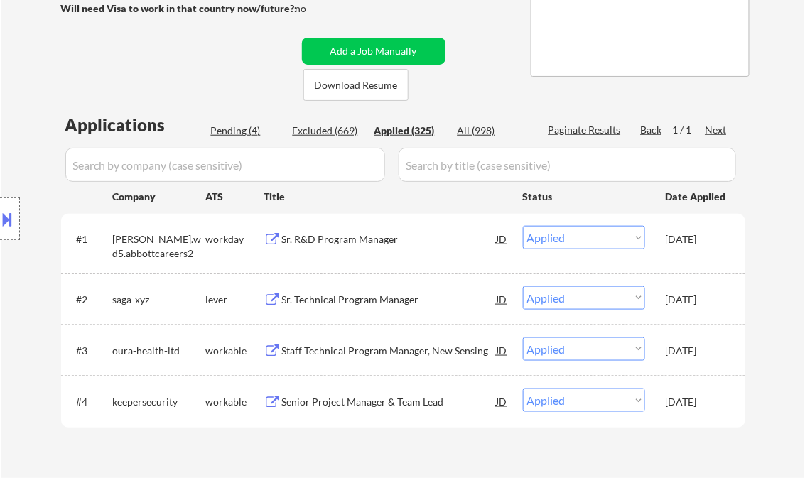
select select ""applied""
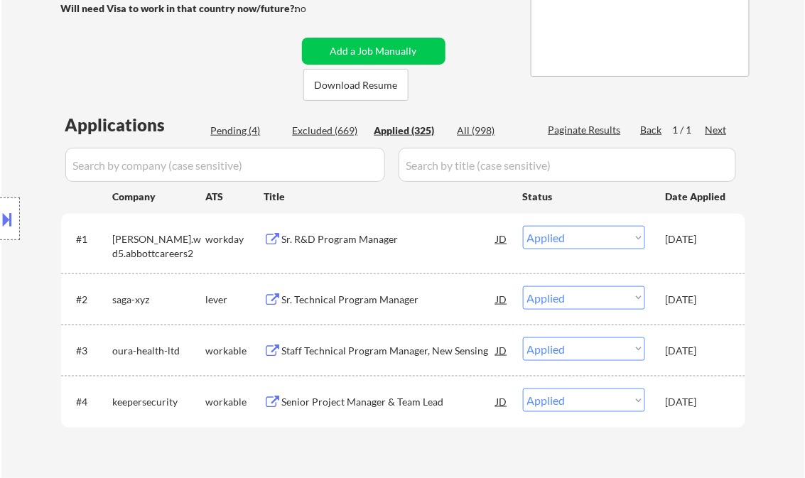
select select ""applied""
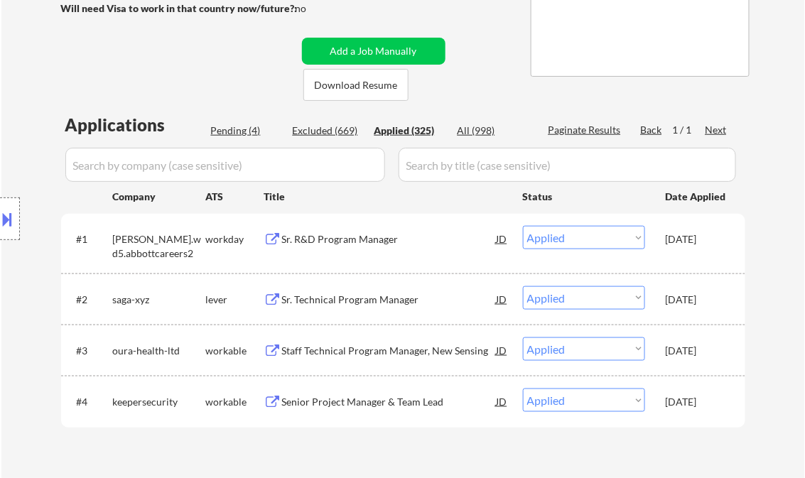
select select ""applied""
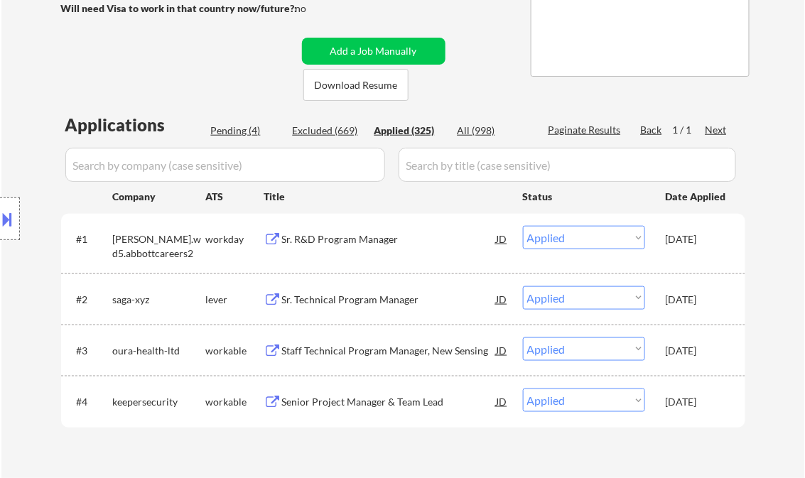
select select ""applied""
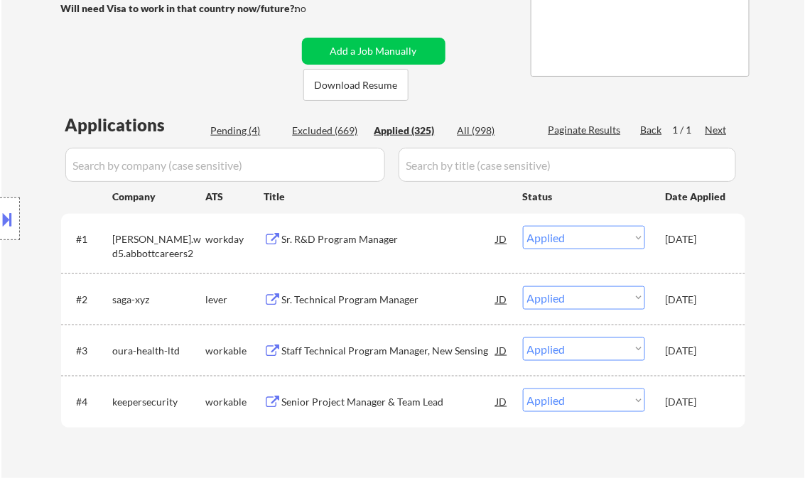
select select ""applied""
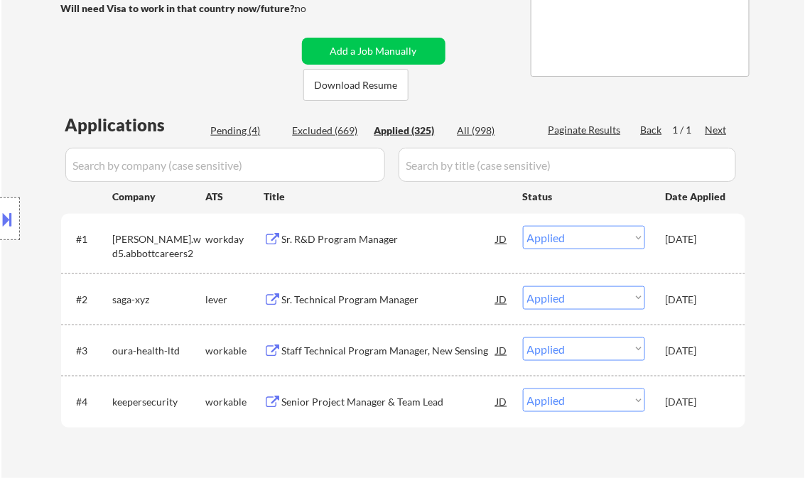
select select ""applied""
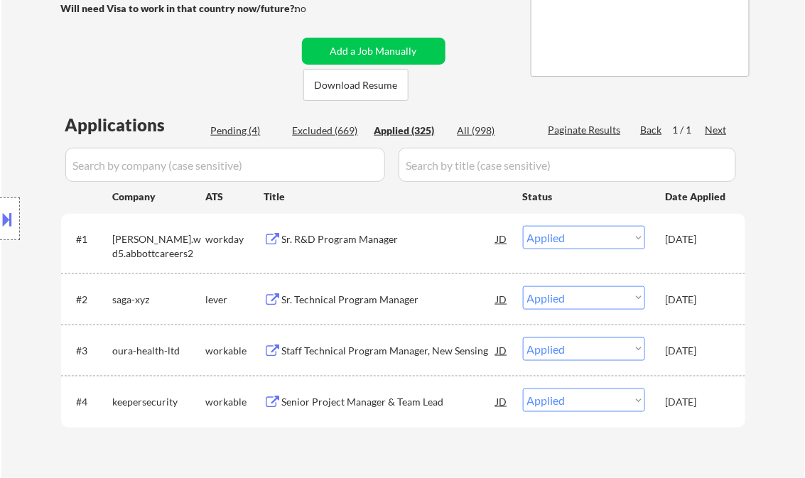
select select ""applied""
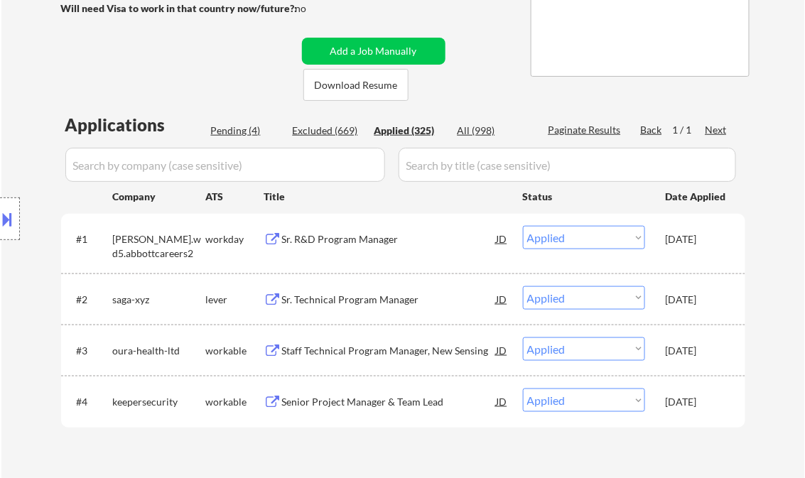
select select ""applied""
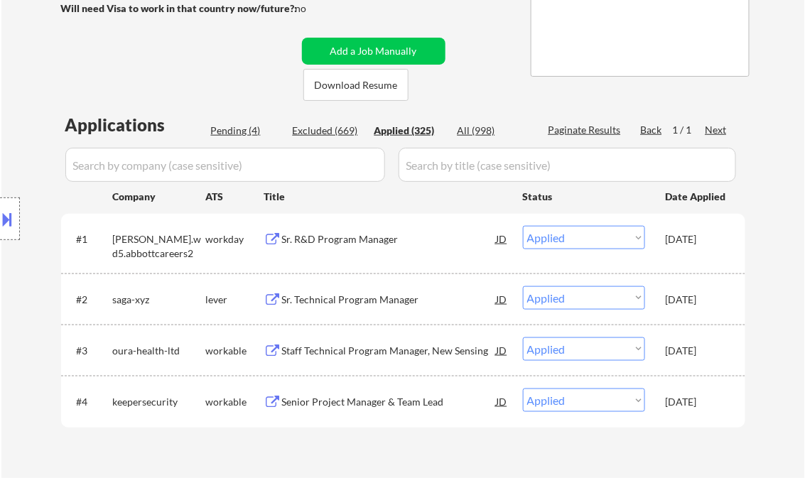
select select ""applied""
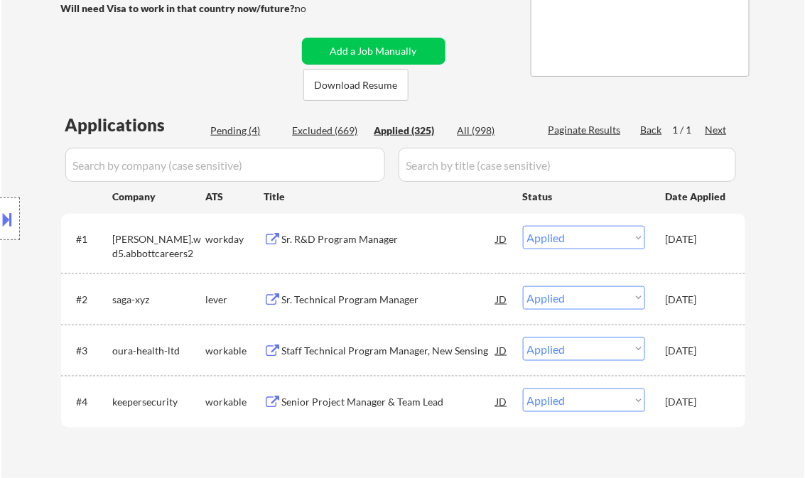
select select ""applied""
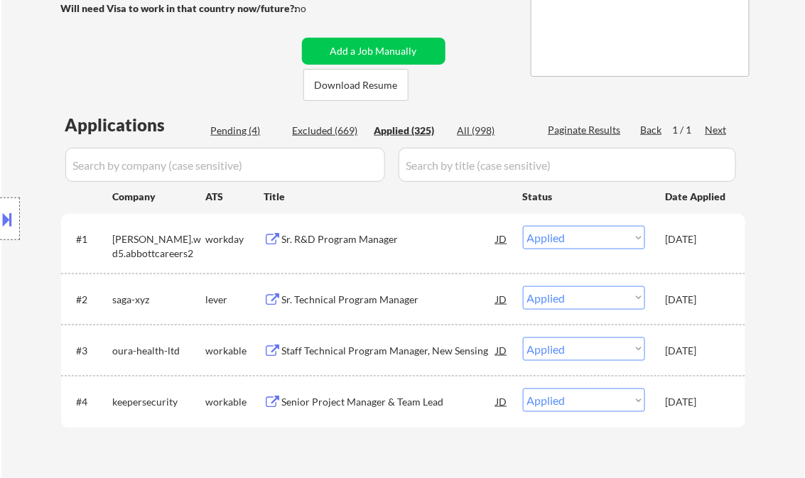
select select ""applied""
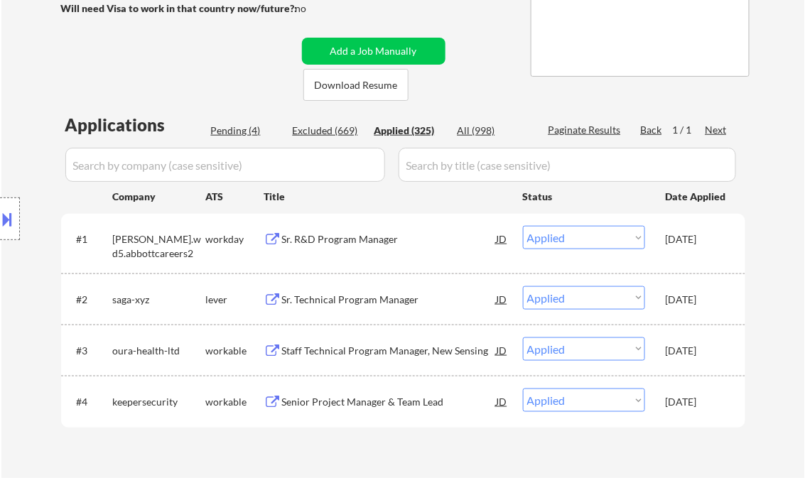
select select ""applied""
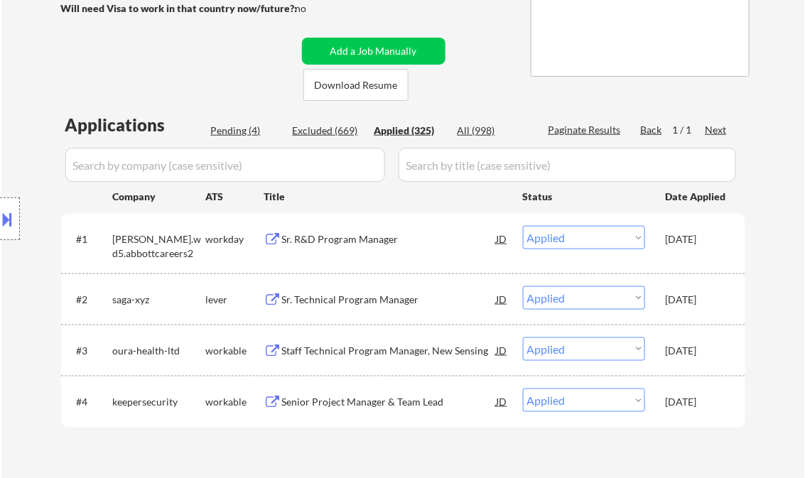
select select ""applied""
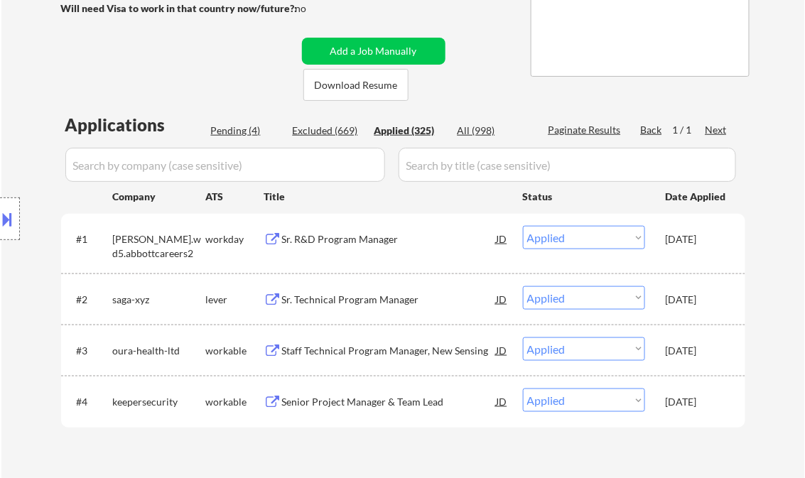
select select ""applied""
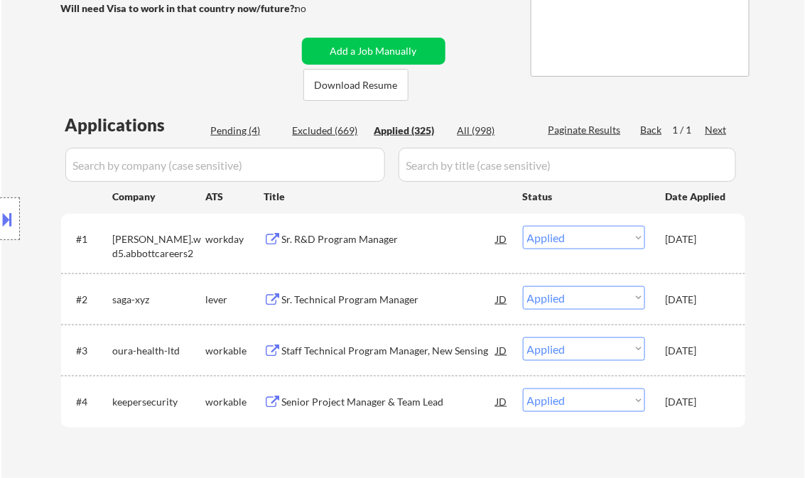
select select ""applied""
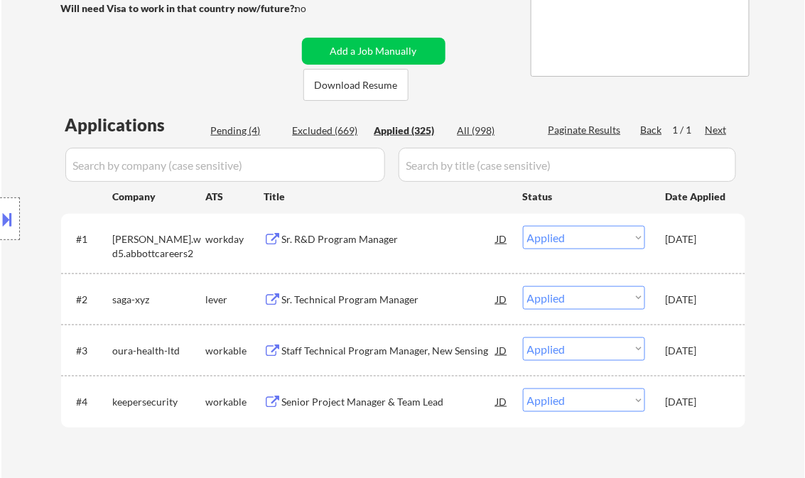
select select ""applied""
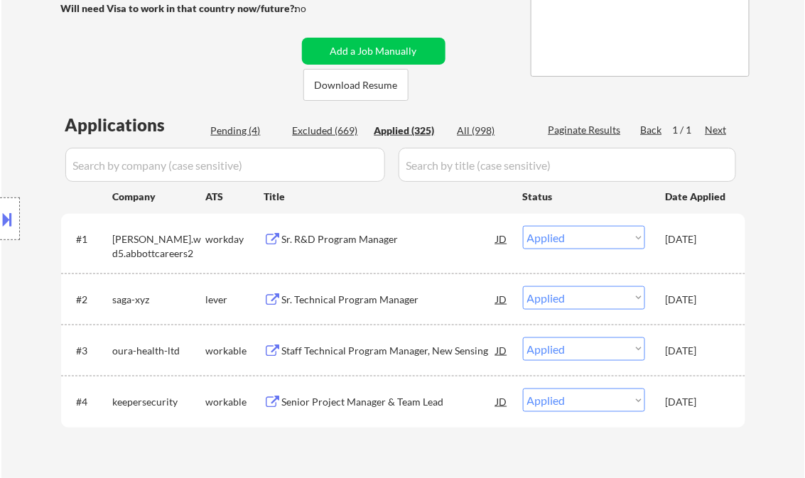
select select ""applied""
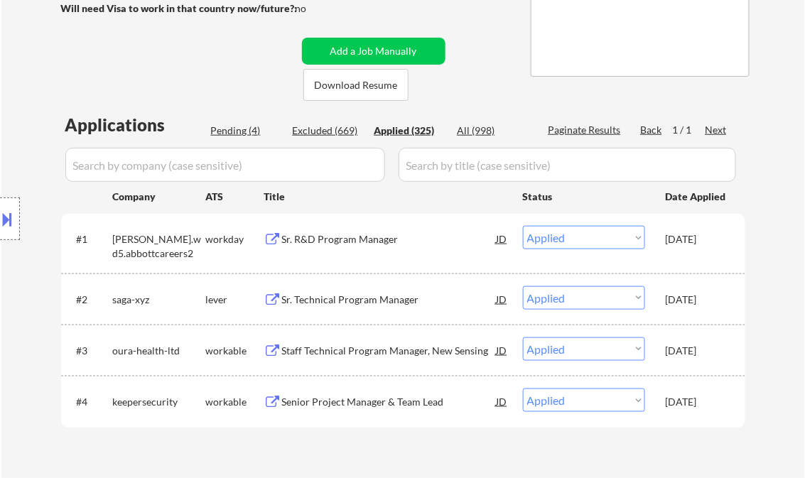
select select ""applied""
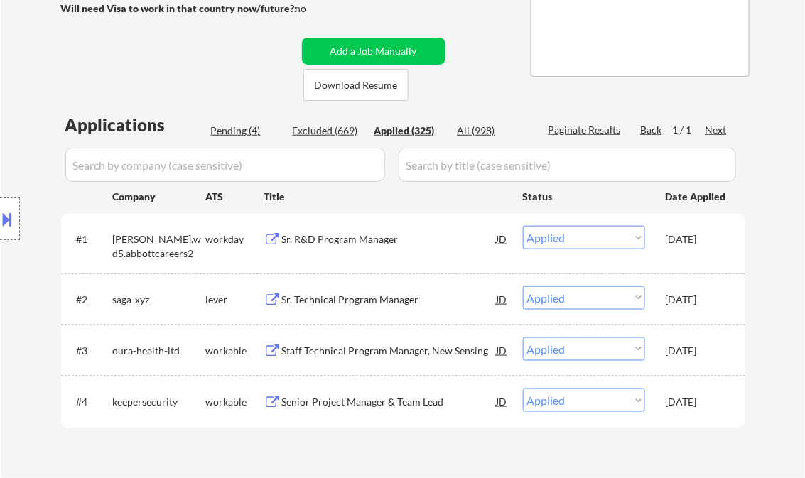
select select ""applied""
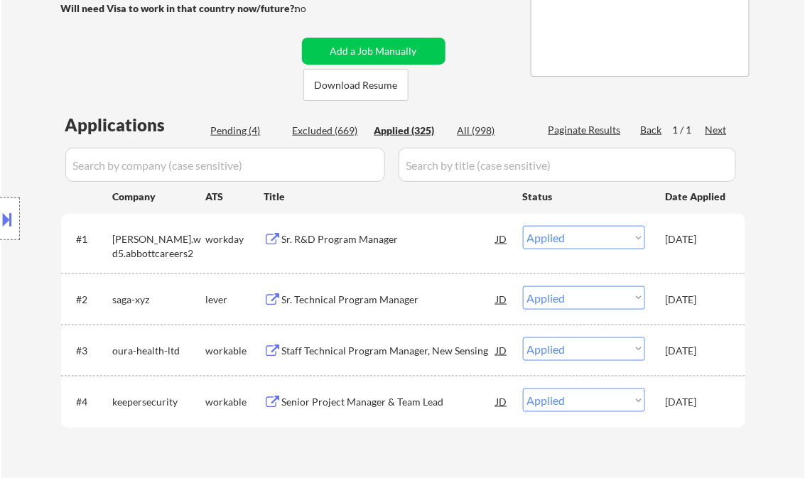
select select ""applied""
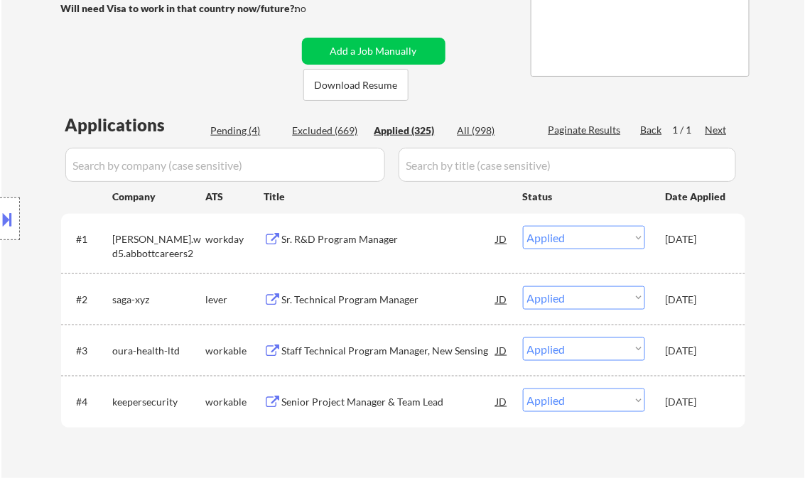
select select ""applied""
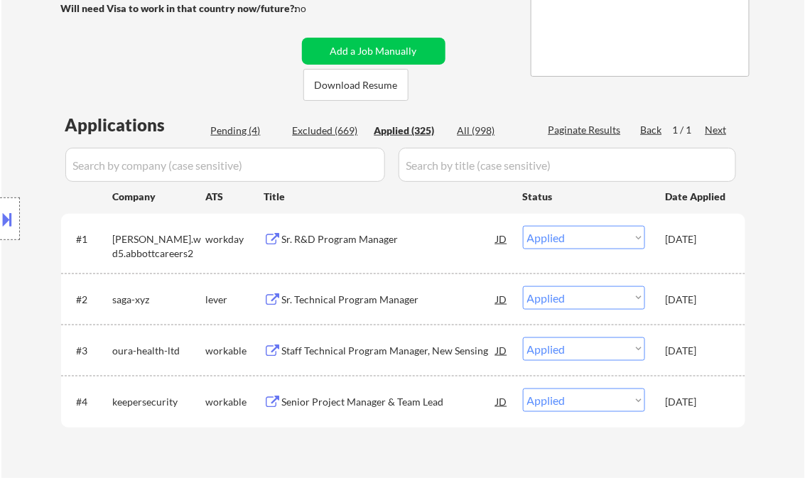
select select ""applied""
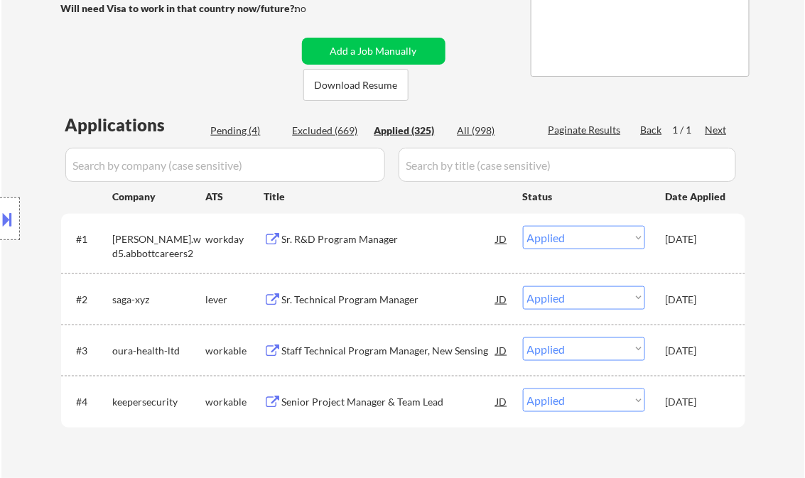
select select ""applied""
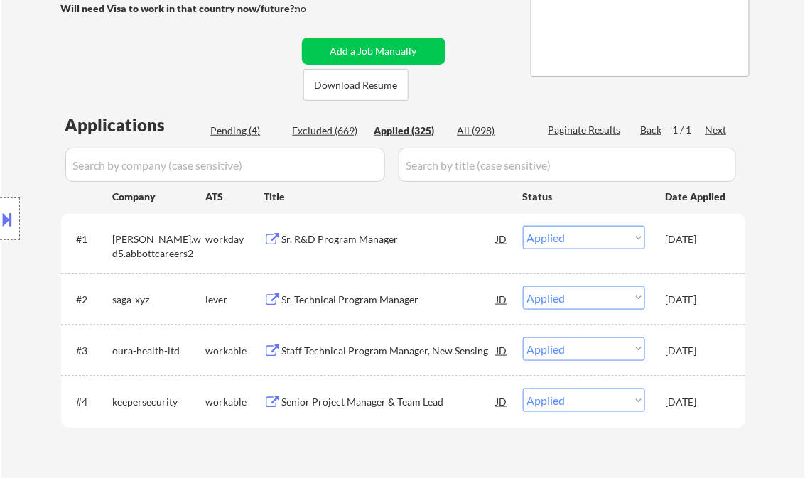
select select ""applied""
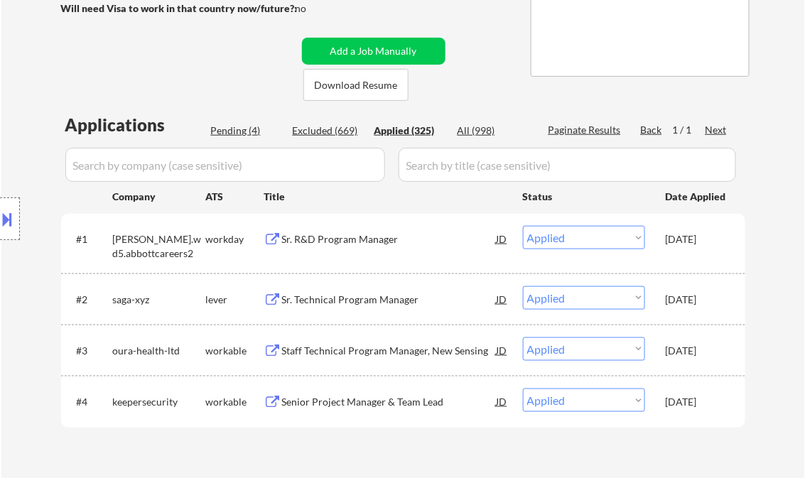
select select ""applied""
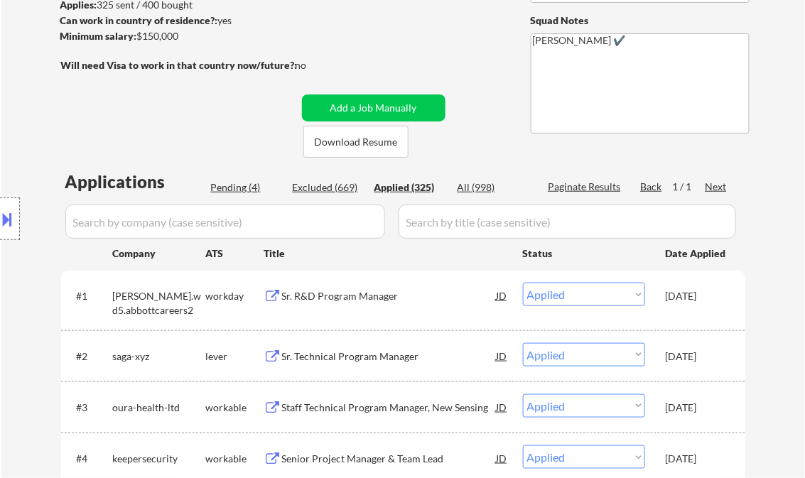
scroll to position [3594, 0]
